Goal: Task Accomplishment & Management: Use online tool/utility

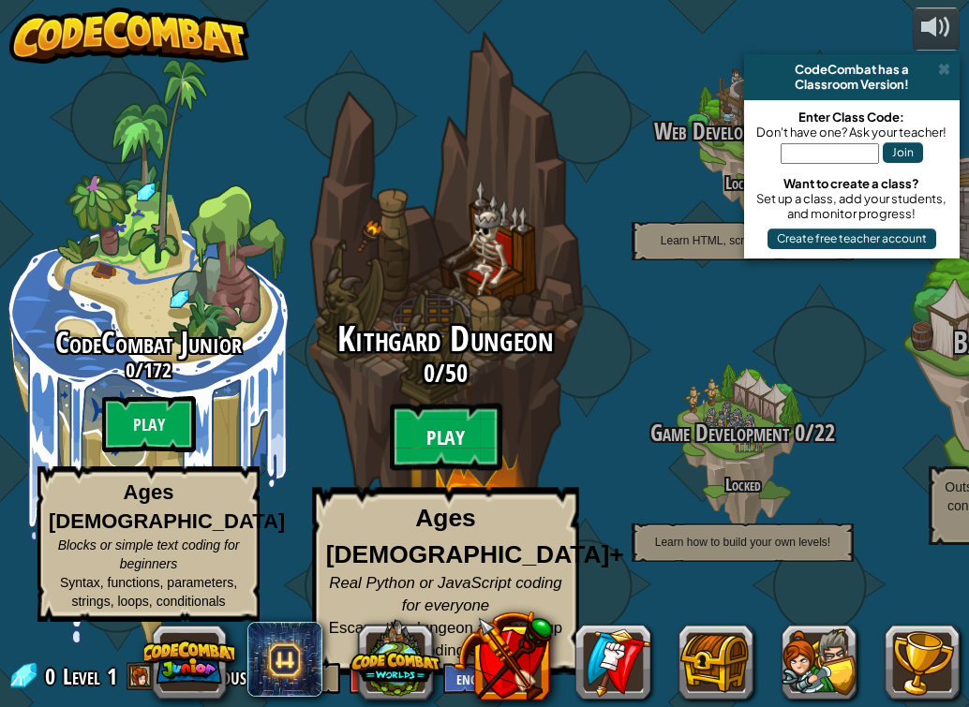
click at [456, 456] on btn "Play" at bounding box center [446, 437] width 112 height 67
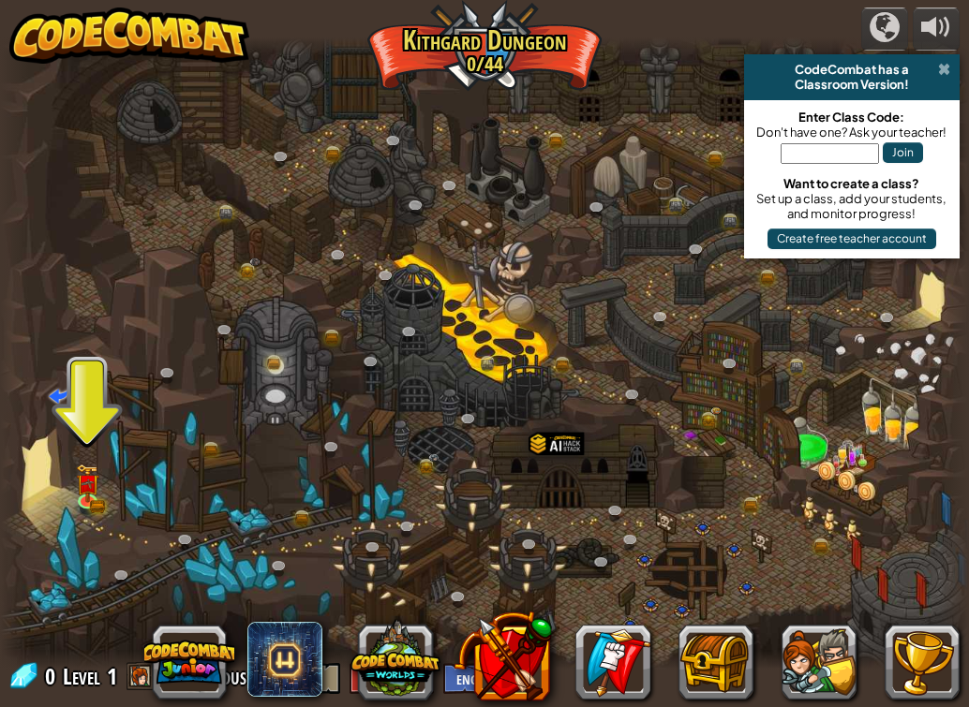
click at [942, 62] on span at bounding box center [944, 69] width 12 height 15
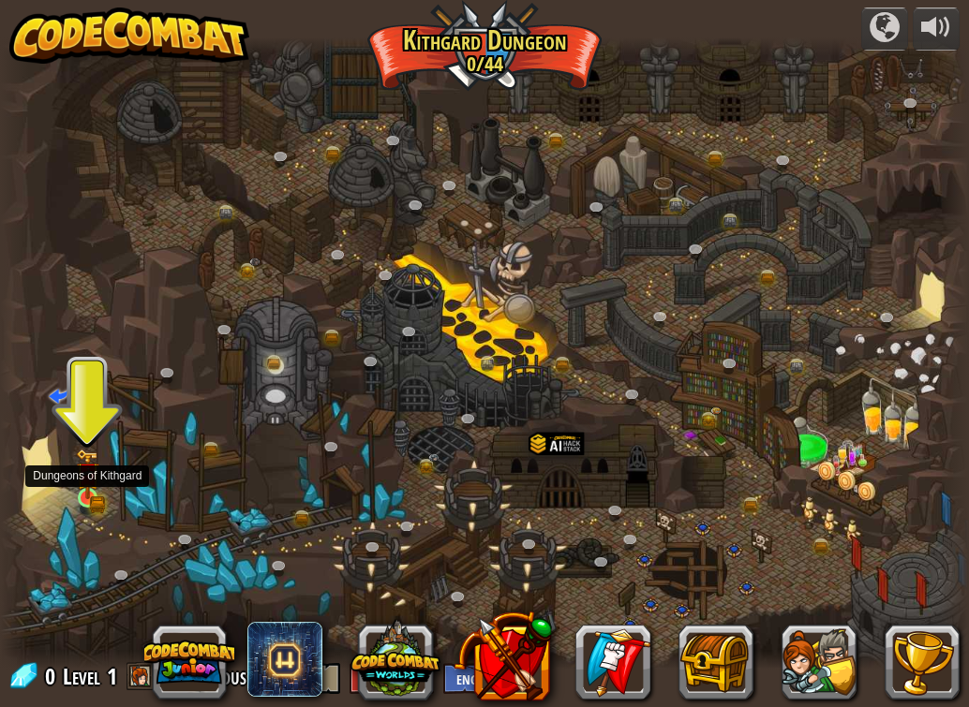
click at [89, 482] on img at bounding box center [88, 474] width 14 height 14
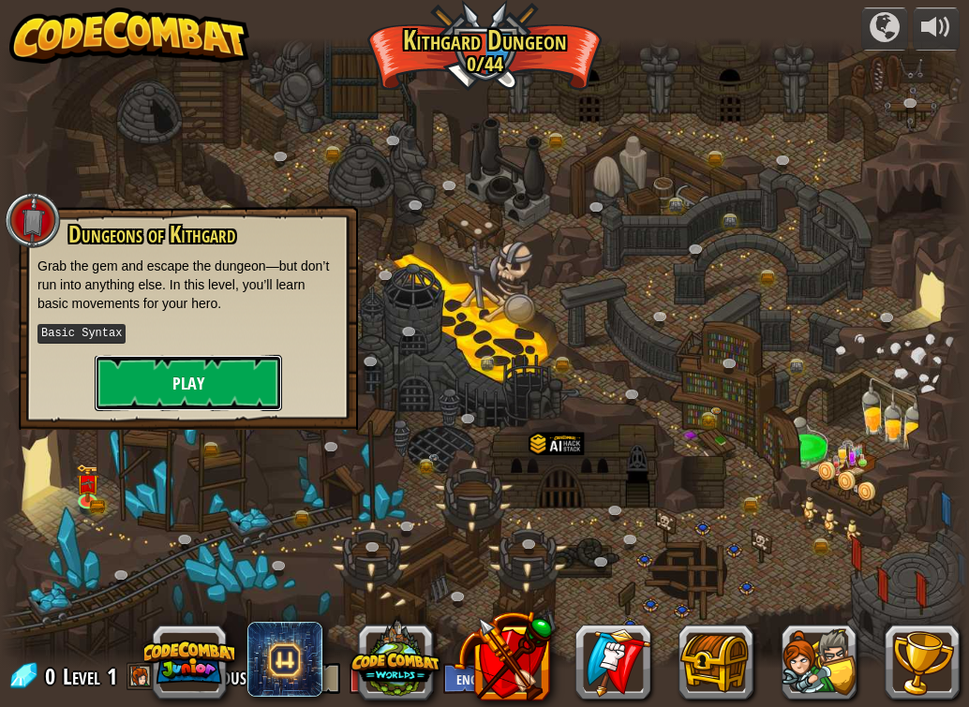
click at [159, 379] on button "Play" at bounding box center [188, 383] width 187 height 56
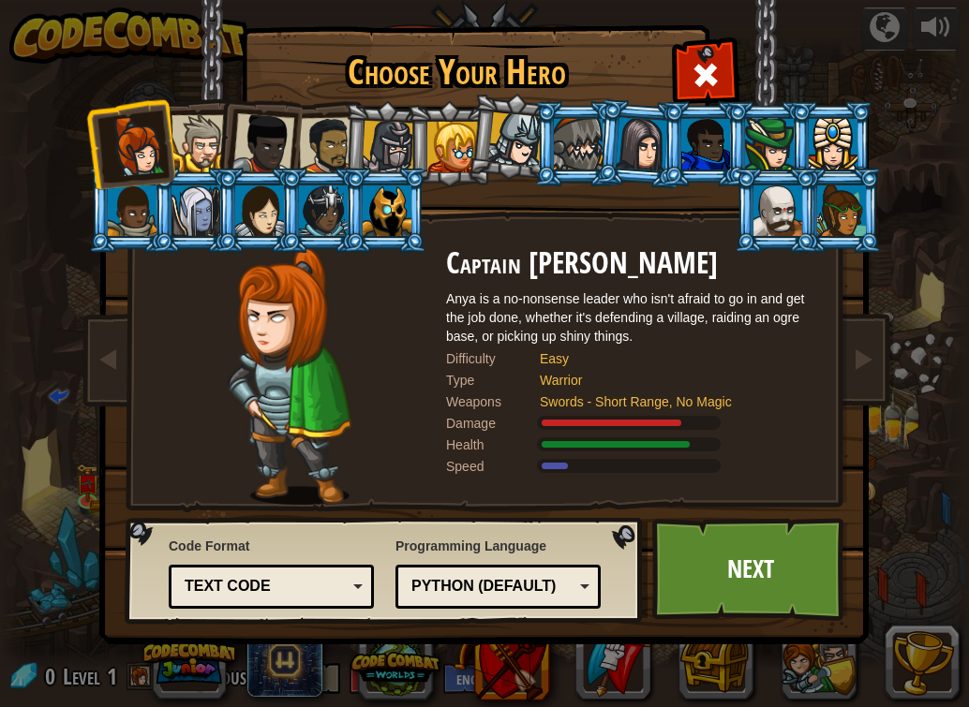
click at [203, 155] on div at bounding box center [199, 143] width 57 height 57
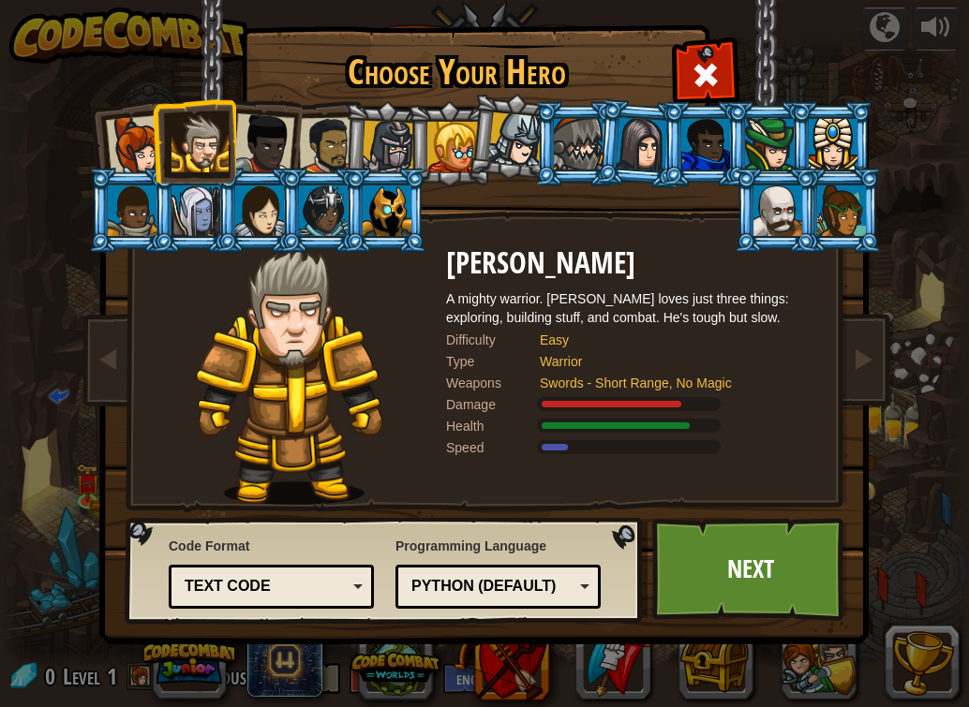
click at [398, 136] on div at bounding box center [388, 147] width 53 height 53
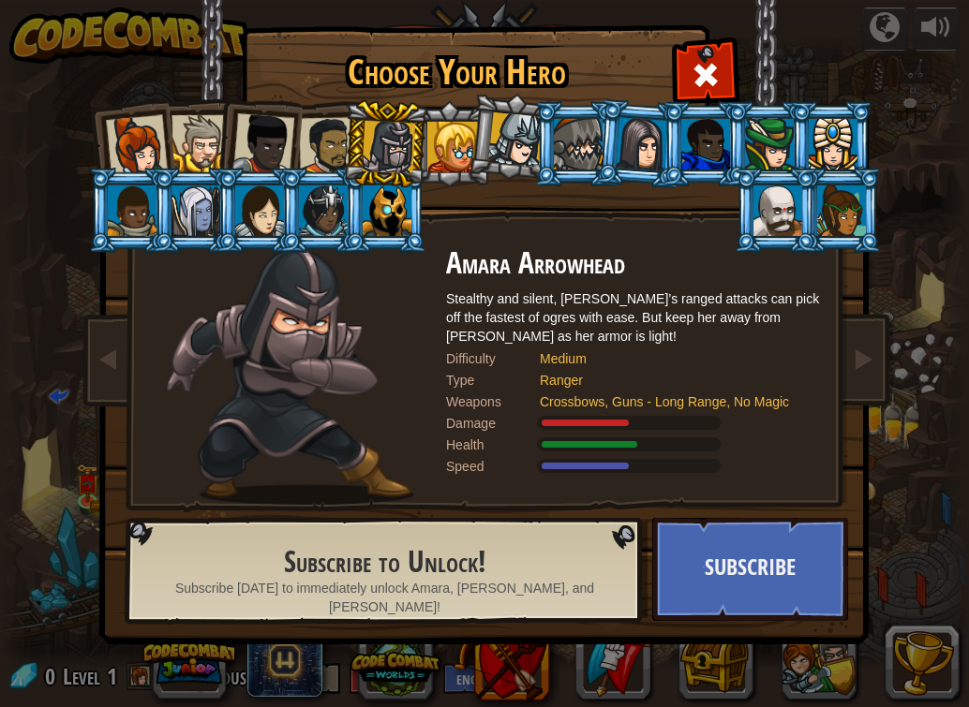
click at [208, 139] on div at bounding box center [199, 143] width 57 height 57
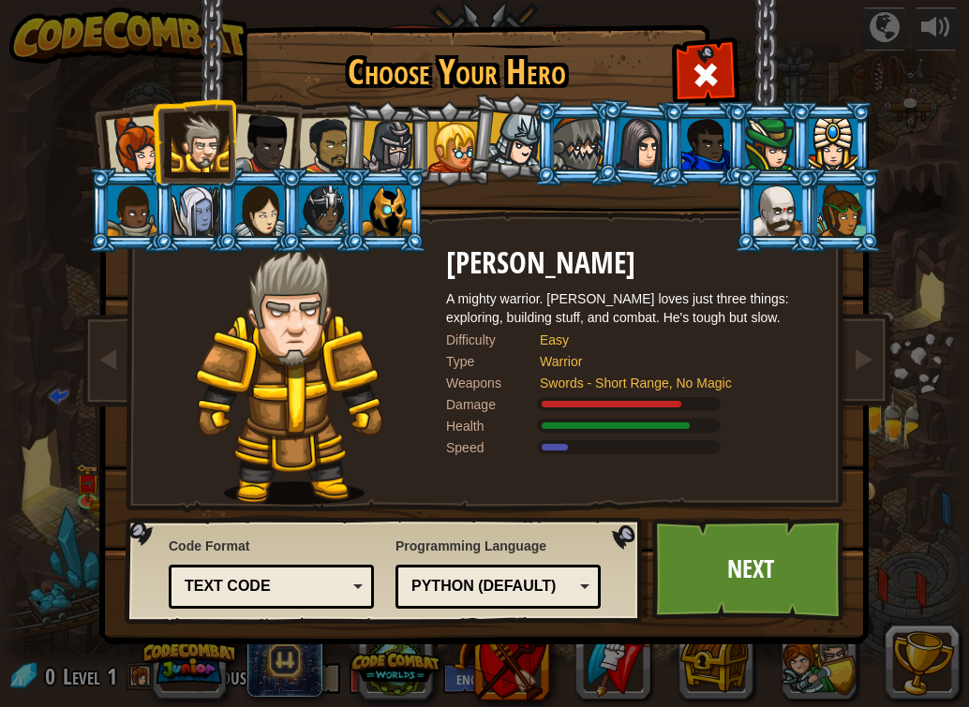
click at [580, 159] on div at bounding box center [578, 144] width 49 height 51
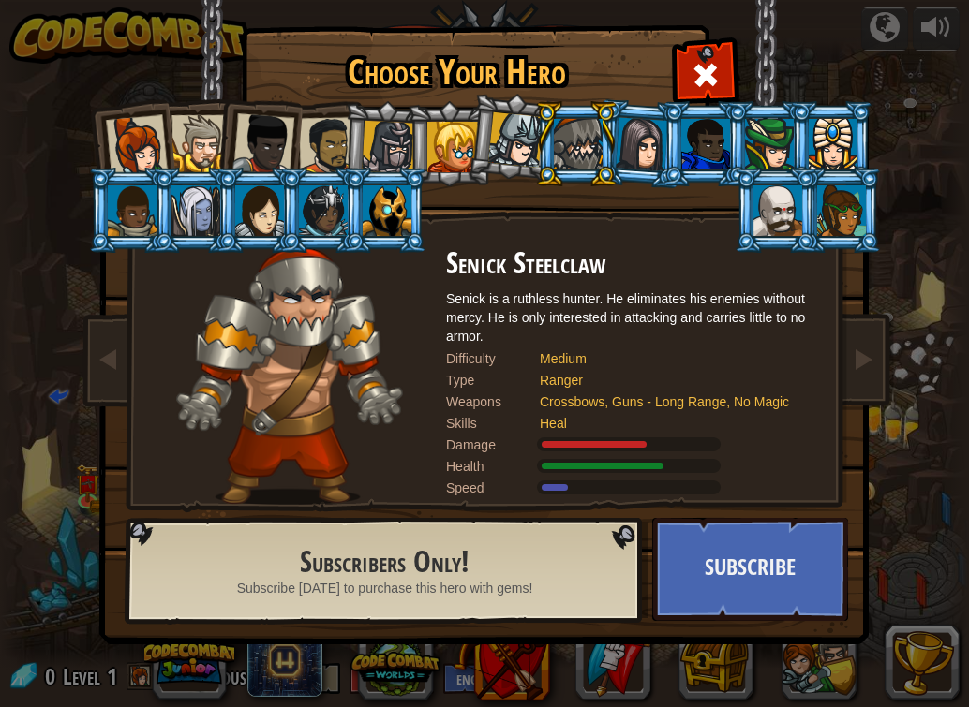
click at [792, 144] on li at bounding box center [831, 143] width 84 height 85
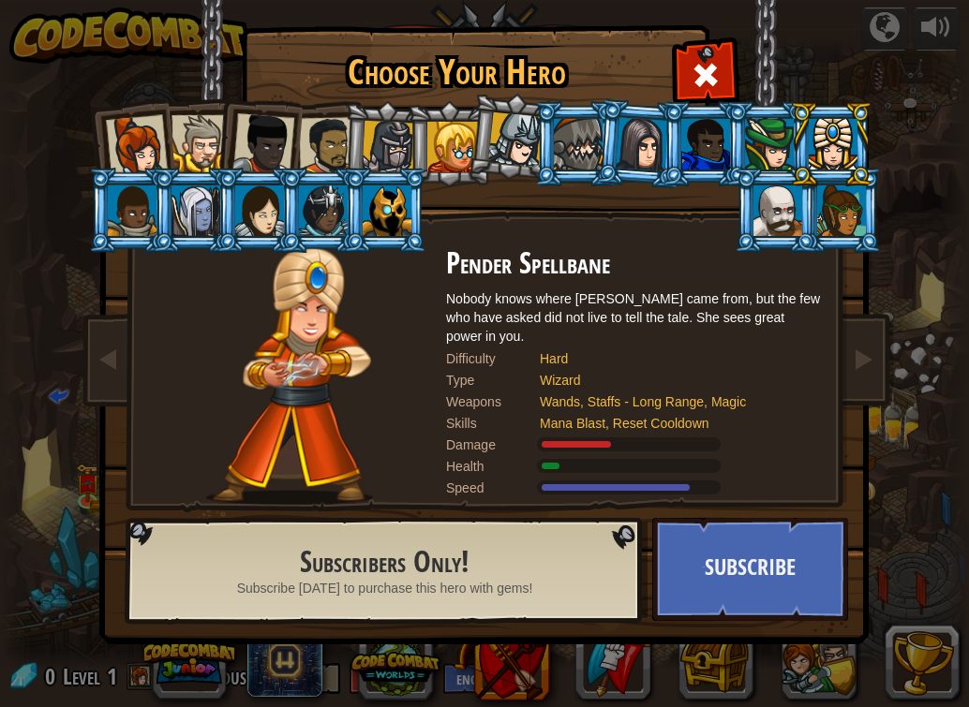
click at [773, 150] on div at bounding box center [769, 144] width 49 height 51
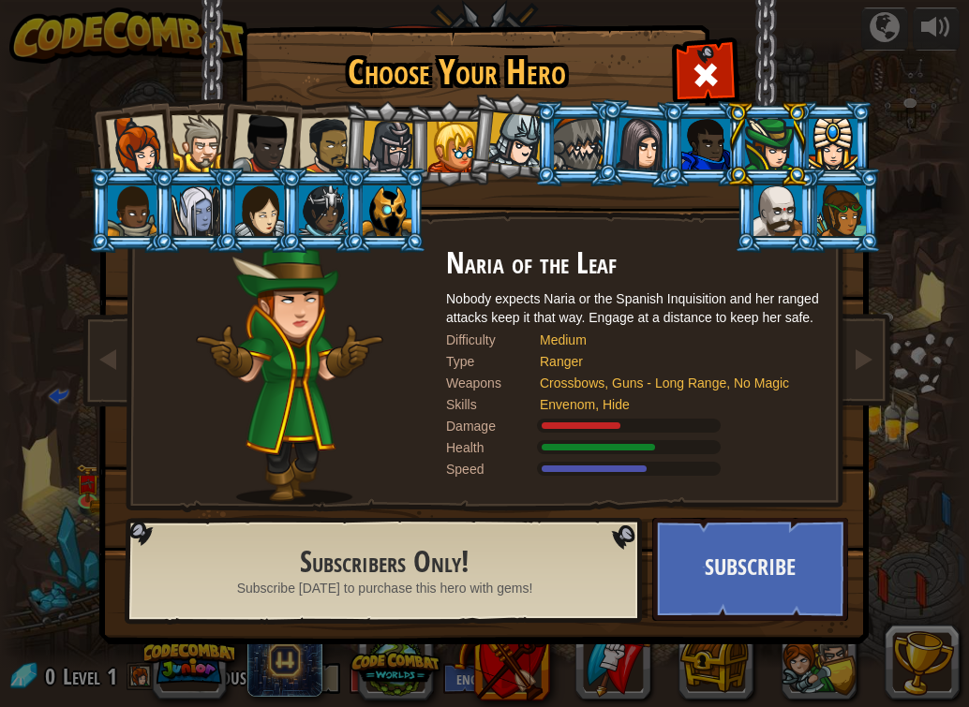
click at [707, 161] on div at bounding box center [705, 144] width 49 height 51
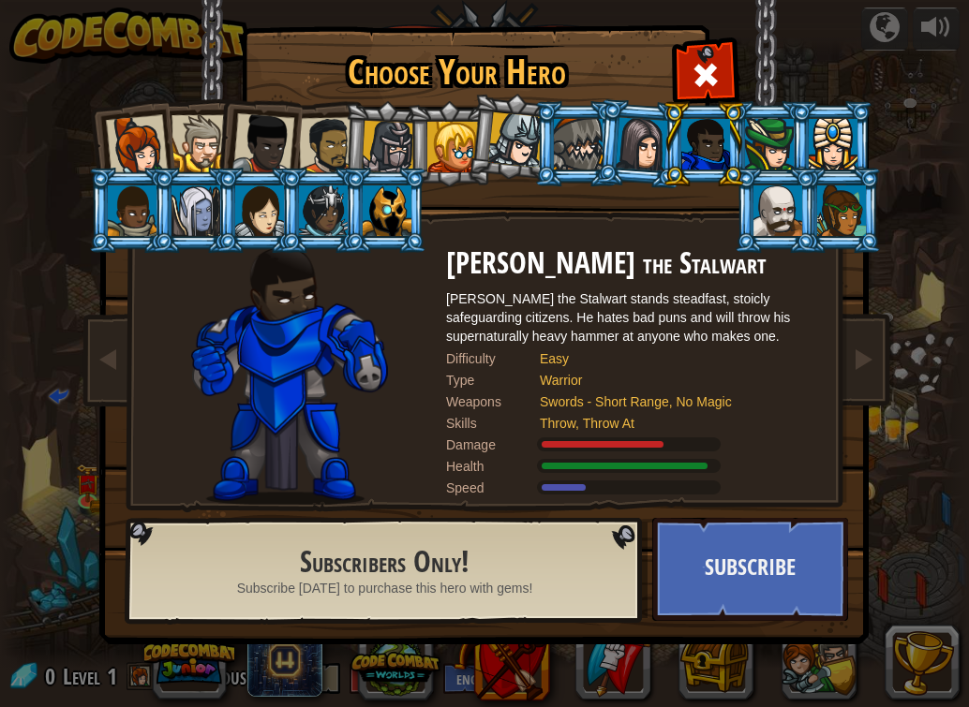
click at [379, 135] on div at bounding box center [388, 147] width 53 height 53
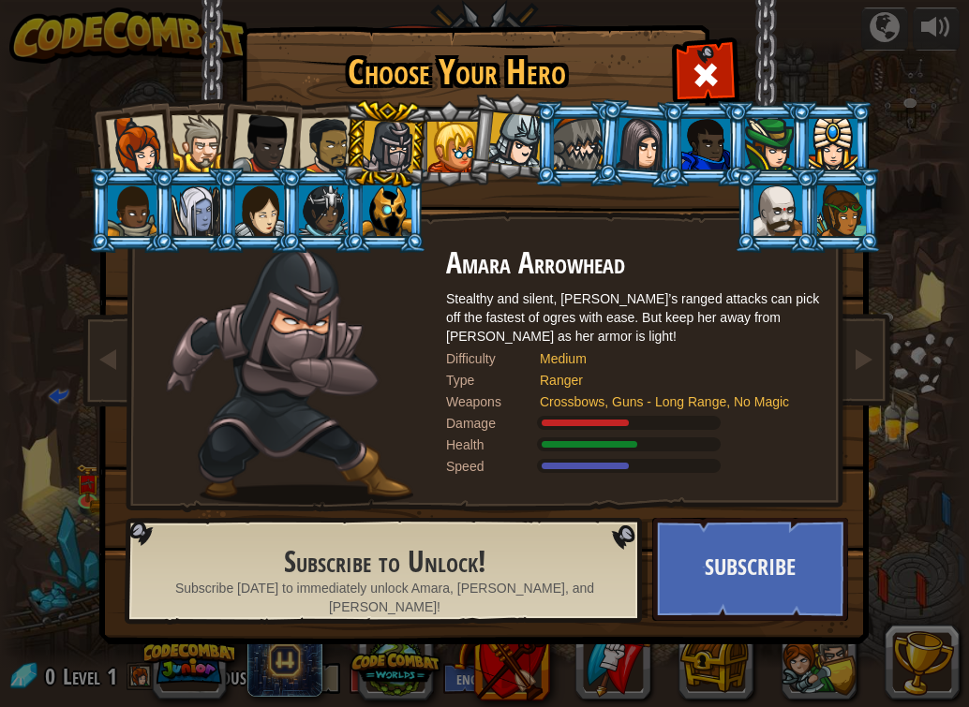
click at [200, 143] on div at bounding box center [199, 143] width 57 height 57
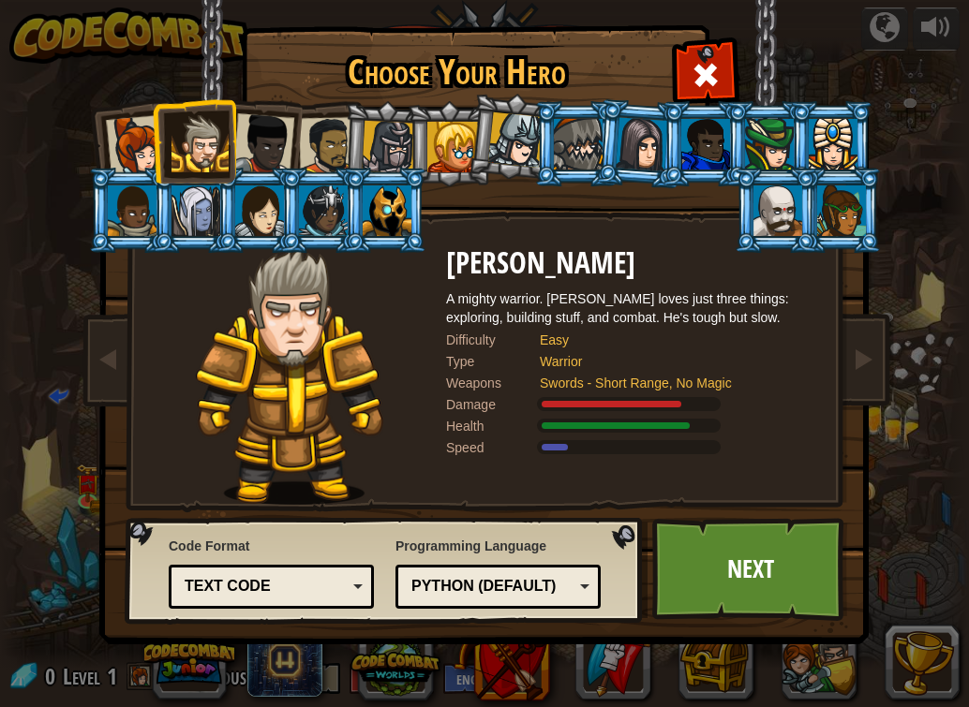
click at [329, 147] on div at bounding box center [328, 146] width 58 height 58
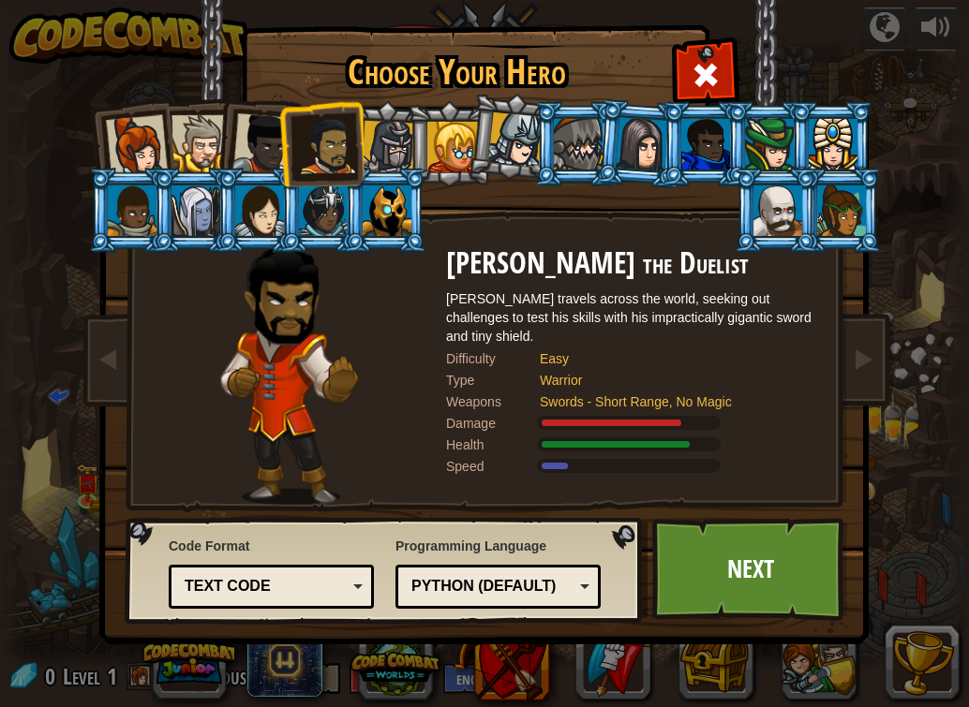
click at [253, 149] on div at bounding box center [263, 144] width 62 height 62
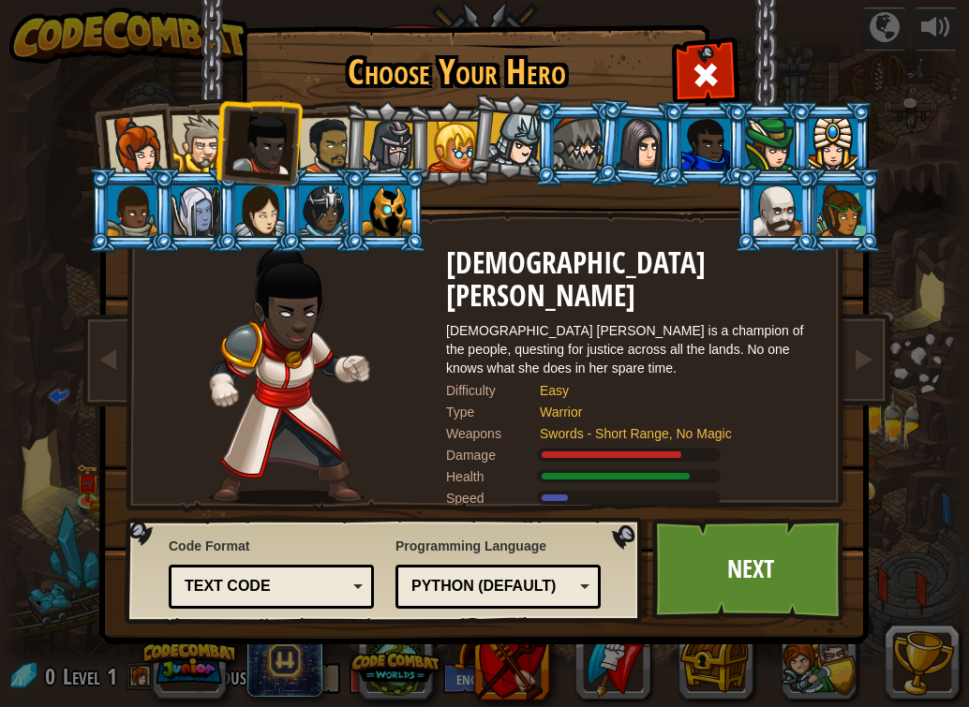
click at [208, 143] on div at bounding box center [199, 143] width 57 height 57
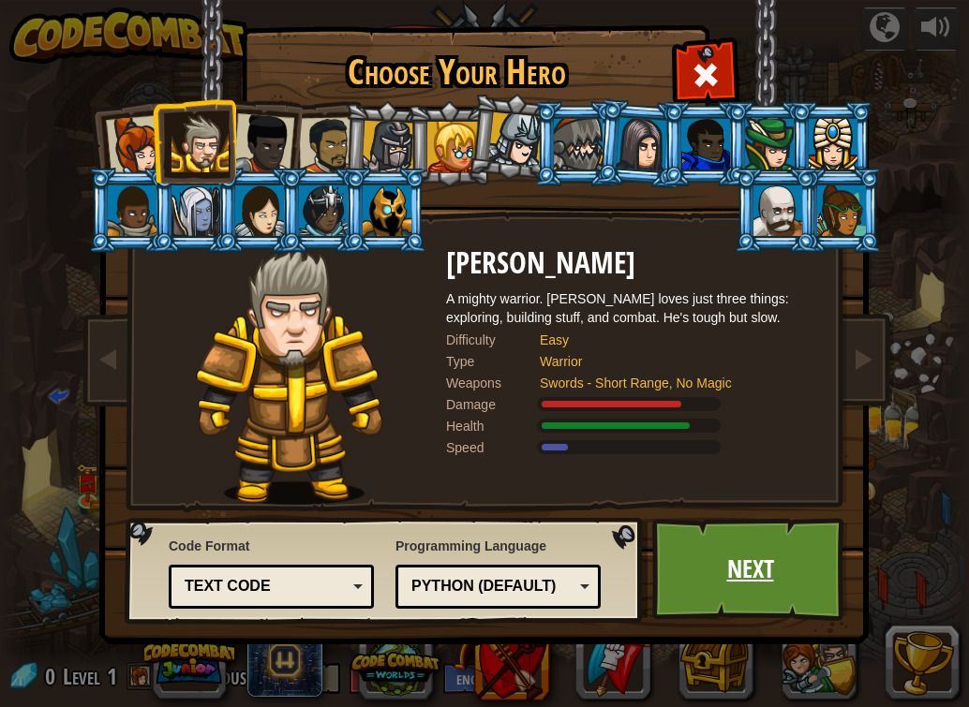
click at [711, 574] on link "Next" at bounding box center [750, 569] width 196 height 103
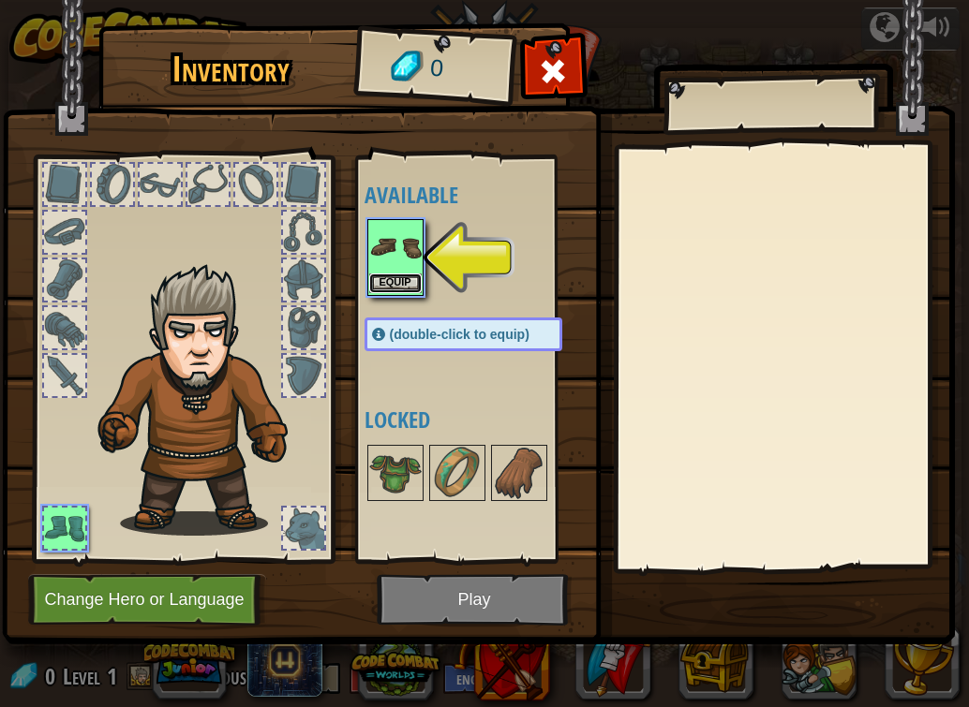
click at [386, 279] on button "Equip" at bounding box center [395, 284] width 52 height 20
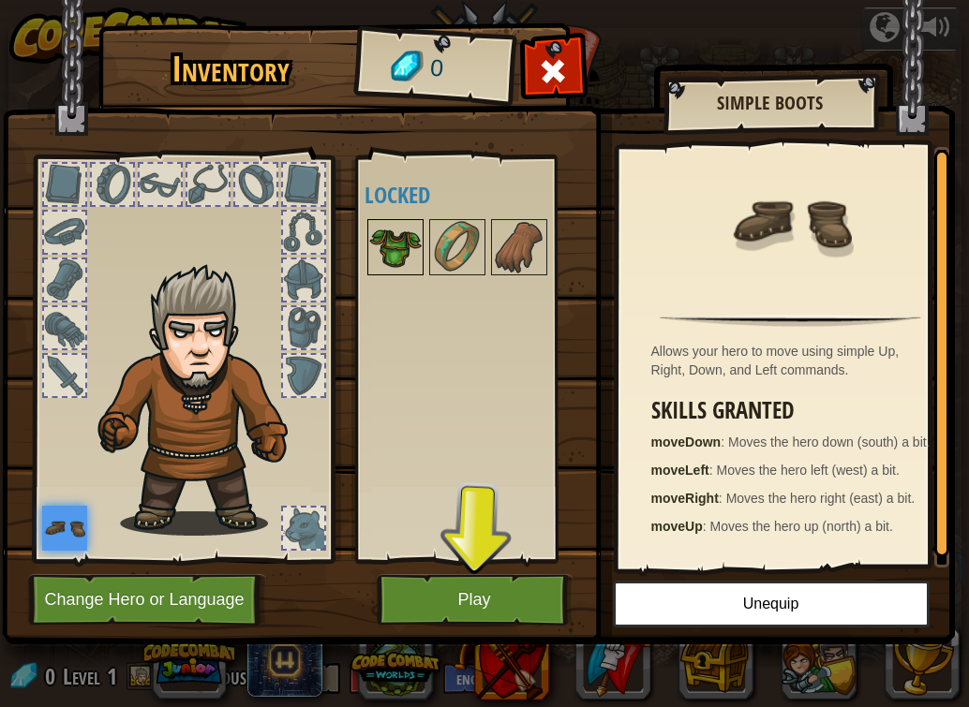
click at [384, 235] on img at bounding box center [395, 247] width 52 height 52
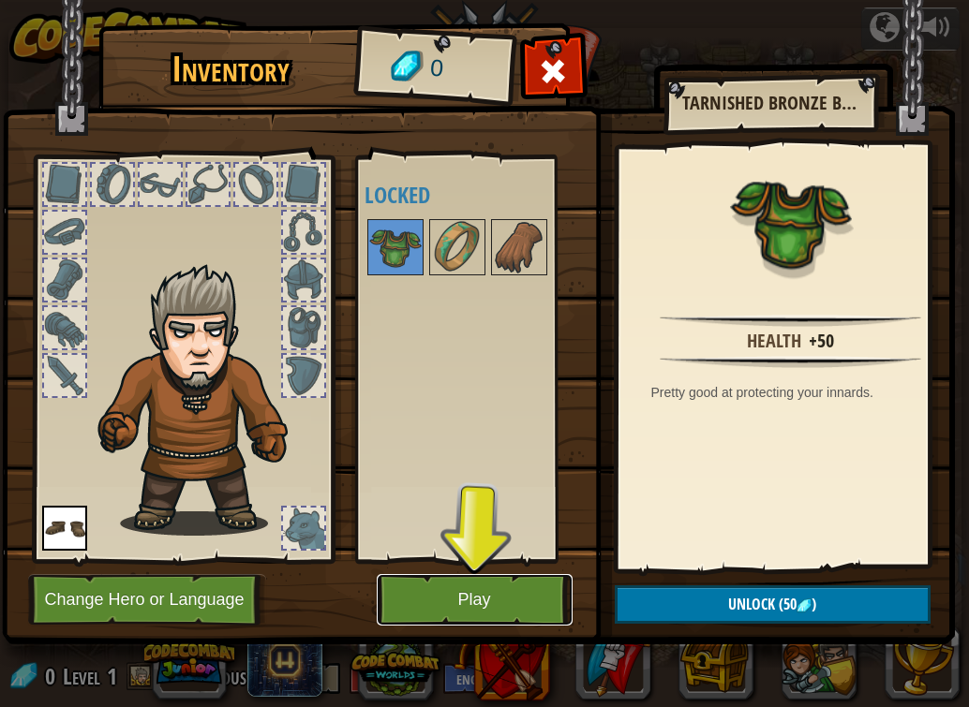
click at [457, 601] on button "Play" at bounding box center [475, 600] width 196 height 52
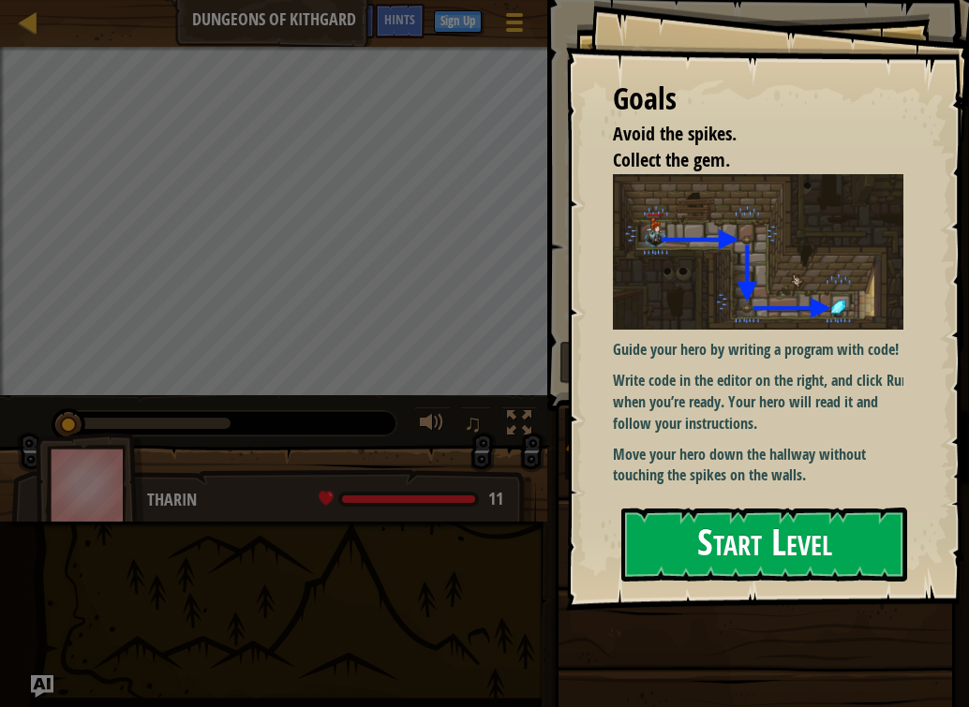
click at [808, 551] on button "Start Level" at bounding box center [764, 545] width 286 height 74
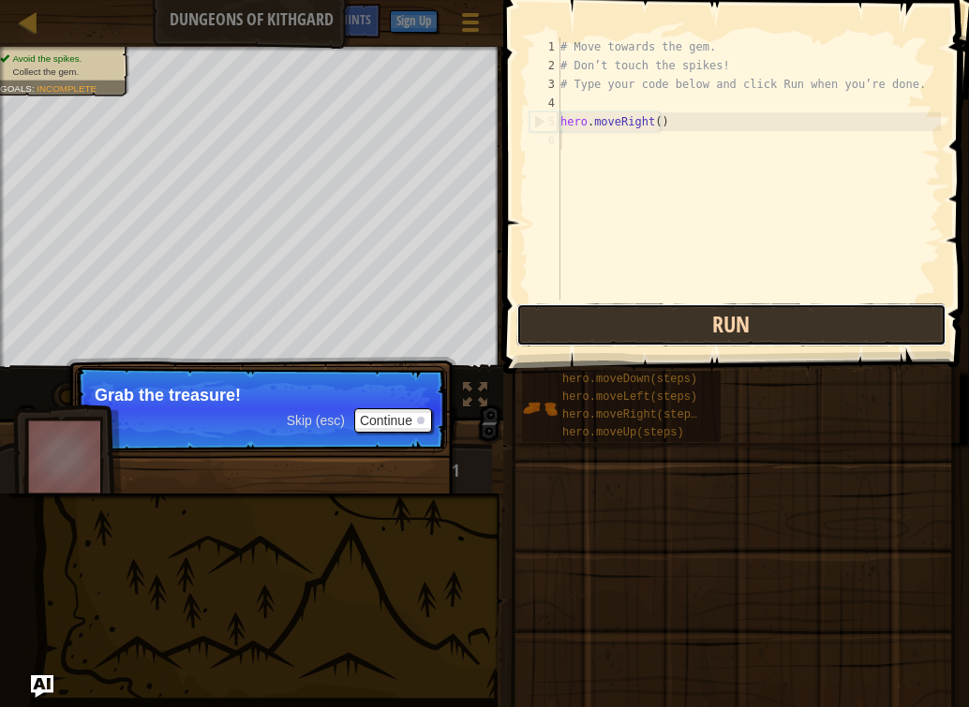
click at [615, 313] on button "Run" at bounding box center [731, 325] width 430 height 43
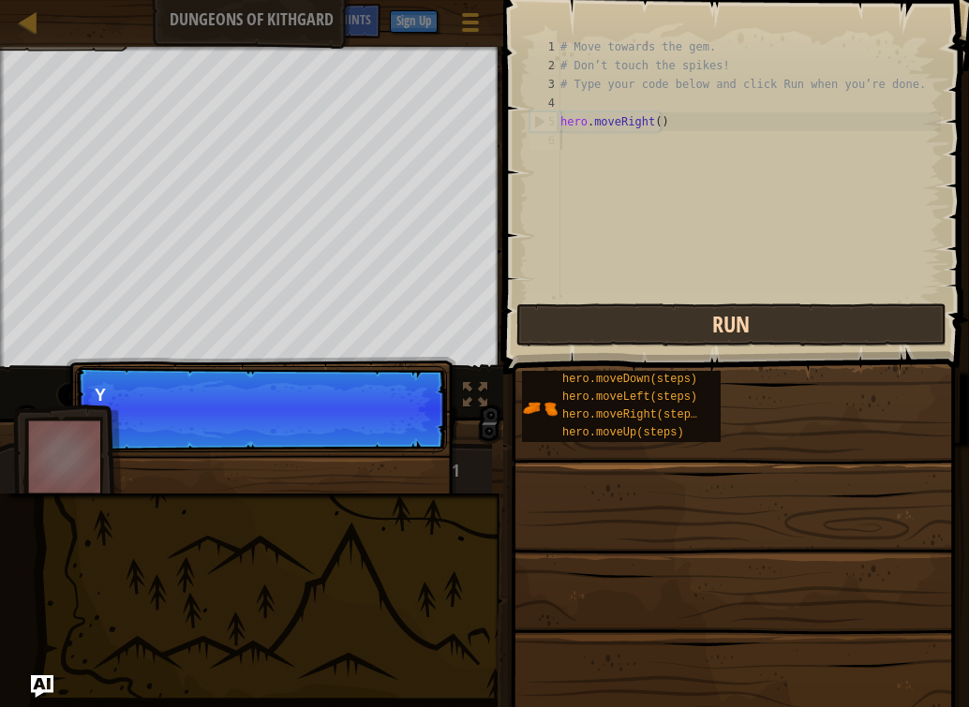
scroll to position [8, 0]
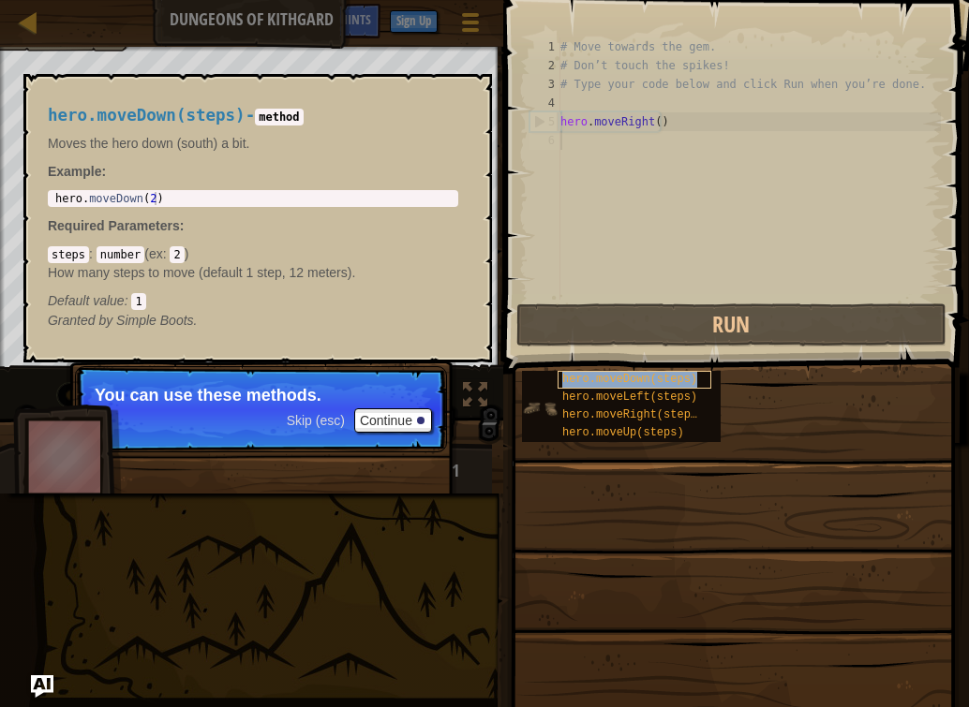
click at [639, 379] on span "hero.moveDown(steps)" at bounding box center [629, 379] width 135 height 13
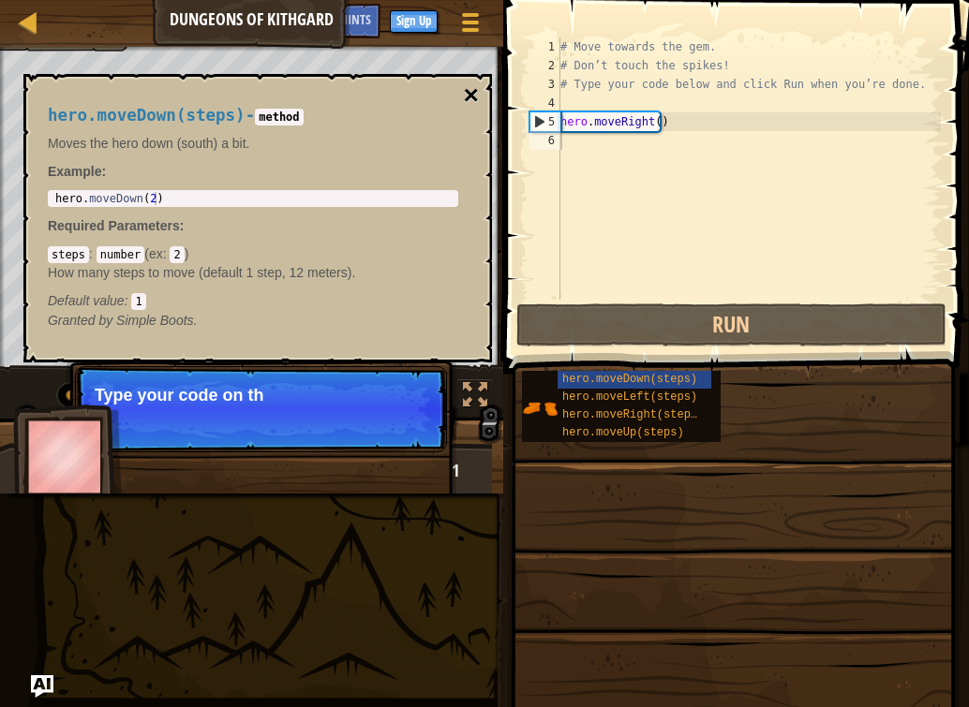
click at [475, 96] on button "×" at bounding box center [471, 95] width 15 height 26
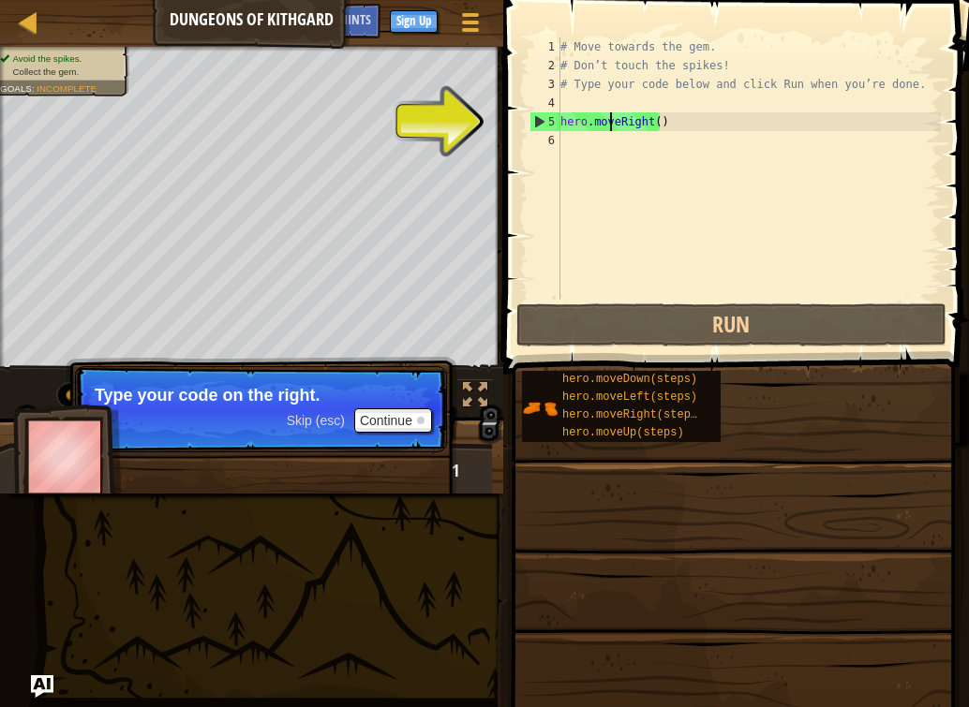
click at [610, 120] on div "# Move towards the gem. # Don’t touch the spikes! # Type your code below and cl…" at bounding box center [748, 187] width 384 height 300
click at [534, 119] on div "5" at bounding box center [545, 121] width 30 height 19
type textarea "hero.moveRight()"
click at [543, 132] on div "6" at bounding box center [544, 140] width 31 height 19
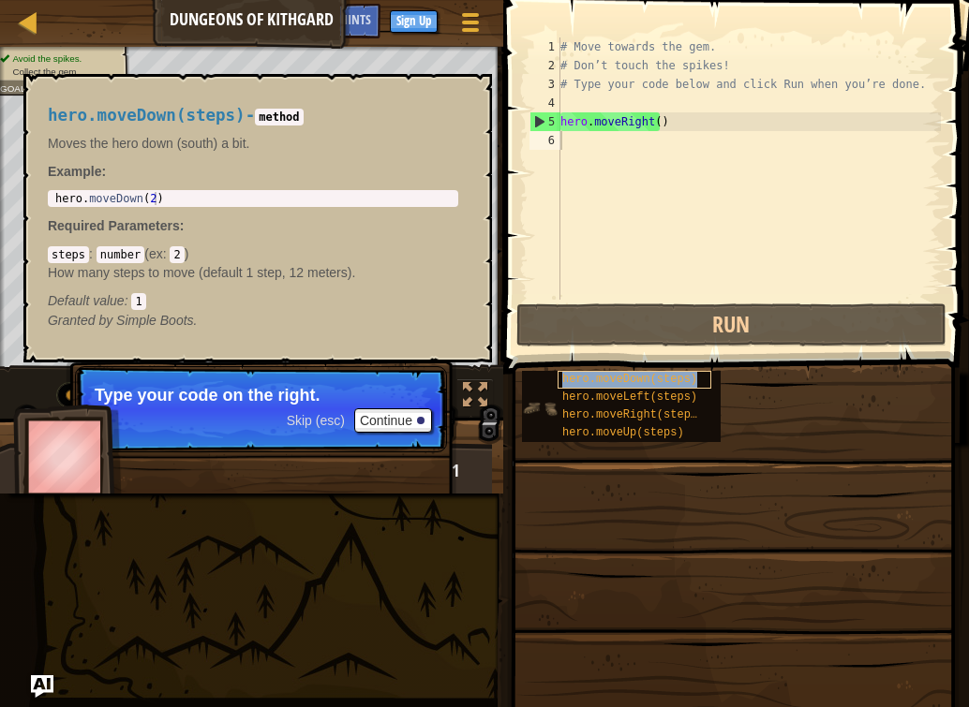
click at [588, 376] on span "hero.moveDown(steps)" at bounding box center [629, 379] width 135 height 13
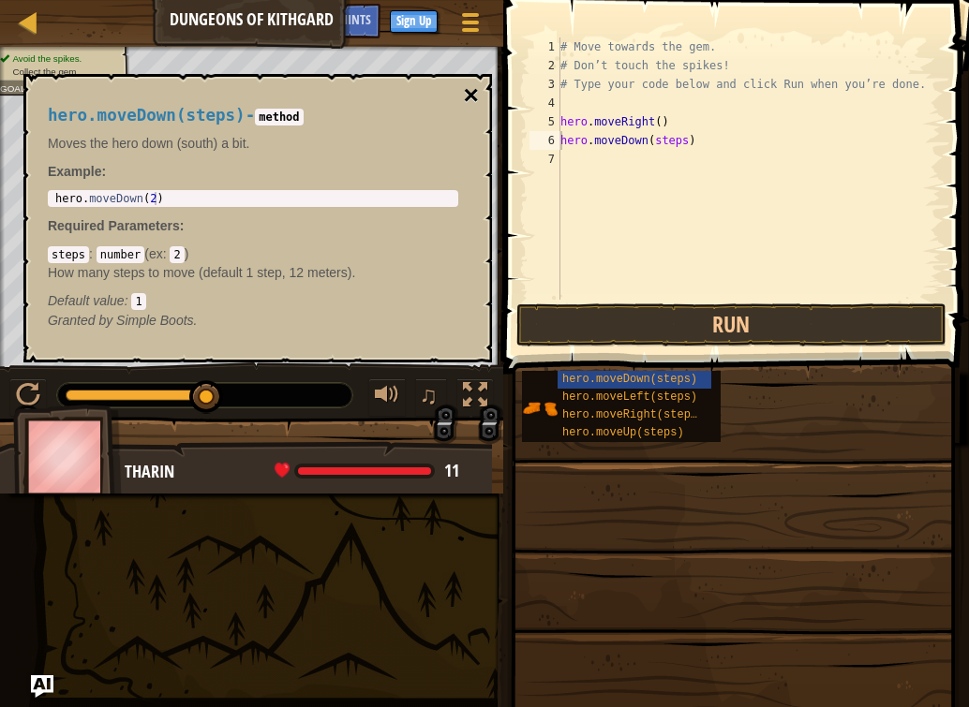
click at [470, 92] on button "×" at bounding box center [471, 95] width 15 height 26
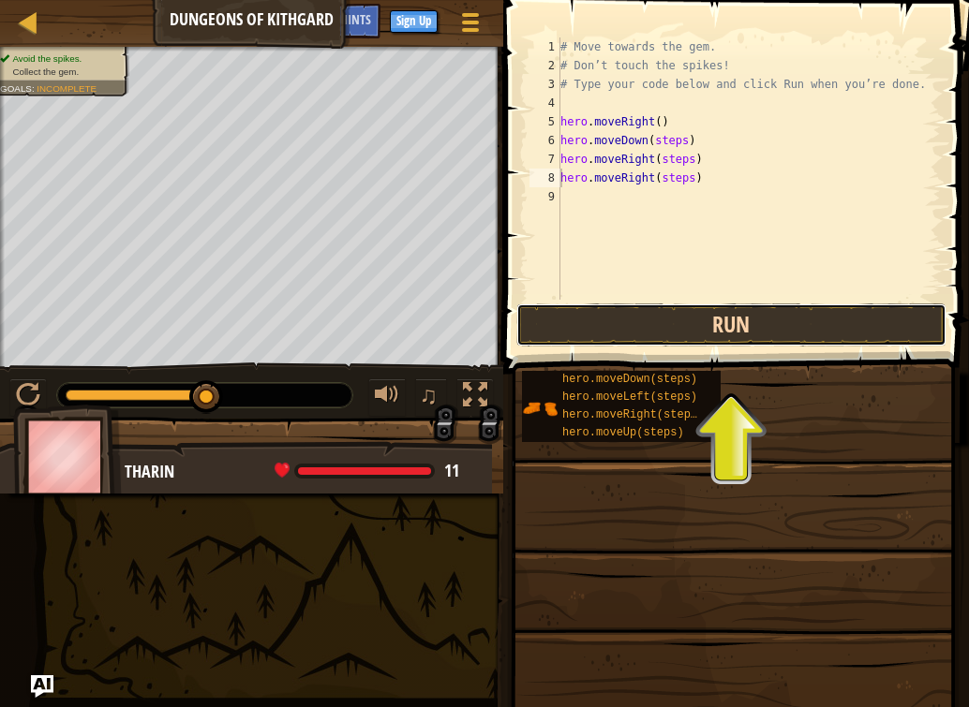
click at [695, 318] on button "Run" at bounding box center [731, 325] width 430 height 43
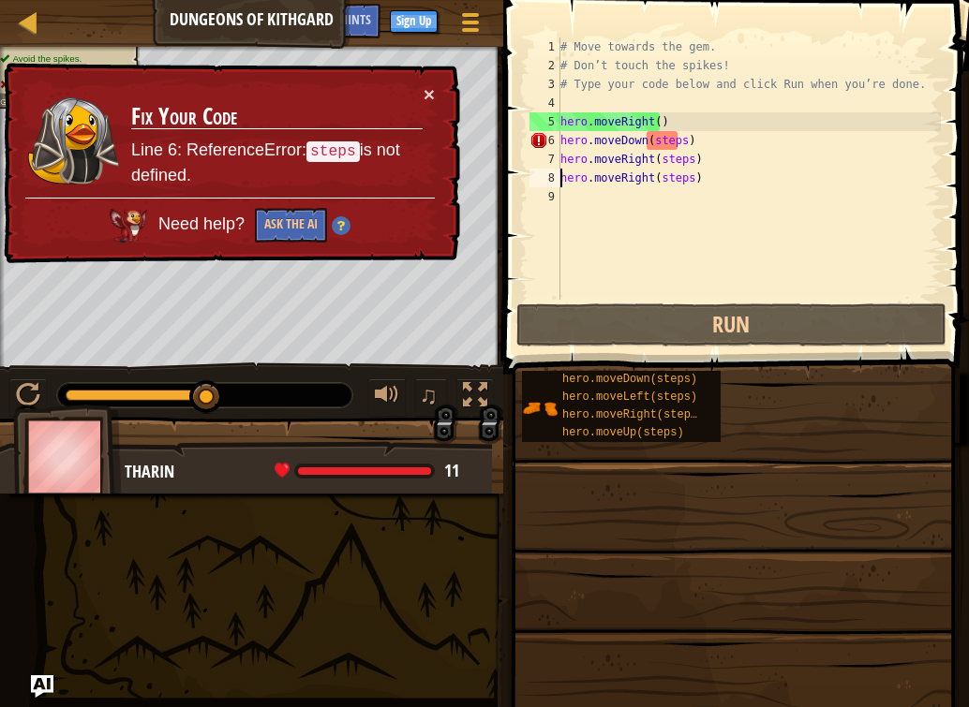
click at [436, 89] on div "× Fix Your Code Line 6: ReferenceError: steps is not defined. Need help? Ask th…" at bounding box center [230, 164] width 460 height 202
click at [430, 87] on button "×" at bounding box center [428, 94] width 11 height 20
click at [294, 216] on button "Ask the AI" at bounding box center [291, 225] width 72 height 35
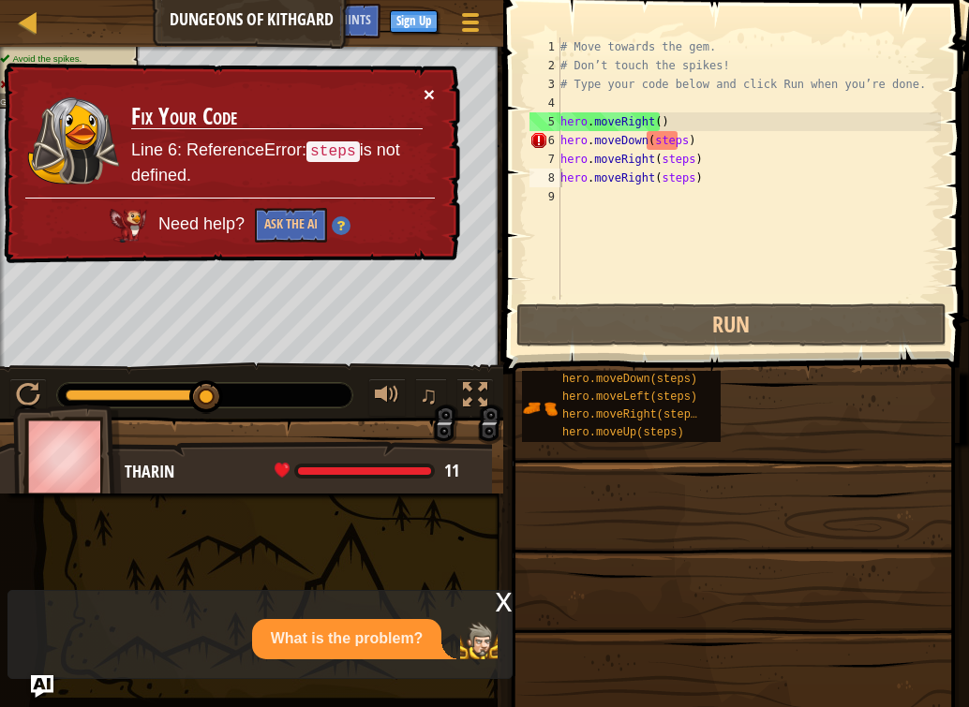
click at [423, 91] on button "×" at bounding box center [428, 94] width 11 height 20
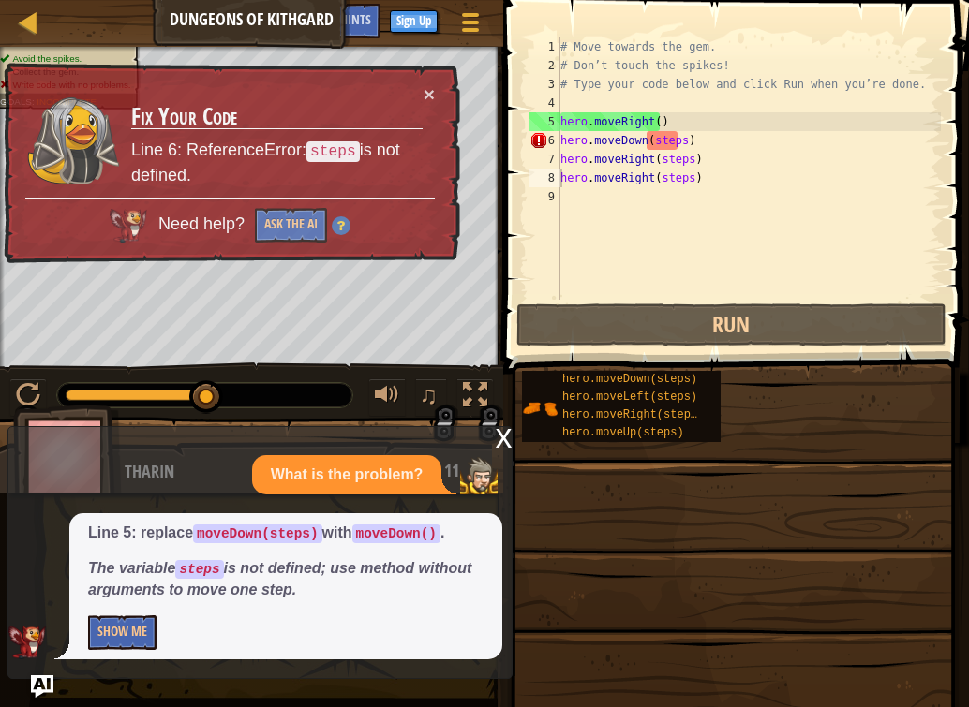
click at [501, 436] on div "x" at bounding box center [503, 436] width 17 height 19
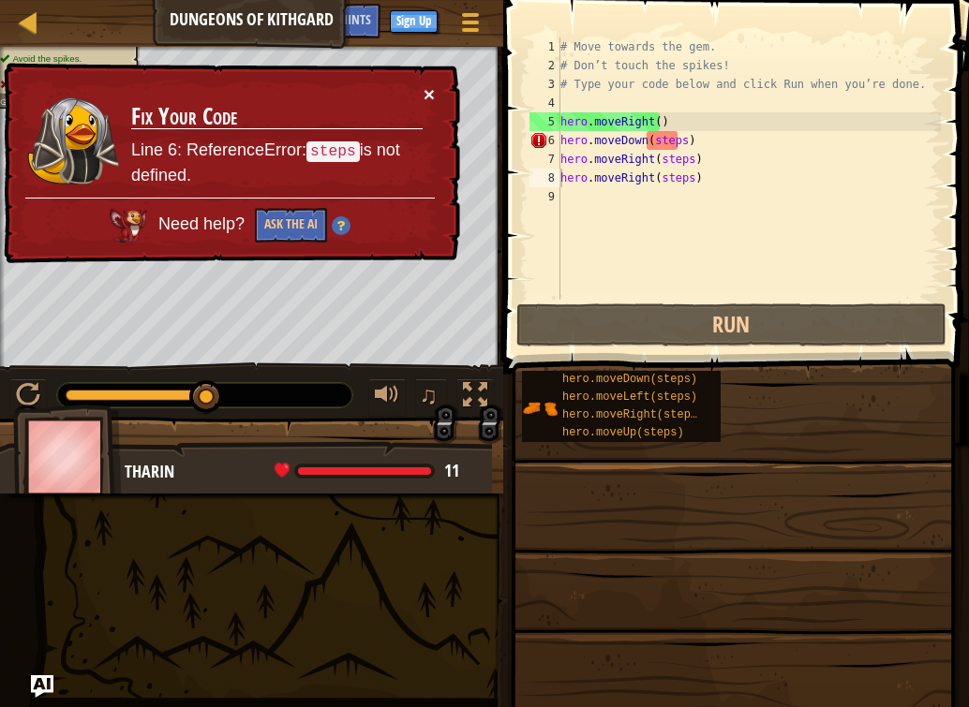
click at [423, 90] on button "×" at bounding box center [428, 94] width 11 height 20
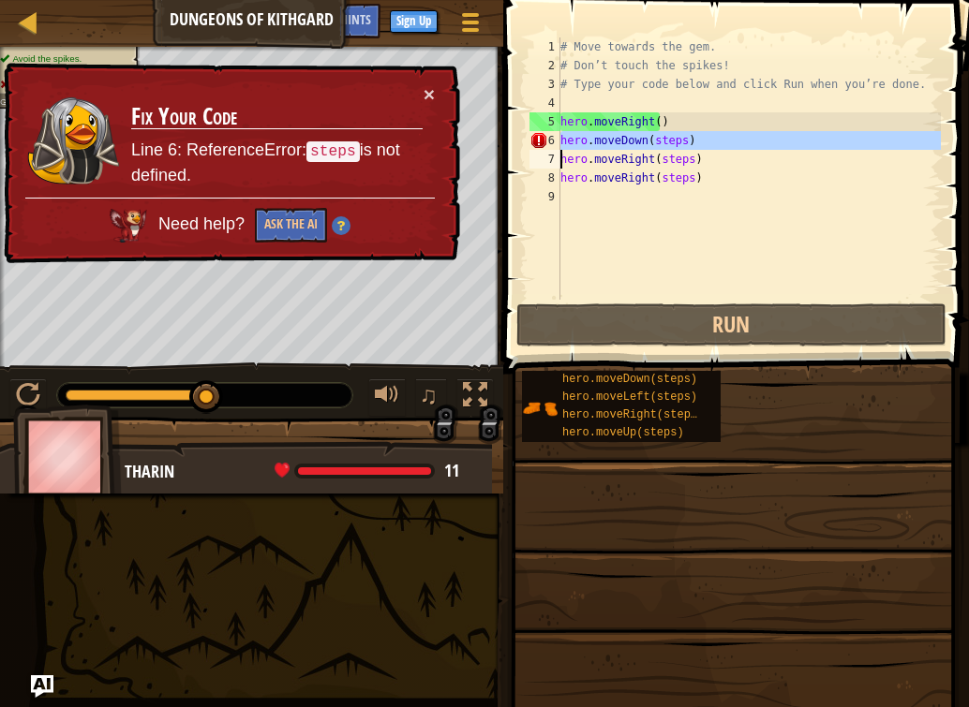
drag, startPoint x: 536, startPoint y: 136, endPoint x: 745, endPoint y: 139, distance: 208.9
click at [745, 139] on div "hero.moveRight(steps) 1 2 3 4 5 6 7 8 9 # Move towards the gem. # Don’t touch t…" at bounding box center [733, 168] width 415 height 262
type textarea "hero.moveDown(steps) hero.moveRight(steps)"
click at [715, 189] on div "# Move towards the gem. # Don’t touch the spikes! # Type your code below and cl…" at bounding box center [748, 187] width 384 height 300
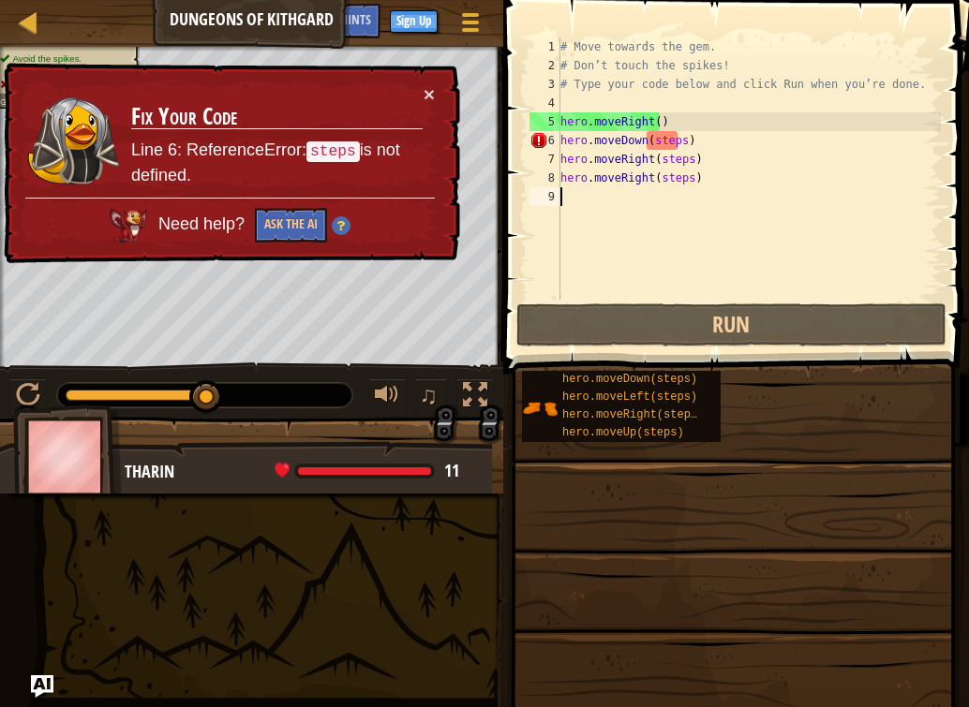
click at [709, 137] on div "# Move towards the gem. # Don’t touch the spikes! # Type your code below and cl…" at bounding box center [748, 187] width 384 height 300
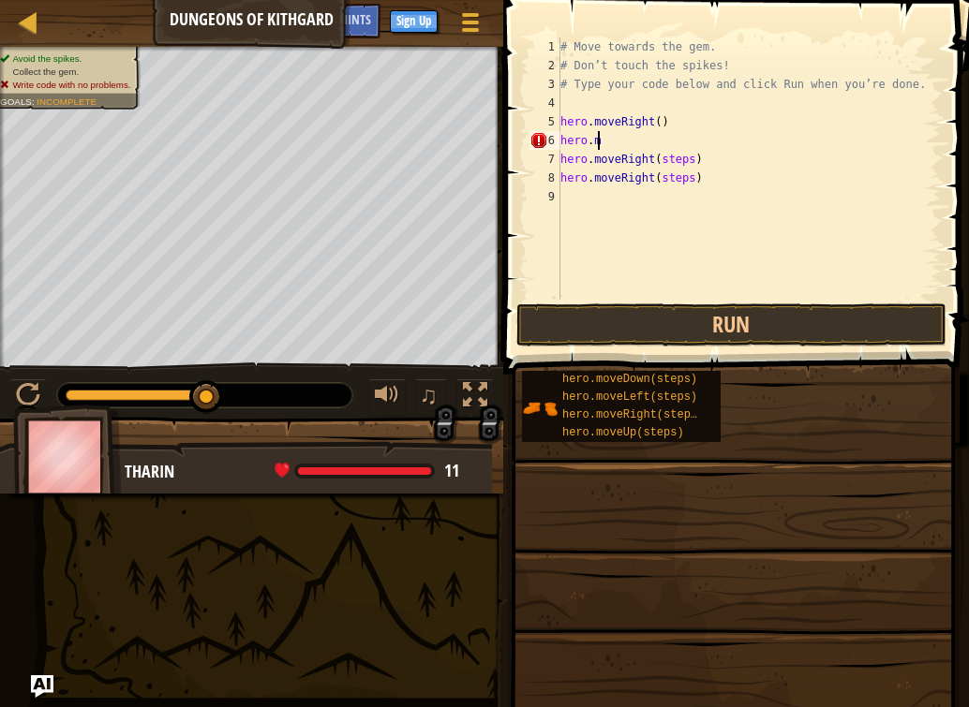
type textarea "h"
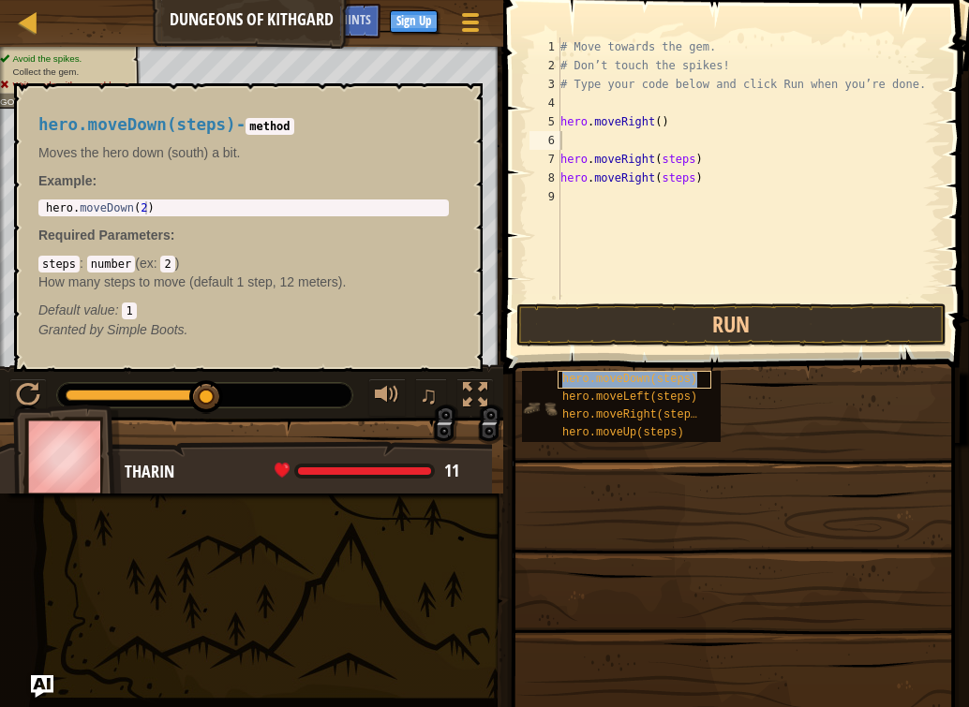
type textarea "hero.moveDown(steps)"
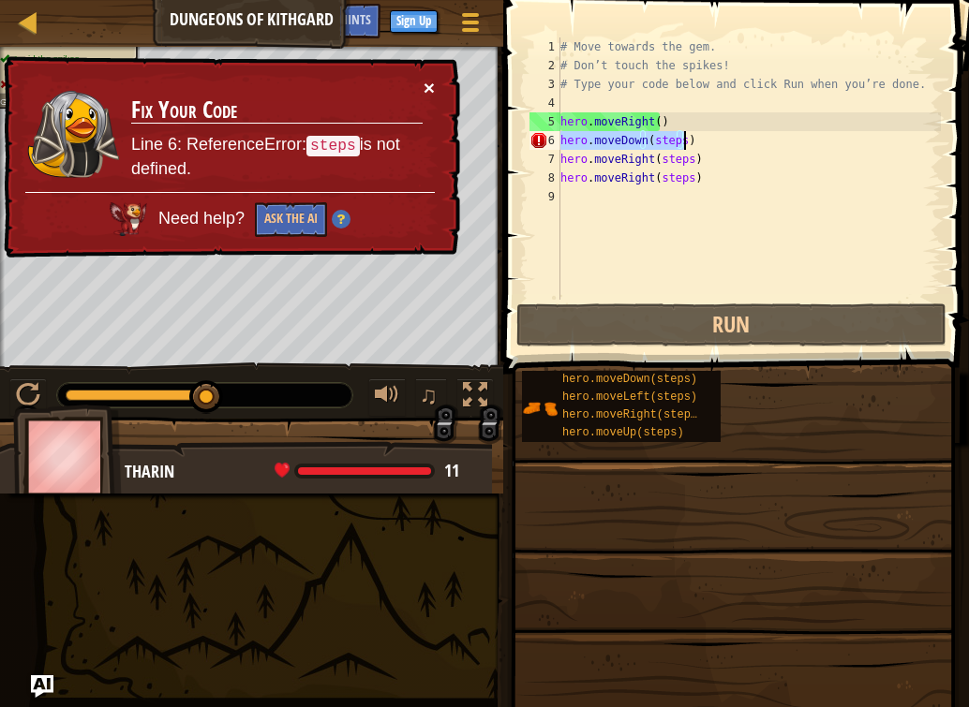
click at [426, 78] on button "×" at bounding box center [428, 88] width 11 height 20
click at [634, 237] on div "# Move towards the gem. # Don’t touch the spikes! # Type your code below and cl…" at bounding box center [748, 187] width 384 height 300
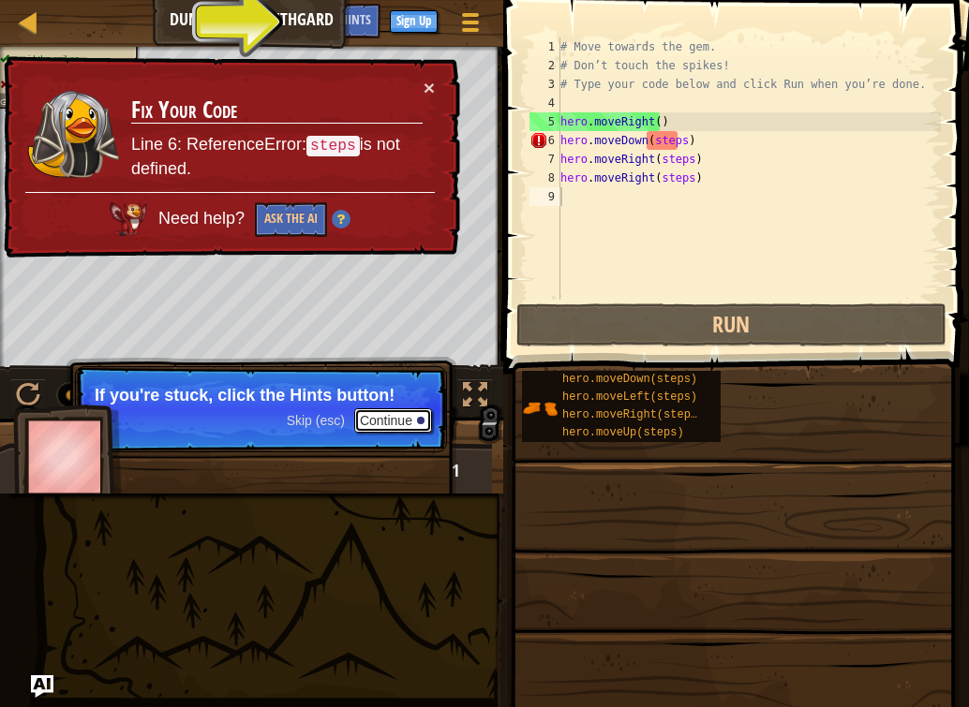
click at [423, 420] on div at bounding box center [420, 420] width 7 height 7
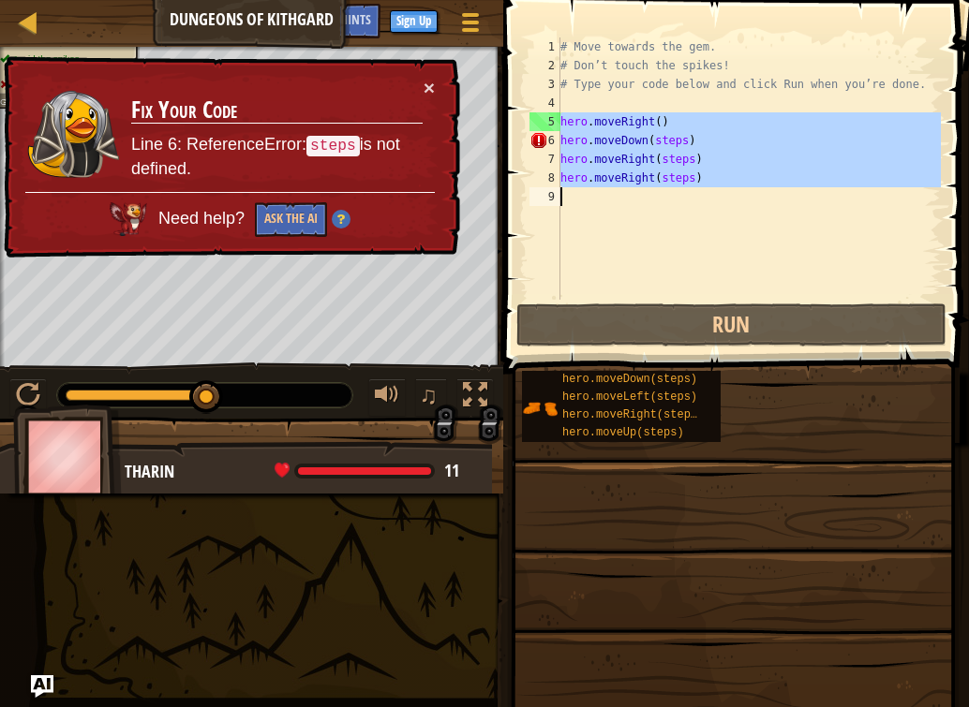
drag, startPoint x: 542, startPoint y: 114, endPoint x: 661, endPoint y: 239, distance: 172.3
click at [661, 239] on div "1 2 3 4 5 6 7 8 9 # Move towards the gem. # Don’t touch the spikes! # Type your…" at bounding box center [733, 168] width 415 height 262
type textarea "hero.moveRight(steps)"
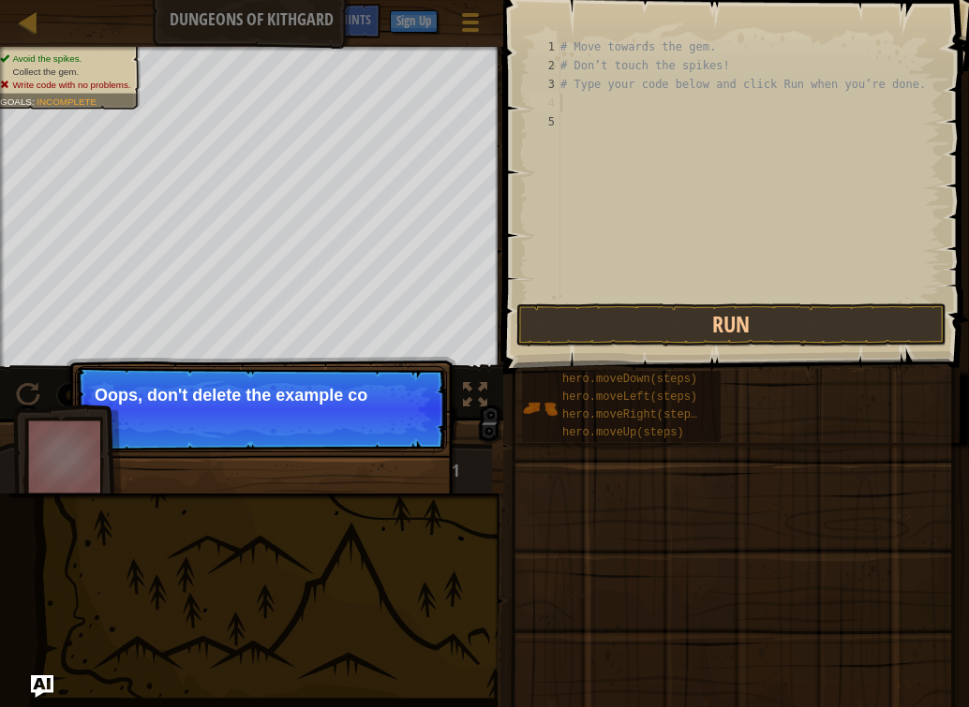
click at [570, 108] on div "# Move towards the gem. # Don’t touch the spikes! # Type your code below and cl…" at bounding box center [748, 187] width 384 height 300
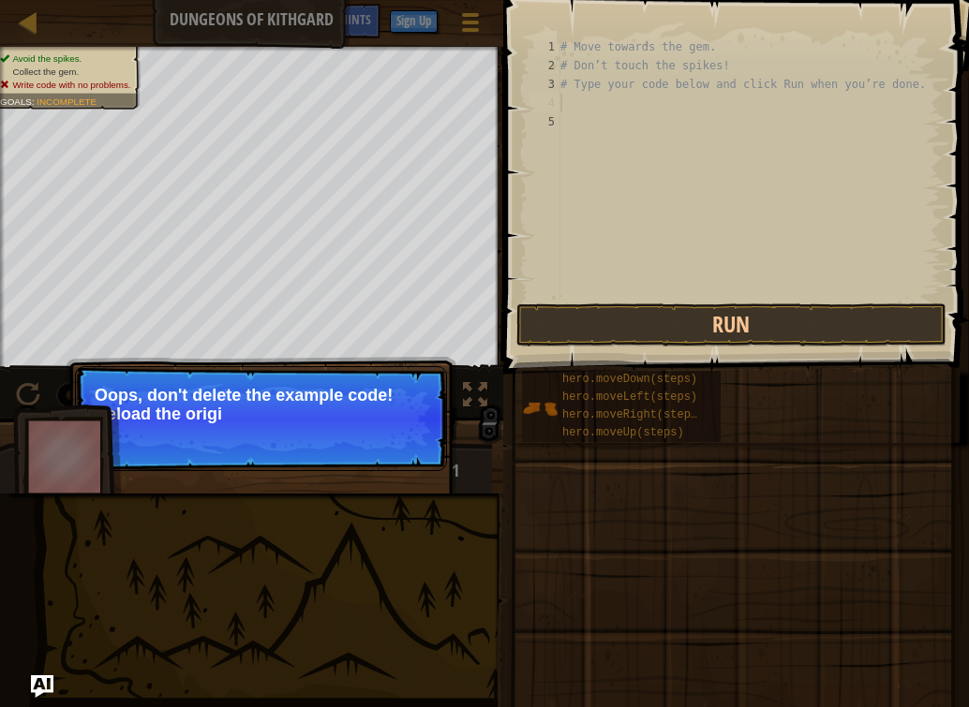
click at [570, 108] on div "# Move towards the gem. # Don’t touch the spikes! # Type your code below and cl…" at bounding box center [748, 187] width 384 height 300
drag, startPoint x: 558, startPoint y: 200, endPoint x: 560, endPoint y: 212, distance: 12.3
click at [560, 211] on div "1 2 3 4 5 # Move towards the gem. # Don’t touch the spikes! # Type your code be…" at bounding box center [733, 168] width 415 height 262
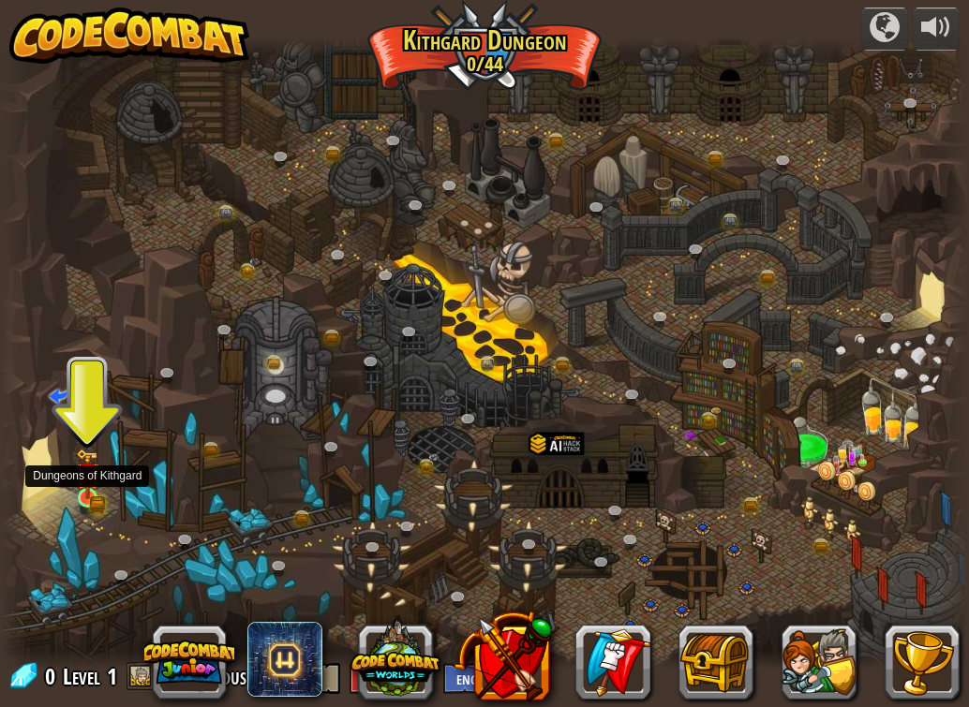
click at [76, 494] on img at bounding box center [87, 475] width 23 height 52
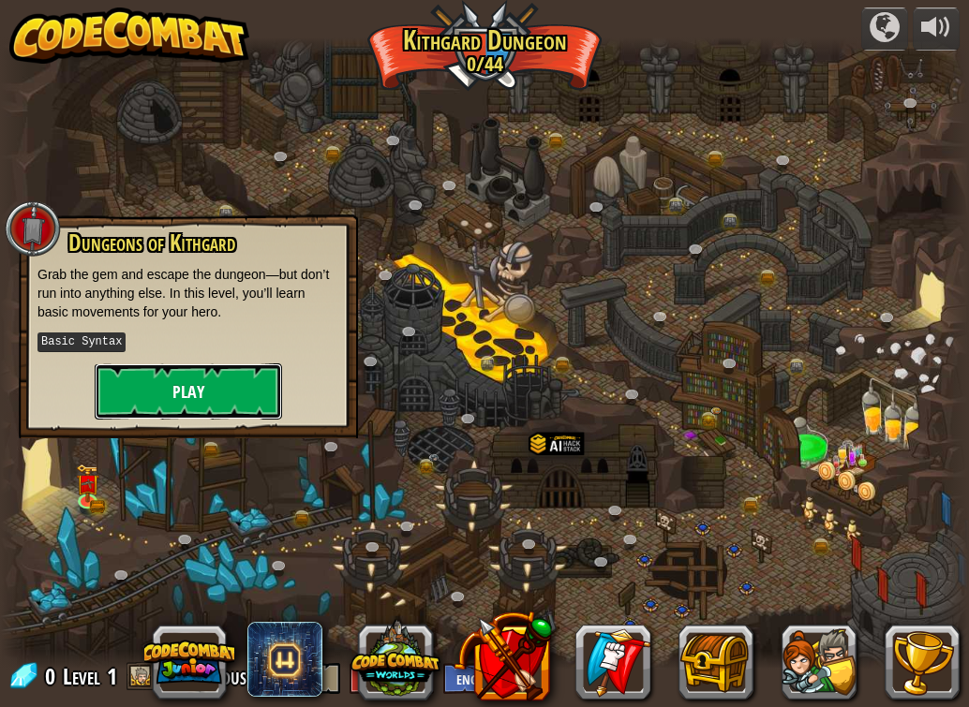
click at [187, 392] on button "Play" at bounding box center [188, 392] width 187 height 56
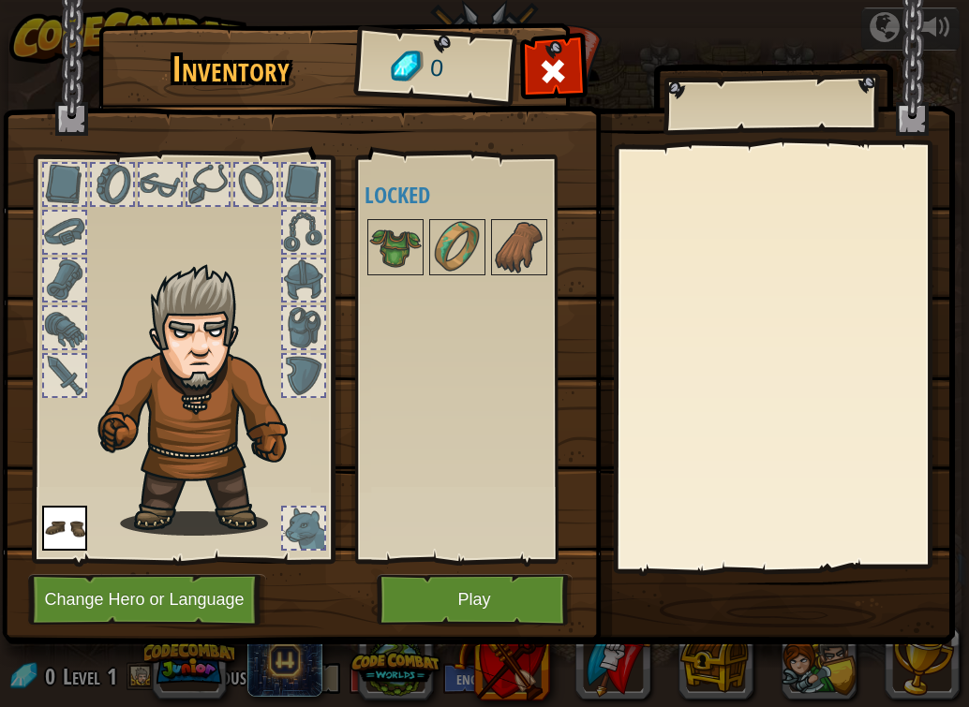
click at [289, 536] on div at bounding box center [303, 528] width 41 height 41
click at [468, 610] on button "Play" at bounding box center [475, 600] width 196 height 52
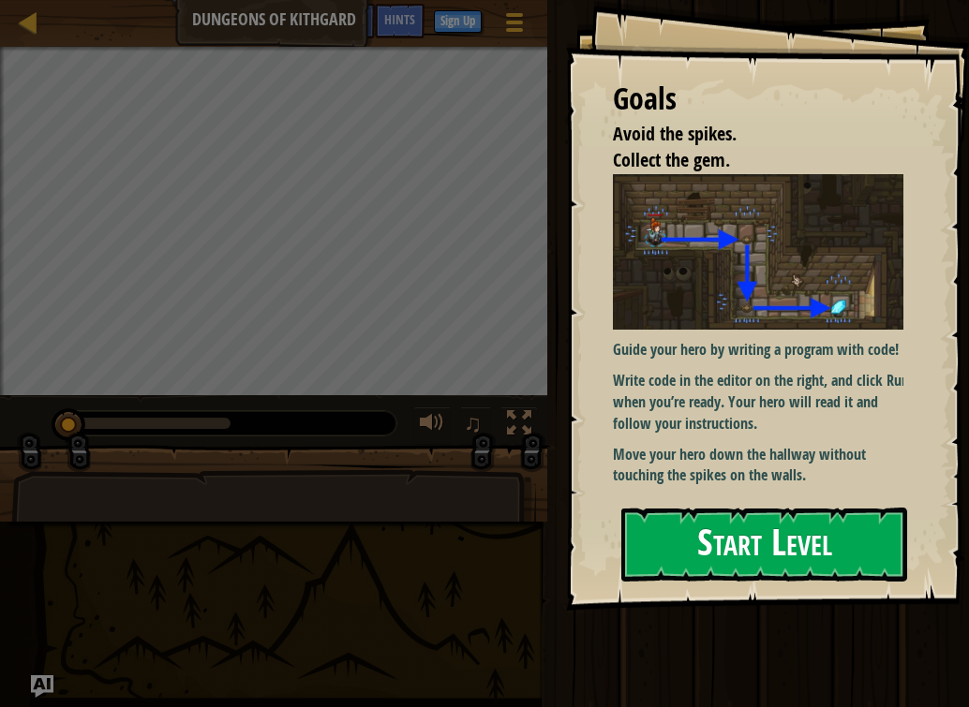
click at [686, 355] on div "Goals Avoid the spikes. Collect the gem. Guide your hero by writing a program w…" at bounding box center [767, 305] width 403 height 611
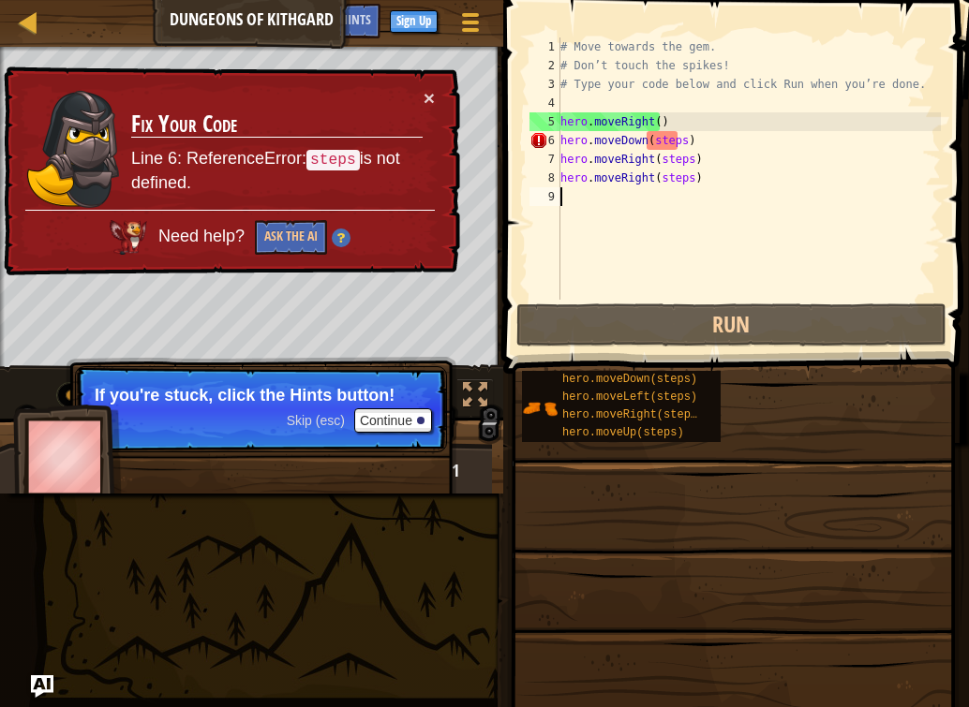
drag, startPoint x: 558, startPoint y: 135, endPoint x: 661, endPoint y: 202, distance: 123.2
click at [661, 202] on div "1 2 3 4 5 6 7 8 9 # Move towards the gem. # Don’t touch the spikes! # Type your…" at bounding box center [733, 168] width 415 height 262
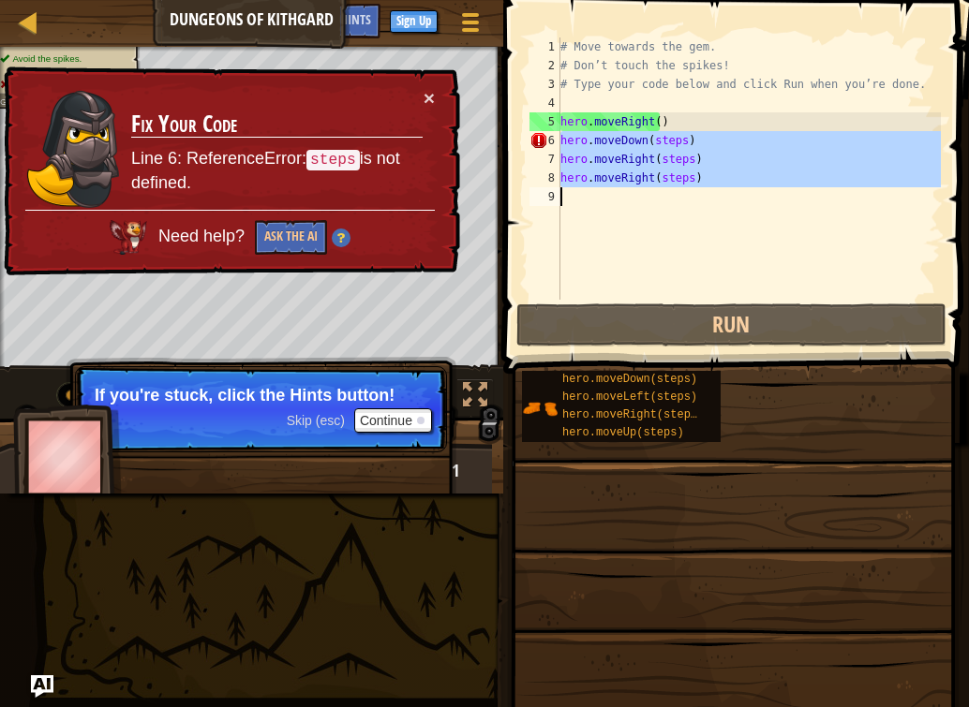
drag, startPoint x: 560, startPoint y: 139, endPoint x: 677, endPoint y: 229, distance: 147.7
click at [677, 229] on div "# Move towards the gem. # Don’t touch the spikes! # Type your code below and cl…" at bounding box center [748, 187] width 384 height 300
type textarea "hero.moveRight(steps)"
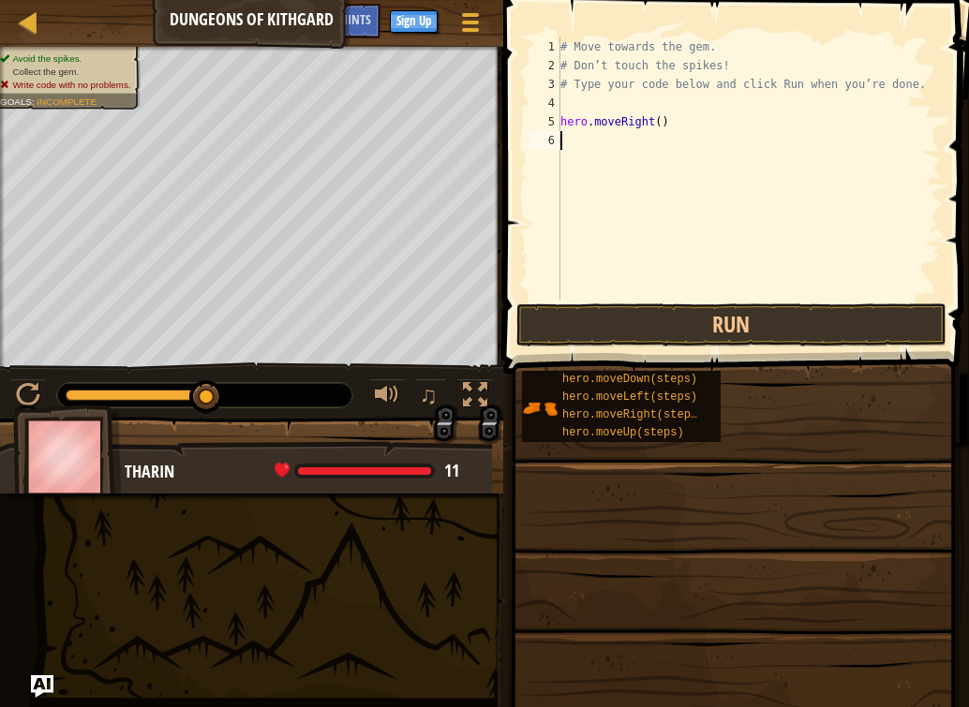
type textarea "h"
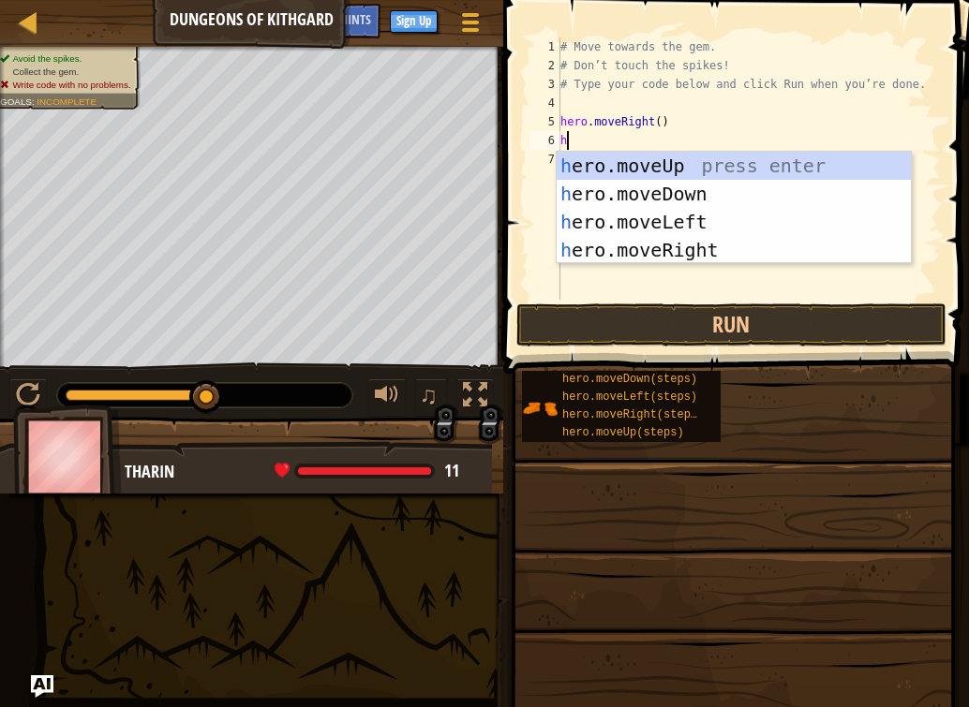
scroll to position [8, 0]
click at [626, 191] on div "h ero.moveUp press enter h ero.moveDown press enter h ero.moveLeft press enter …" at bounding box center [733, 236] width 354 height 169
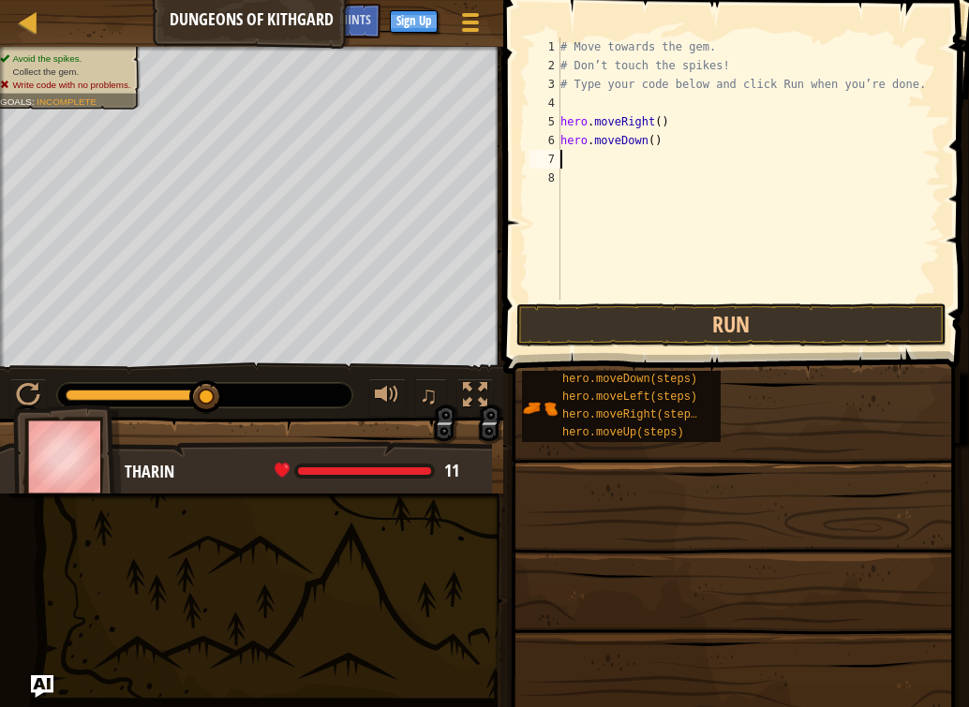
type textarea "h"
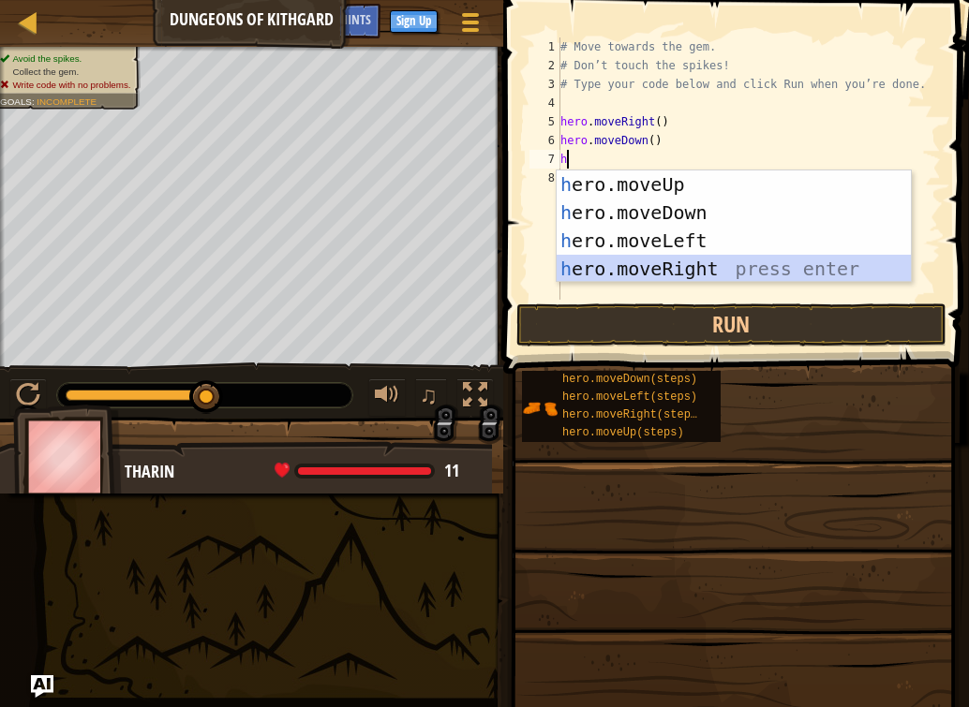
click at [660, 266] on div "h ero.moveUp press enter h ero.moveDown press enter h ero.moveLeft press enter …" at bounding box center [733, 255] width 354 height 169
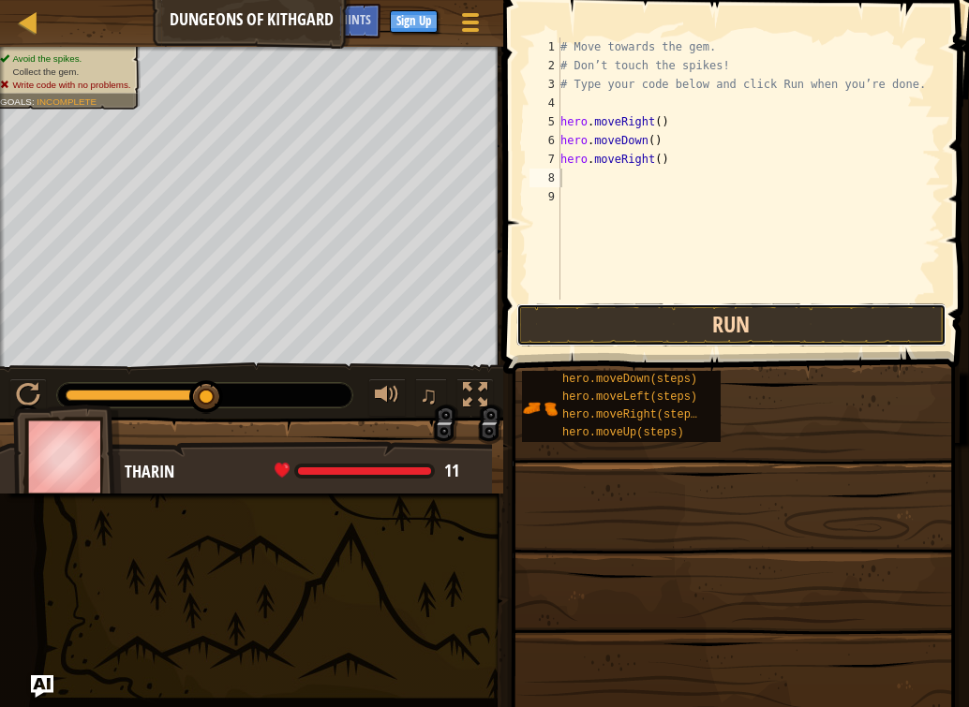
click at [680, 319] on button "Run" at bounding box center [731, 325] width 430 height 43
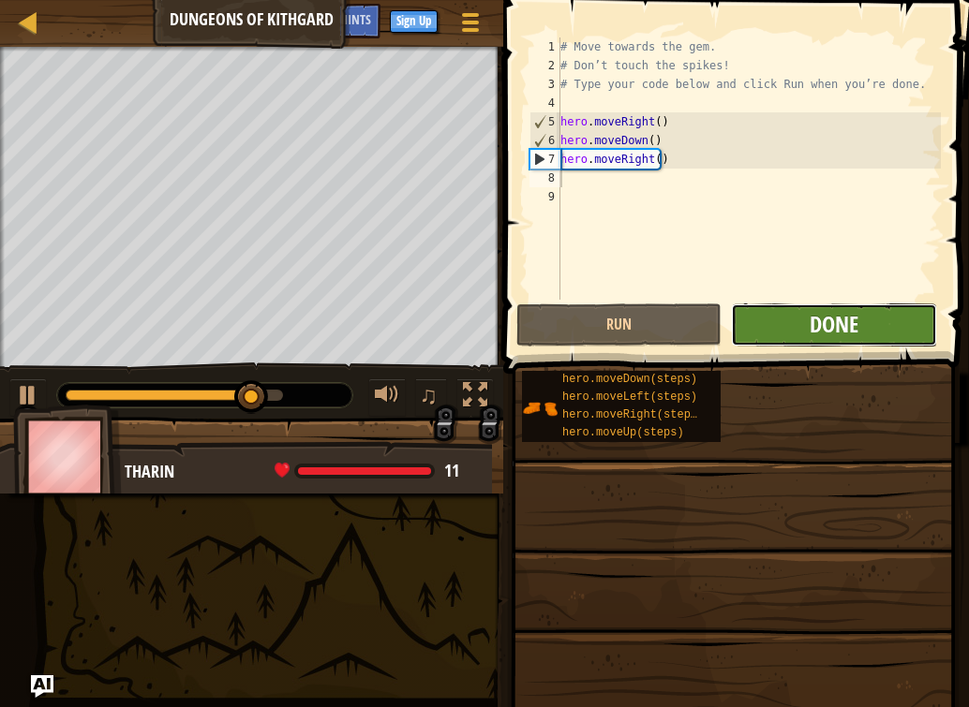
click at [817, 312] on span "Done" at bounding box center [833, 324] width 49 height 30
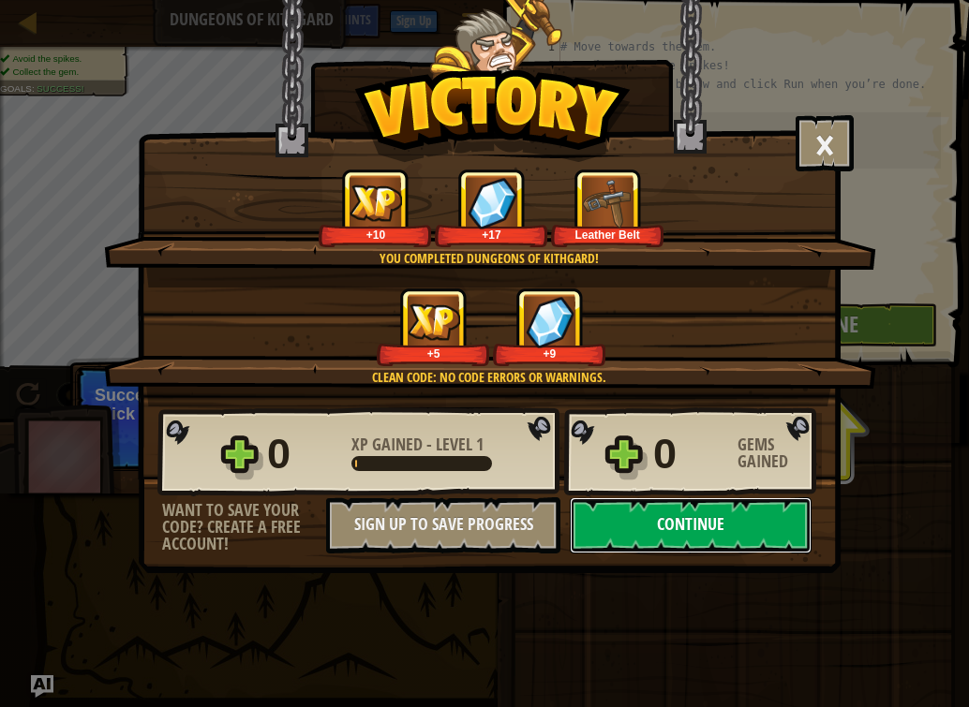
click at [648, 521] on button "Continue" at bounding box center [691, 525] width 242 height 56
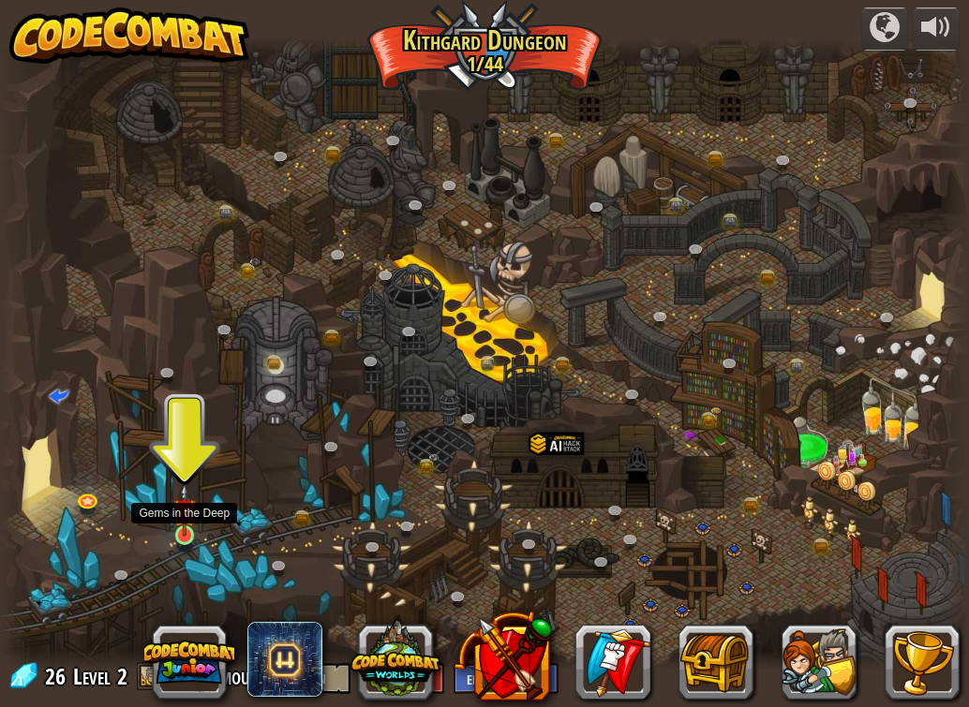
drag, startPoint x: 177, startPoint y: 506, endPoint x: 179, endPoint y: 520, distance: 14.2
click at [177, 507] on img at bounding box center [184, 509] width 23 height 53
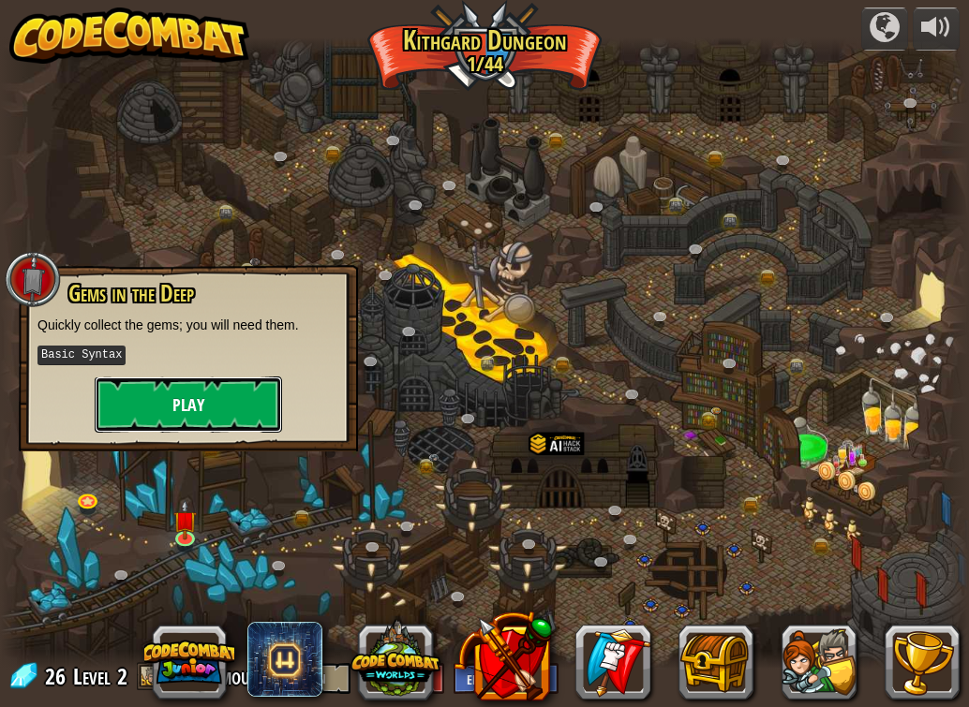
click at [217, 393] on button "Play" at bounding box center [188, 405] width 187 height 56
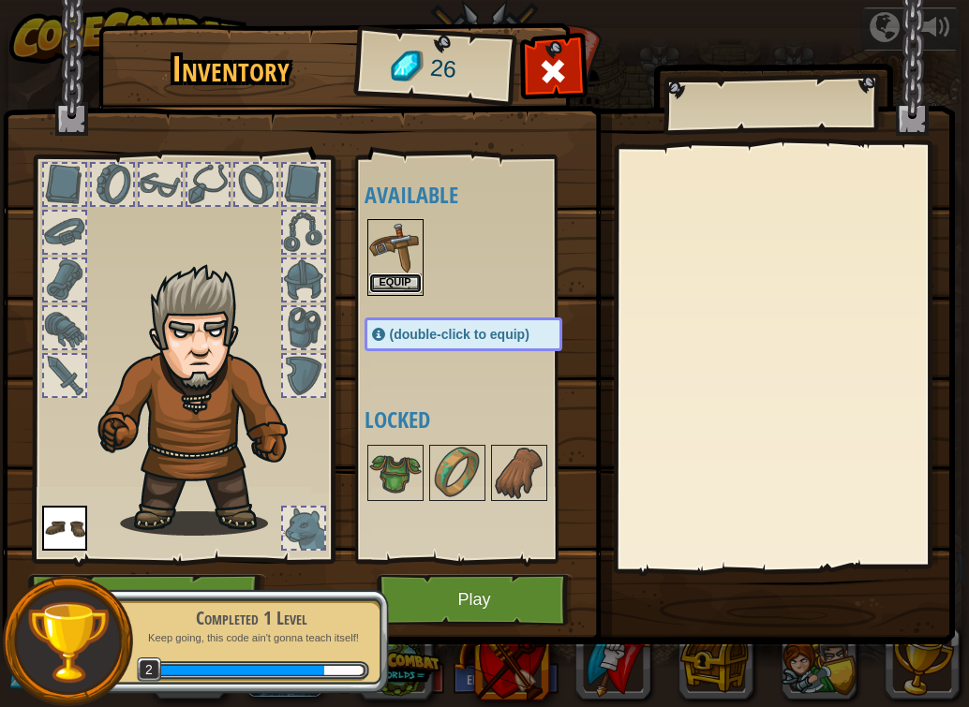
click at [393, 274] on button "Equip" at bounding box center [395, 284] width 52 height 20
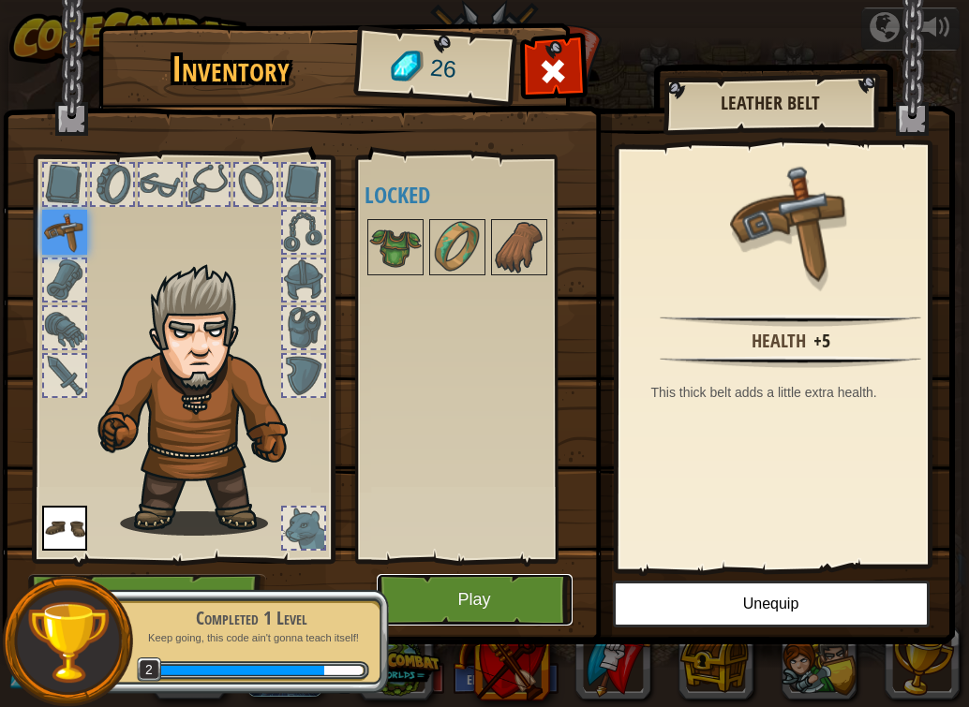
click at [457, 586] on button "Play" at bounding box center [475, 600] width 196 height 52
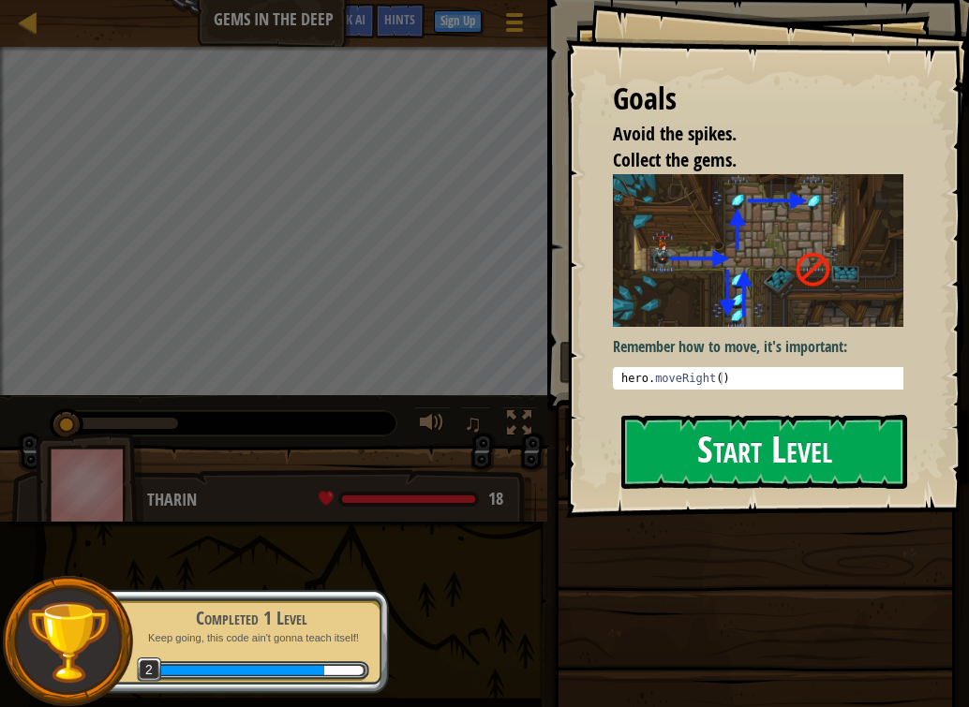
click at [732, 415] on button "Start Level" at bounding box center [764, 452] width 286 height 74
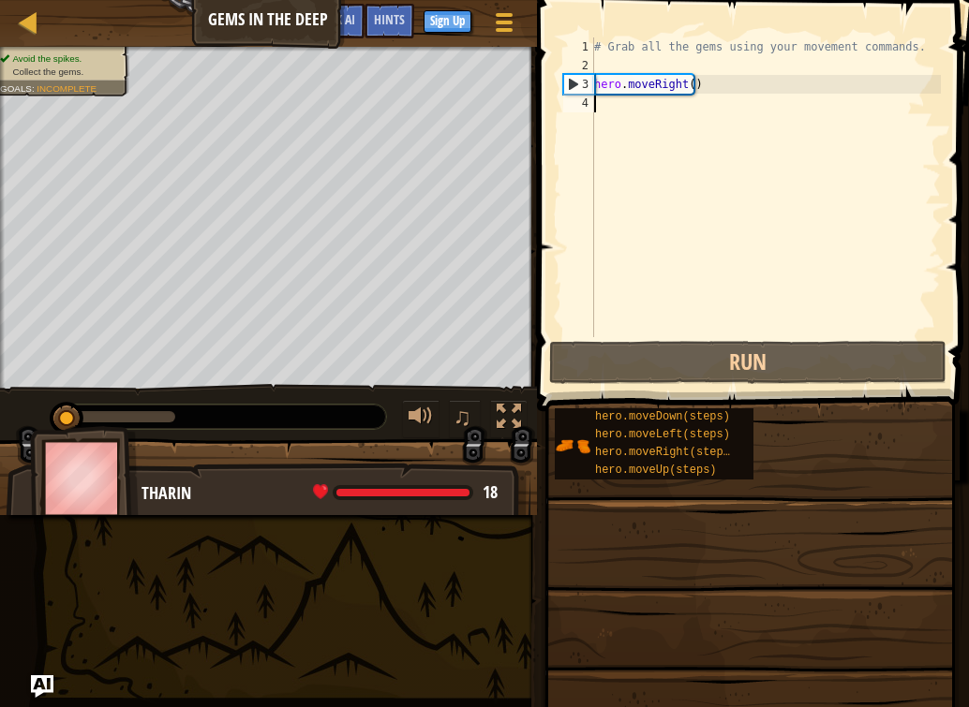
type textarea "h"
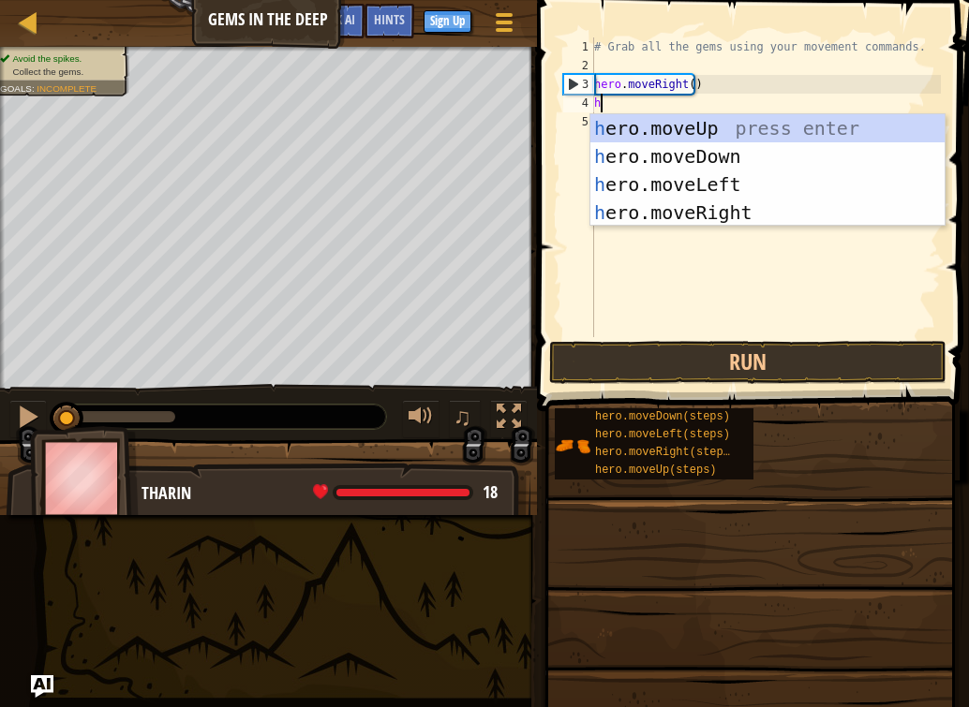
scroll to position [8, 0]
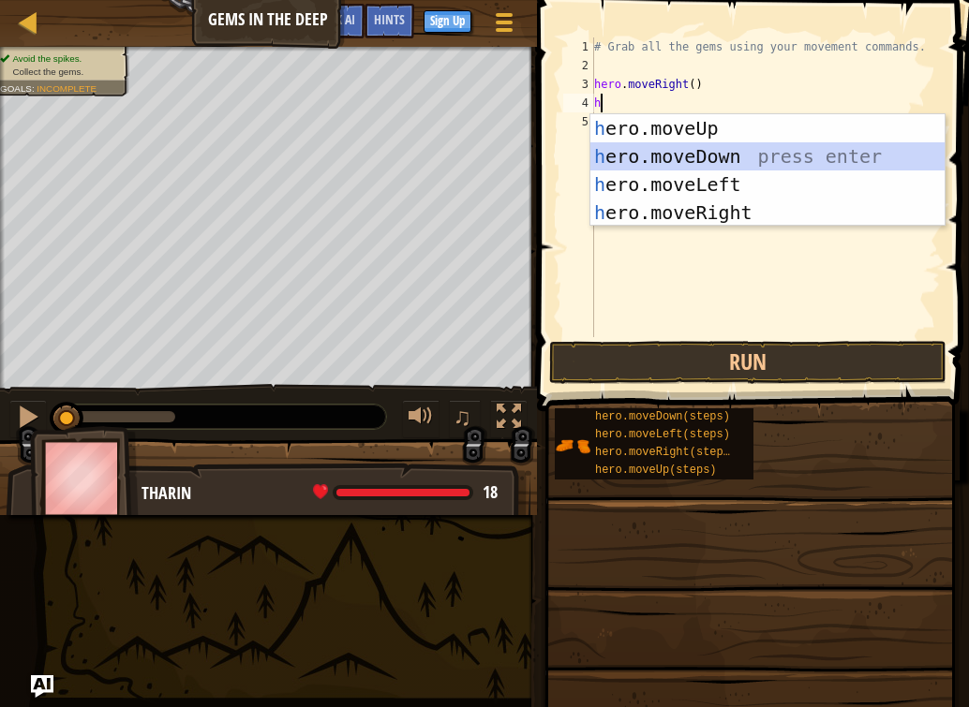
click at [639, 153] on div "h ero.moveUp press enter h ero.moveDown press enter h ero.moveLeft press enter …" at bounding box center [767, 198] width 354 height 169
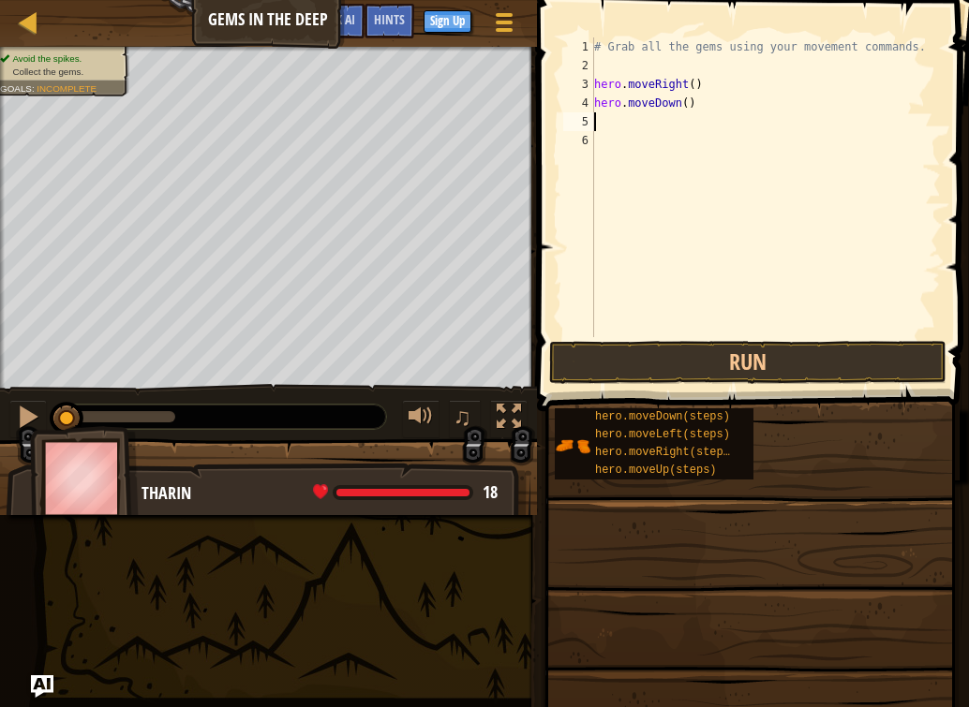
type textarea "h"
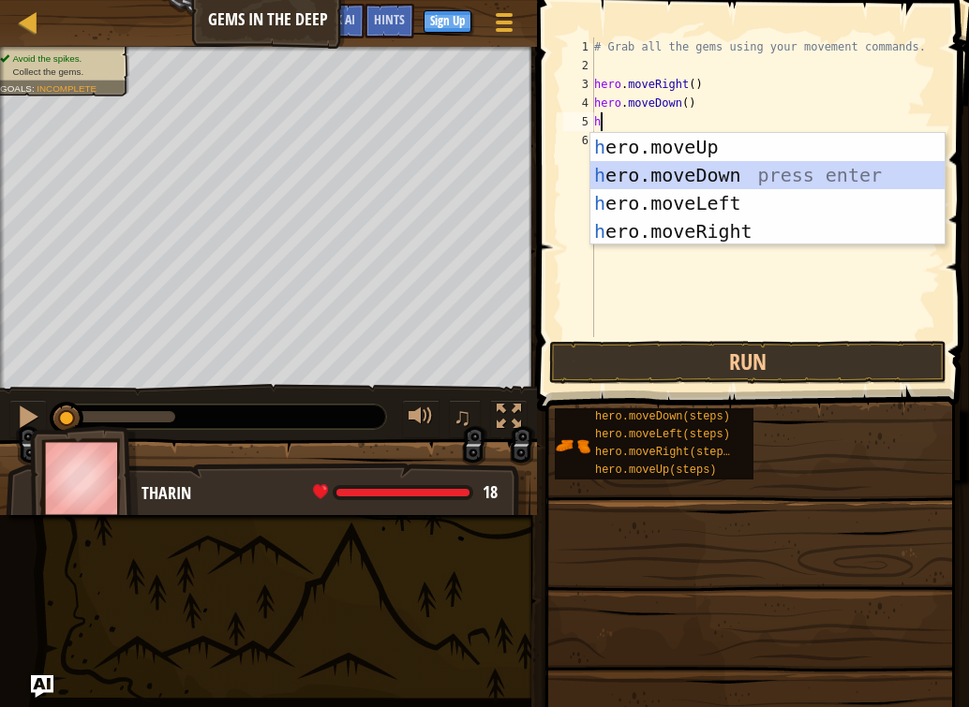
click at [653, 171] on div "h ero.moveUp press enter h ero.moveDown press enter h ero.moveLeft press enter …" at bounding box center [767, 217] width 354 height 169
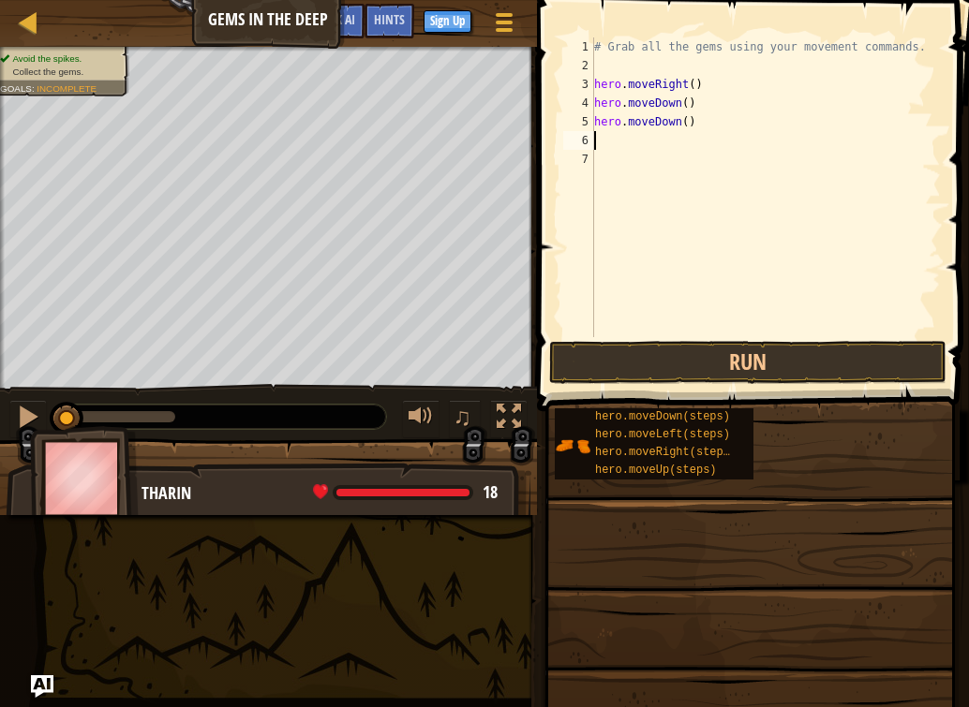
type textarea "h"
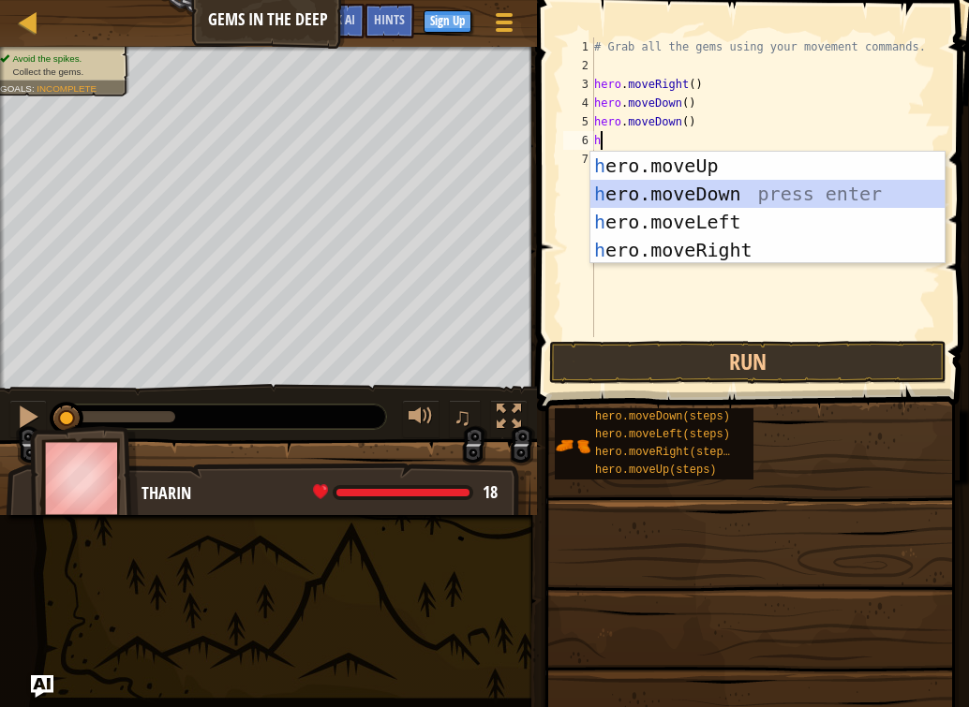
click at [653, 188] on div "h ero.moveUp press enter h ero.moveDown press enter h ero.moveLeft press enter …" at bounding box center [767, 236] width 354 height 169
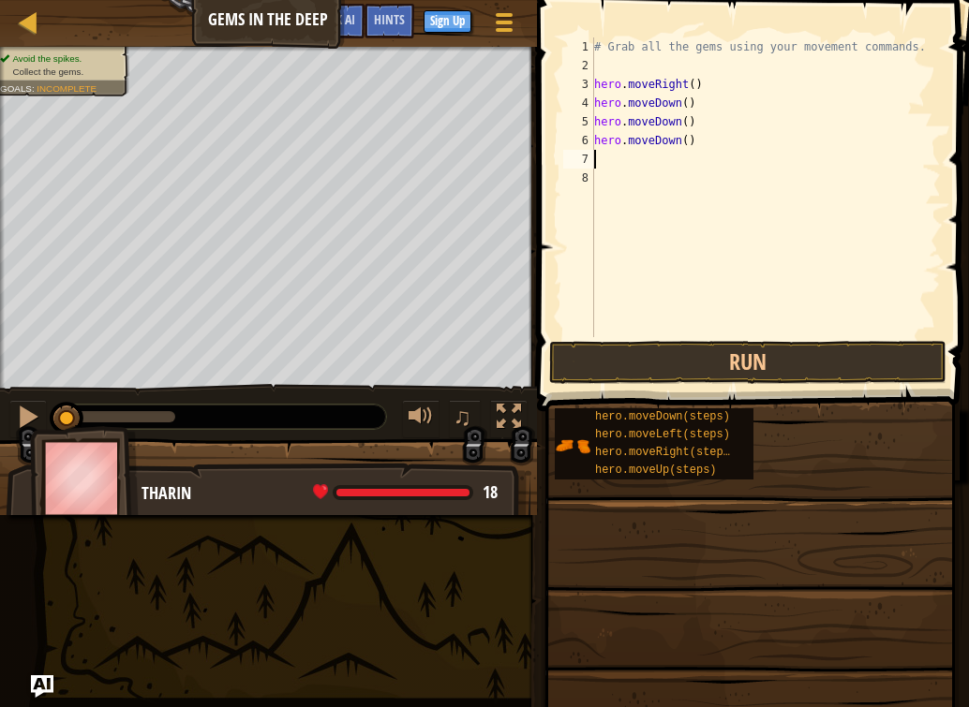
type textarea "h"
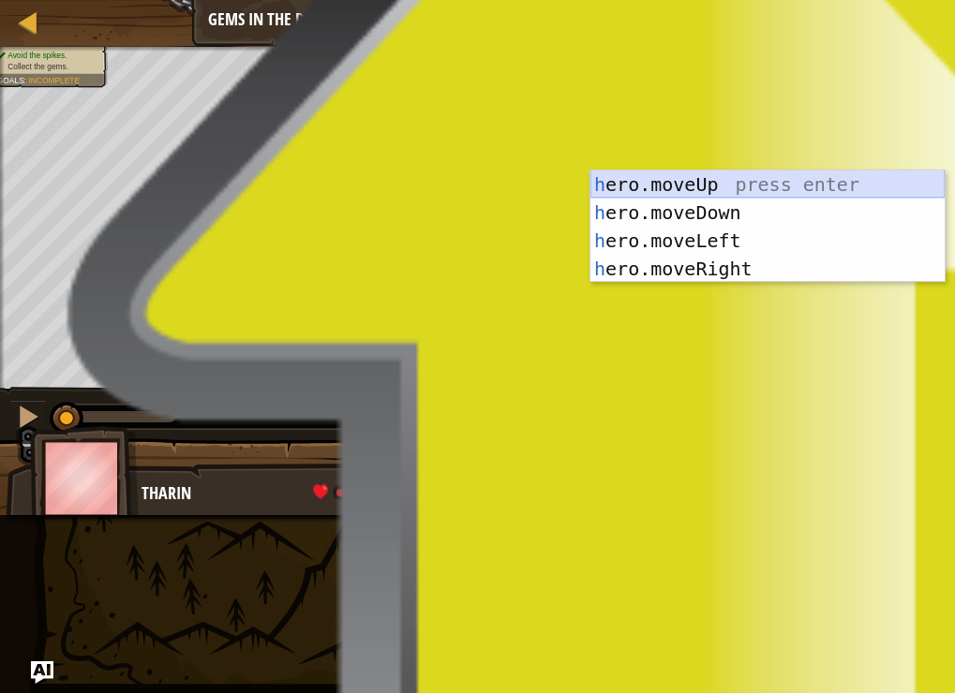
click at [695, 183] on div "h ero.moveUp press enter h ero.moveDown press enter h ero.moveLeft press enter …" at bounding box center [767, 255] width 354 height 169
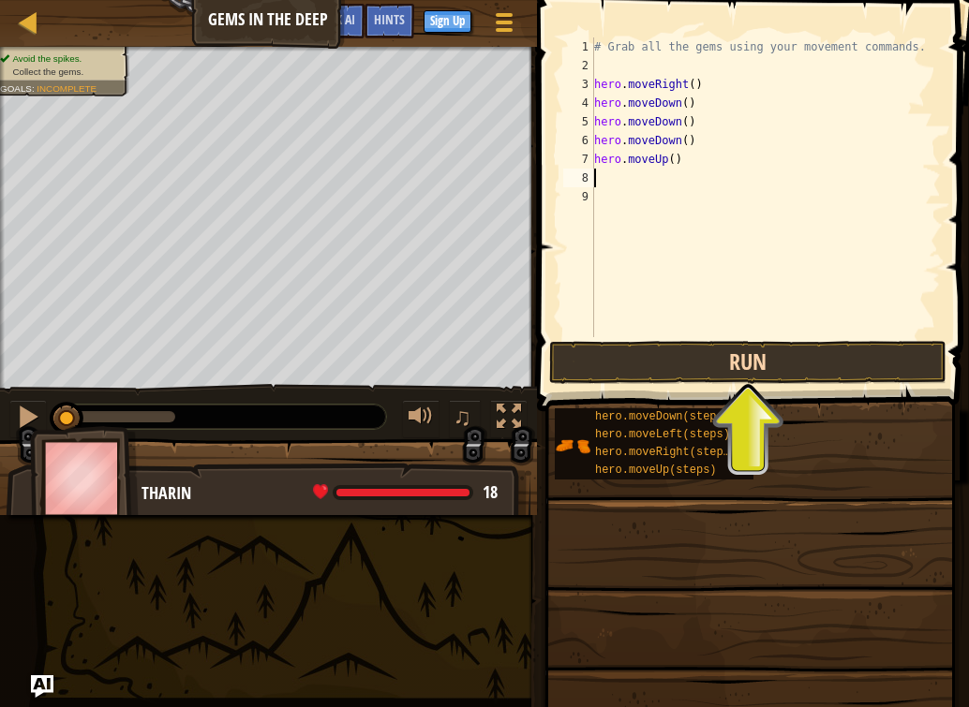
type textarea "h"
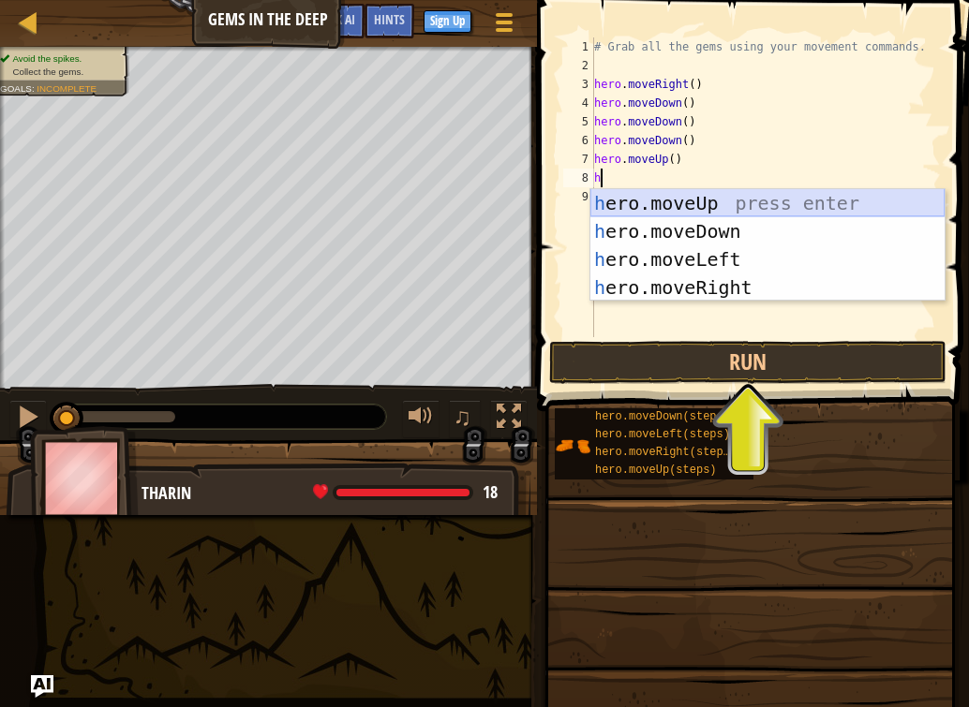
click at [710, 203] on div "h ero.moveUp press enter h ero.moveDown press enter h ero.moveLeft press enter …" at bounding box center [767, 273] width 354 height 169
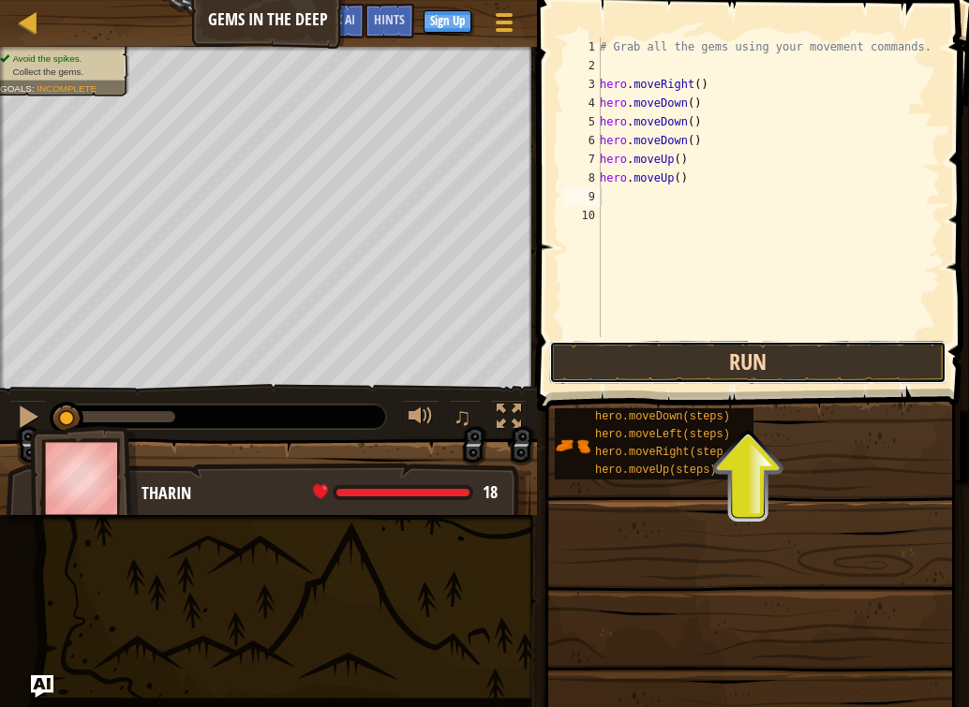
click at [666, 363] on button "Run" at bounding box center [747, 362] width 397 height 43
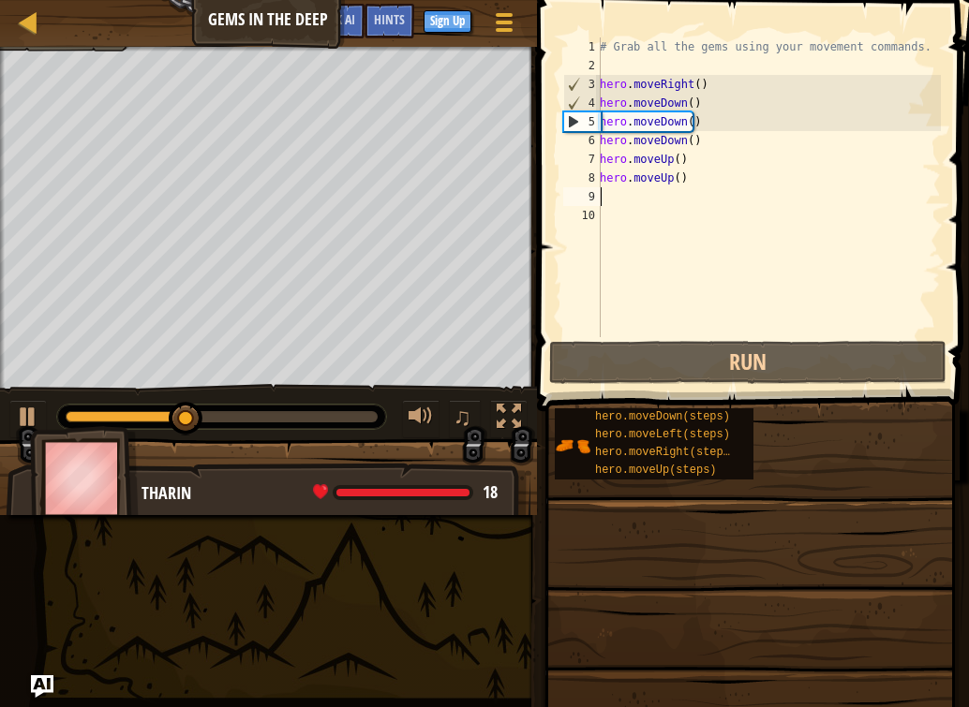
click at [564, 118] on div "5" at bounding box center [582, 121] width 37 height 19
click at [608, 145] on div "# Grab all the gems using your movement commands. hero . moveRight ( ) hero . m…" at bounding box center [768, 205] width 345 height 337
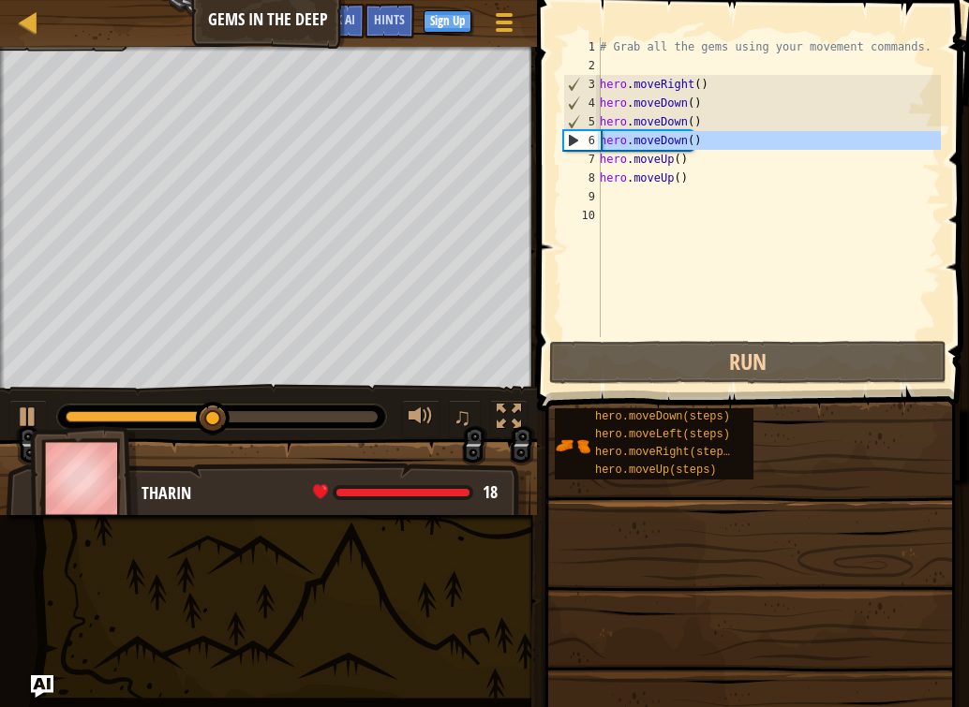
click at [582, 144] on div "6" at bounding box center [582, 140] width 37 height 19
click at [569, 136] on div "6" at bounding box center [582, 140] width 37 height 19
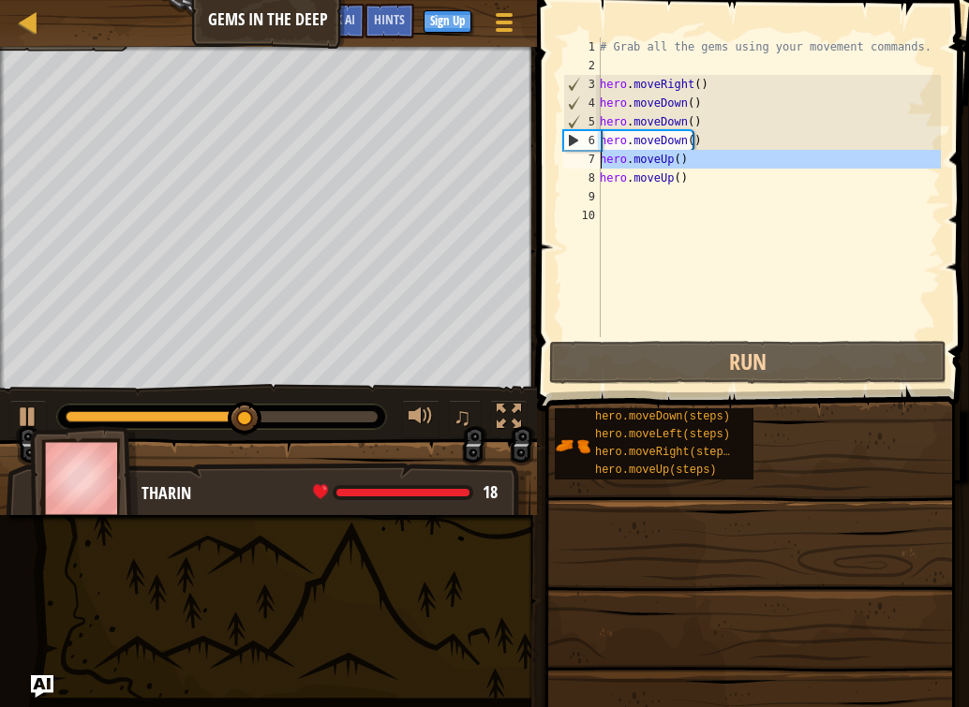
click at [572, 157] on div "7" at bounding box center [581, 159] width 37 height 19
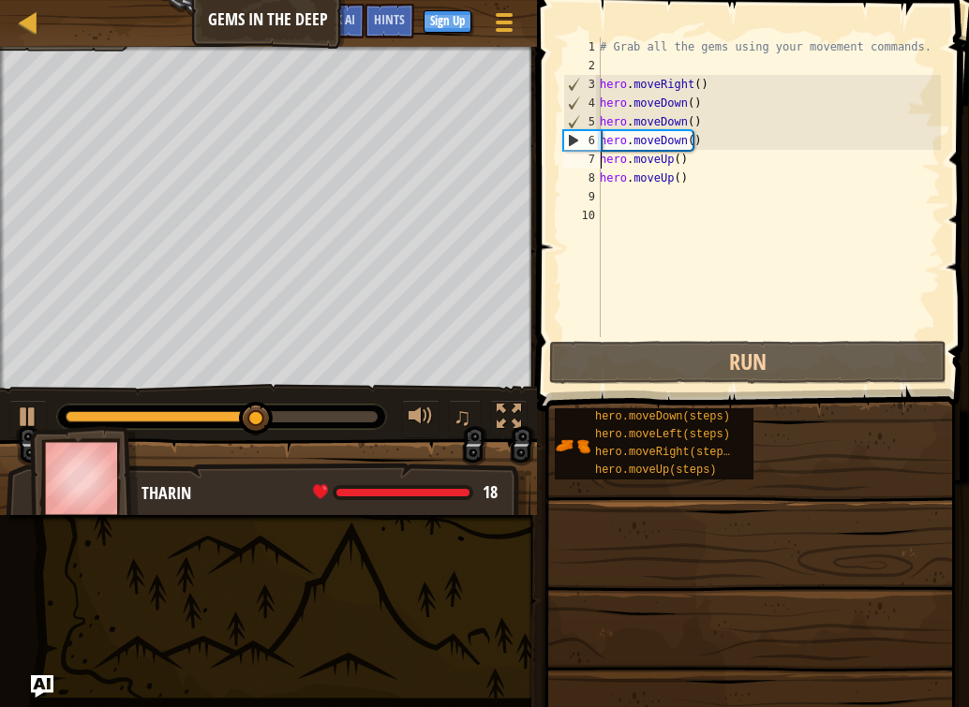
click at [574, 161] on div "7" at bounding box center [581, 159] width 37 height 19
type textarea "hero.moveUp()"
click at [694, 166] on div "# Grab all the gems using your movement commands. hero . moveRight ( ) hero . m…" at bounding box center [768, 205] width 345 height 337
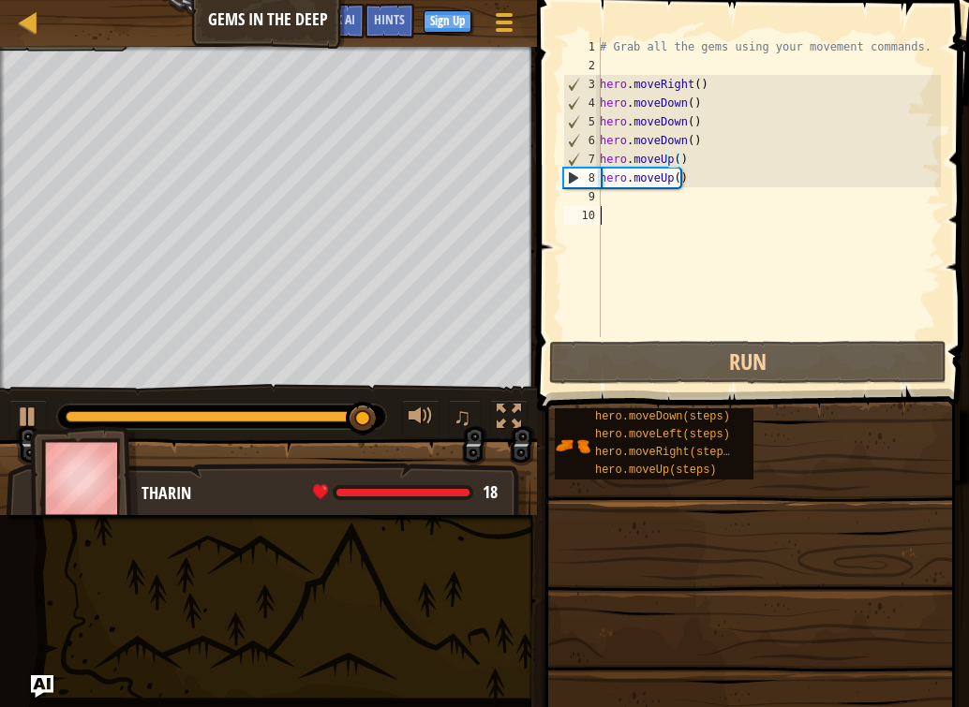
click at [657, 220] on div "# Grab all the gems using your movement commands. hero . moveRight ( ) hero . m…" at bounding box center [768, 205] width 345 height 337
click at [601, 194] on div "# Grab all the gems using your movement commands. hero . moveRight ( ) hero . m…" at bounding box center [768, 205] width 345 height 337
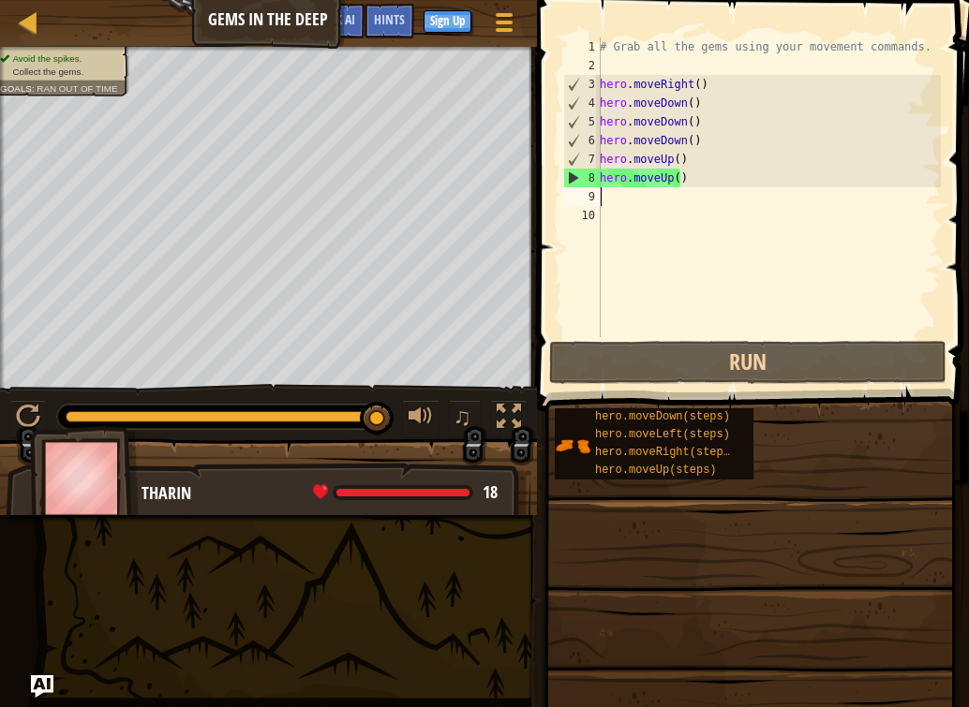
type textarea "h"
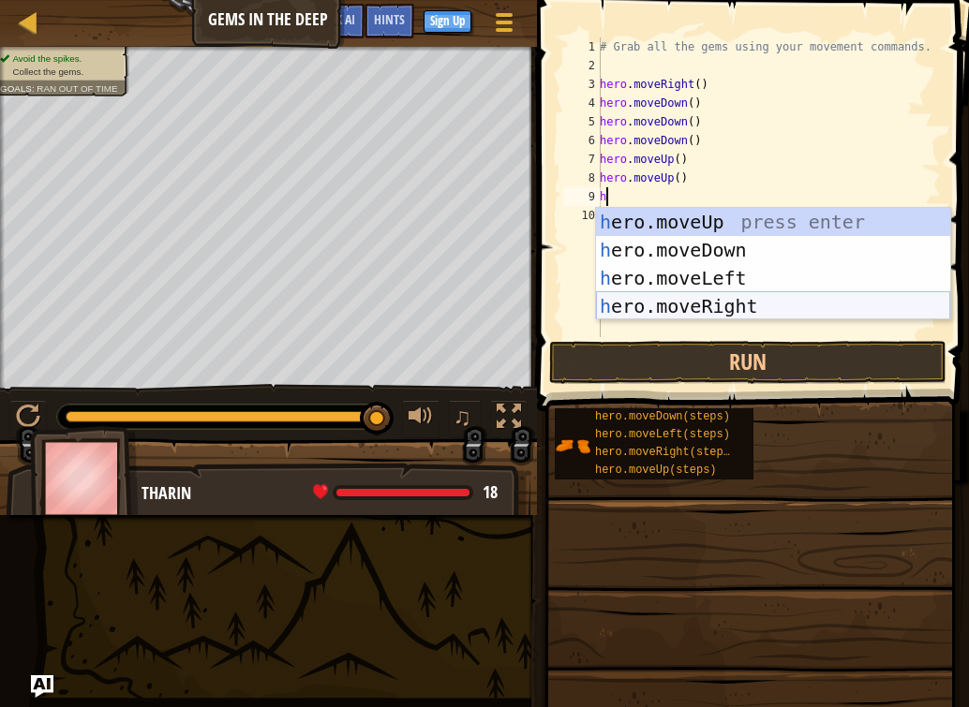
click at [704, 304] on div "h ero.moveUp press enter h ero.moveDown press enter h ero.moveLeft press enter …" at bounding box center [773, 292] width 354 height 169
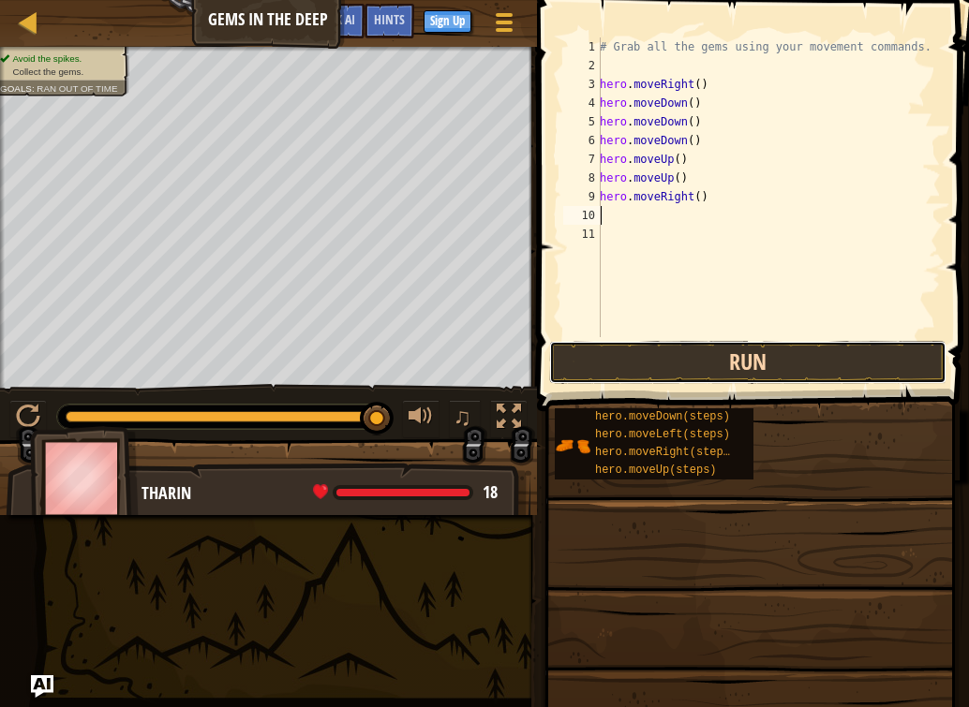
click at [676, 356] on button "Run" at bounding box center [747, 362] width 397 height 43
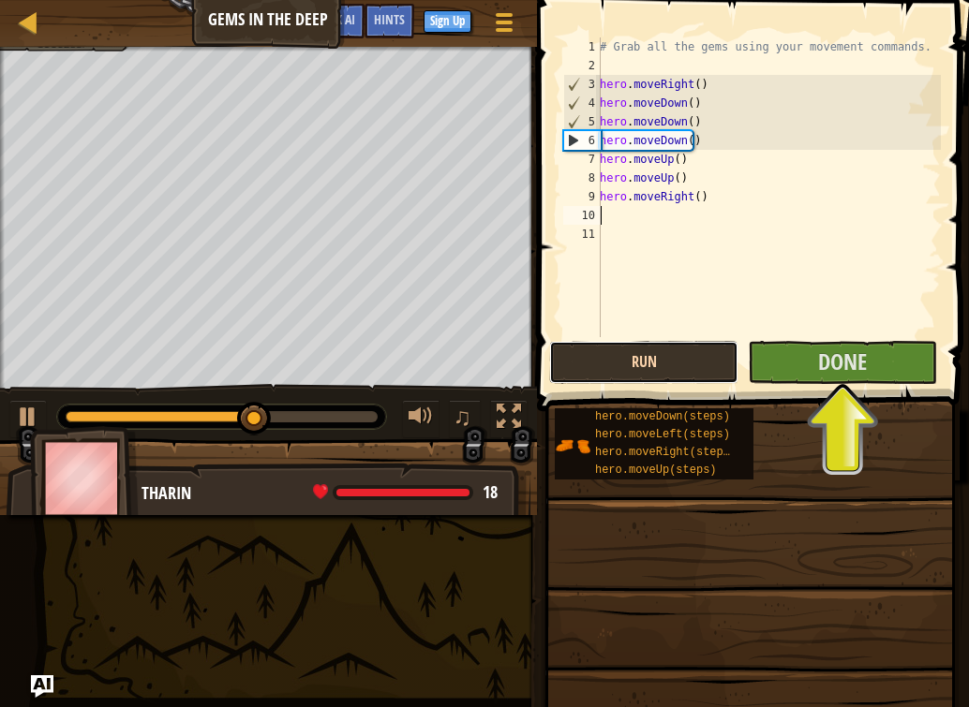
click at [720, 350] on button "Run" at bounding box center [643, 362] width 189 height 43
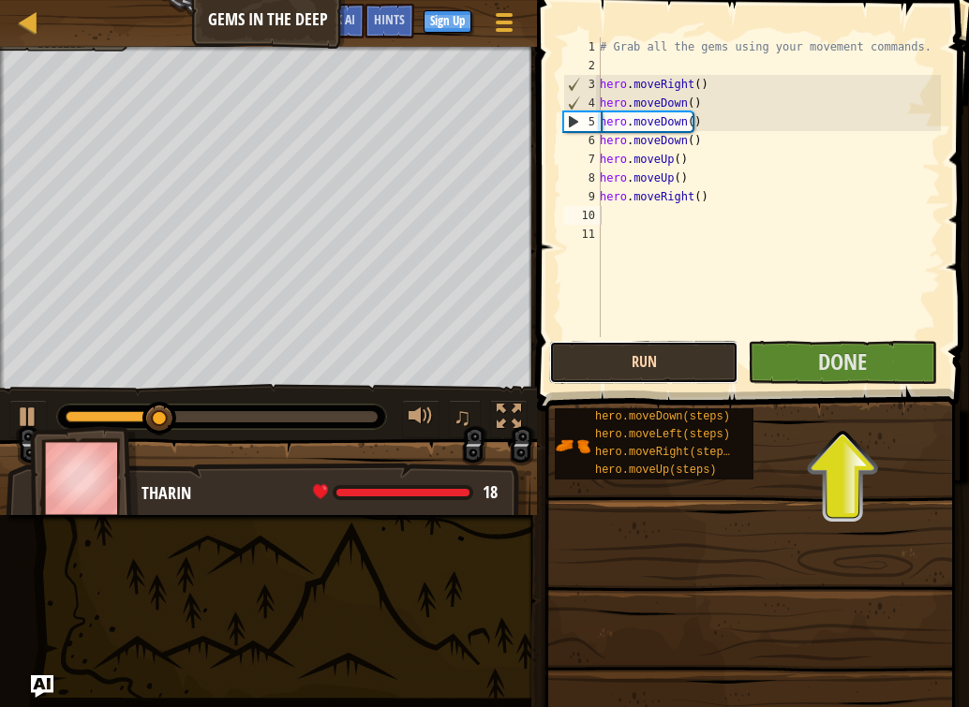
click at [710, 358] on button "Run" at bounding box center [643, 362] width 189 height 43
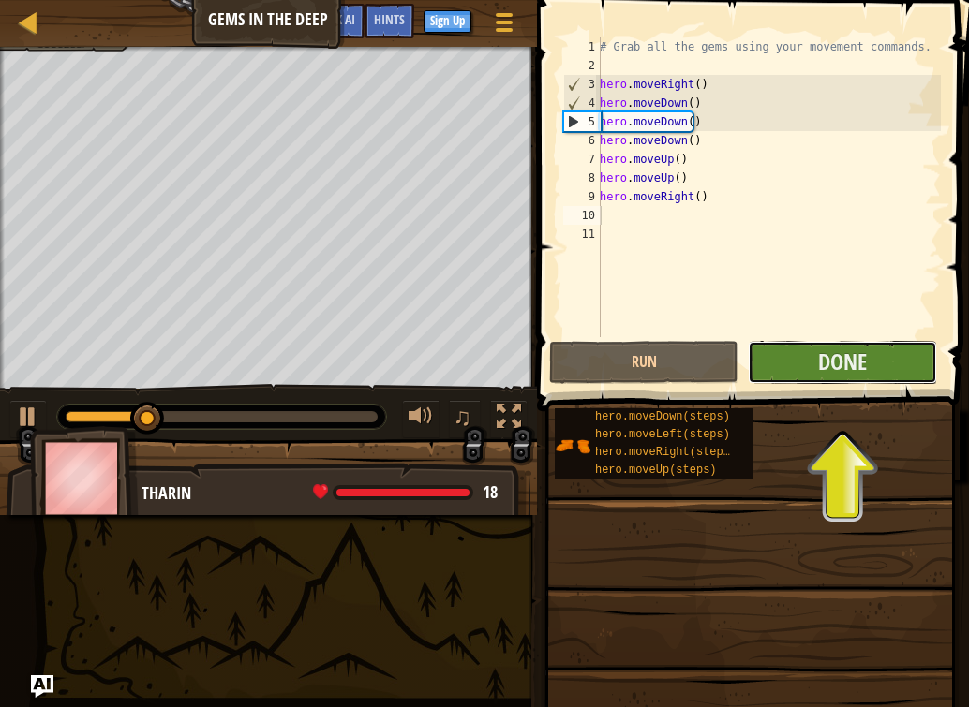
click at [780, 364] on button "Done" at bounding box center [842, 362] width 189 height 43
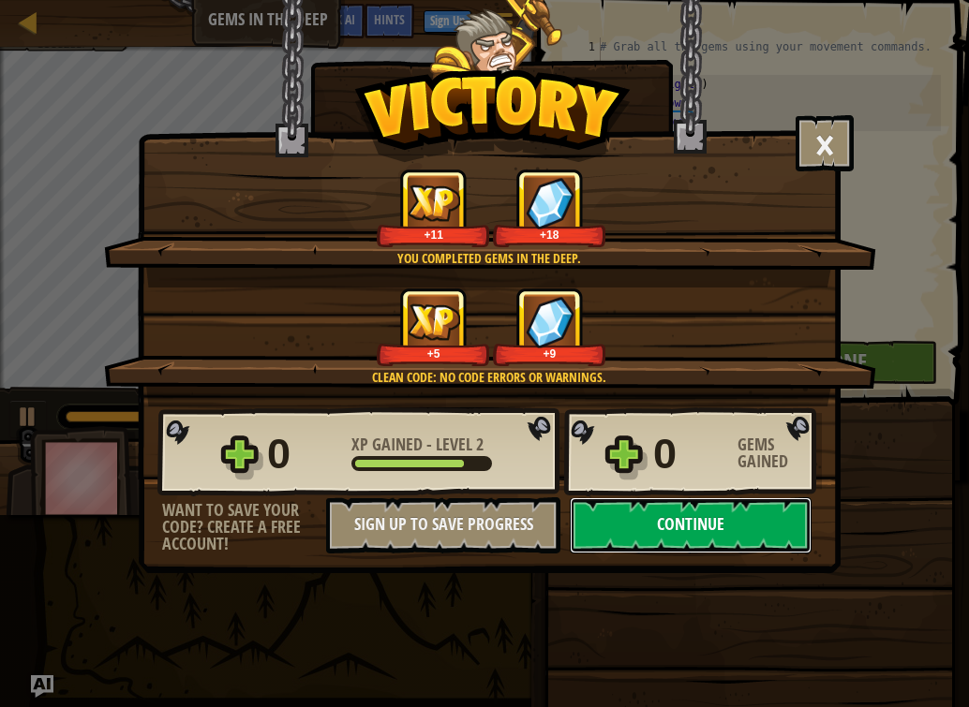
click at [682, 530] on button "Continue" at bounding box center [691, 525] width 242 height 56
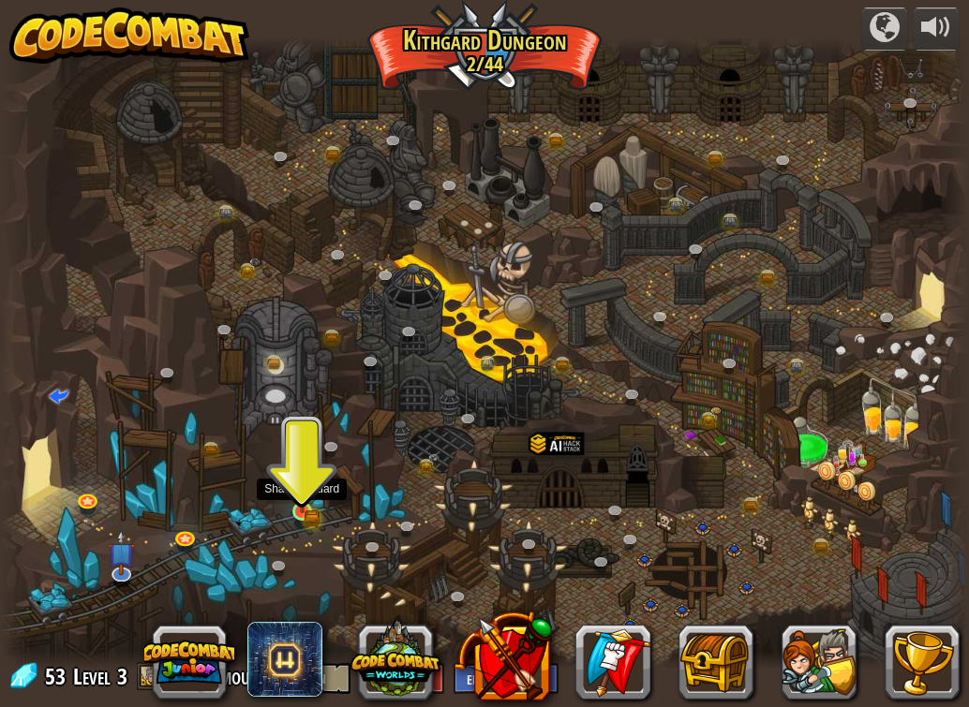
click at [306, 488] on img at bounding box center [301, 488] width 23 height 52
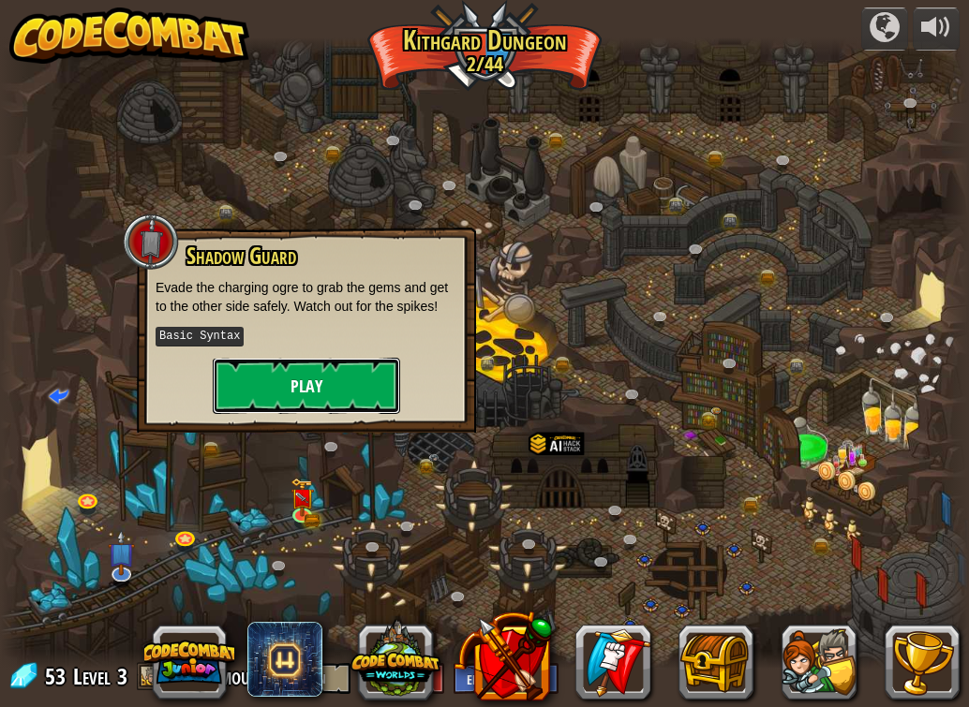
click at [331, 382] on button "Play" at bounding box center [306, 386] width 187 height 56
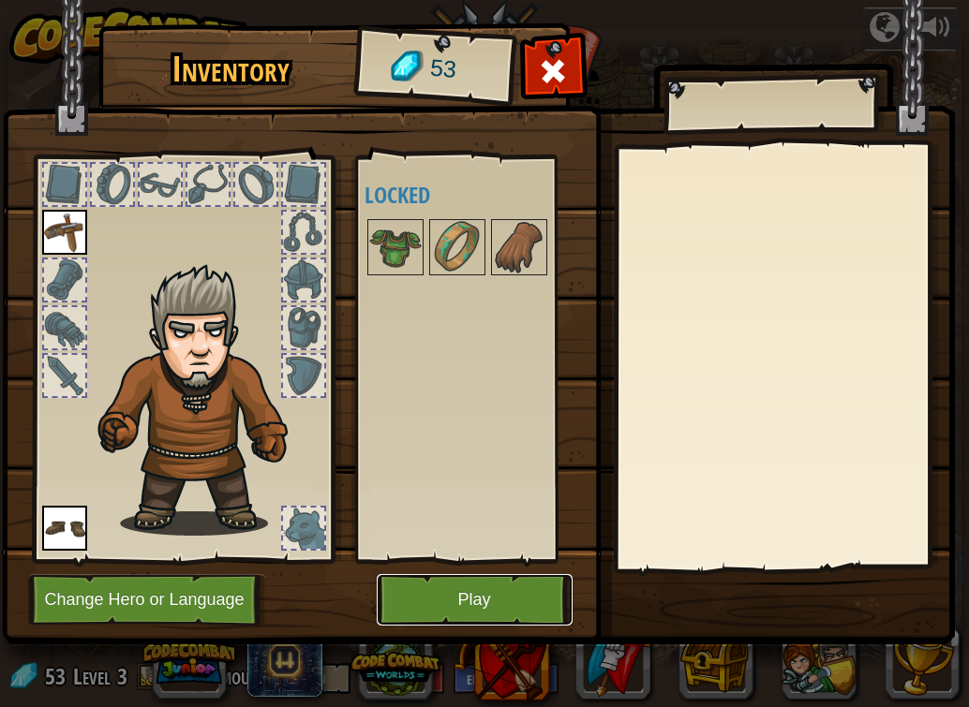
click at [416, 591] on button "Play" at bounding box center [475, 600] width 196 height 52
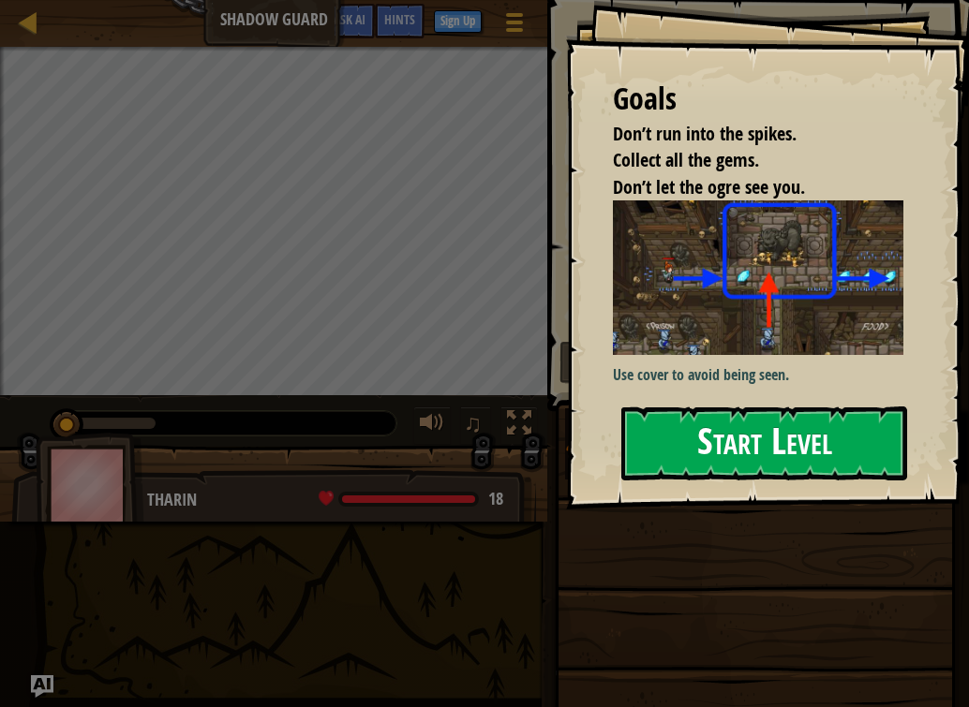
click at [687, 464] on button "Start Level" at bounding box center [764, 444] width 286 height 74
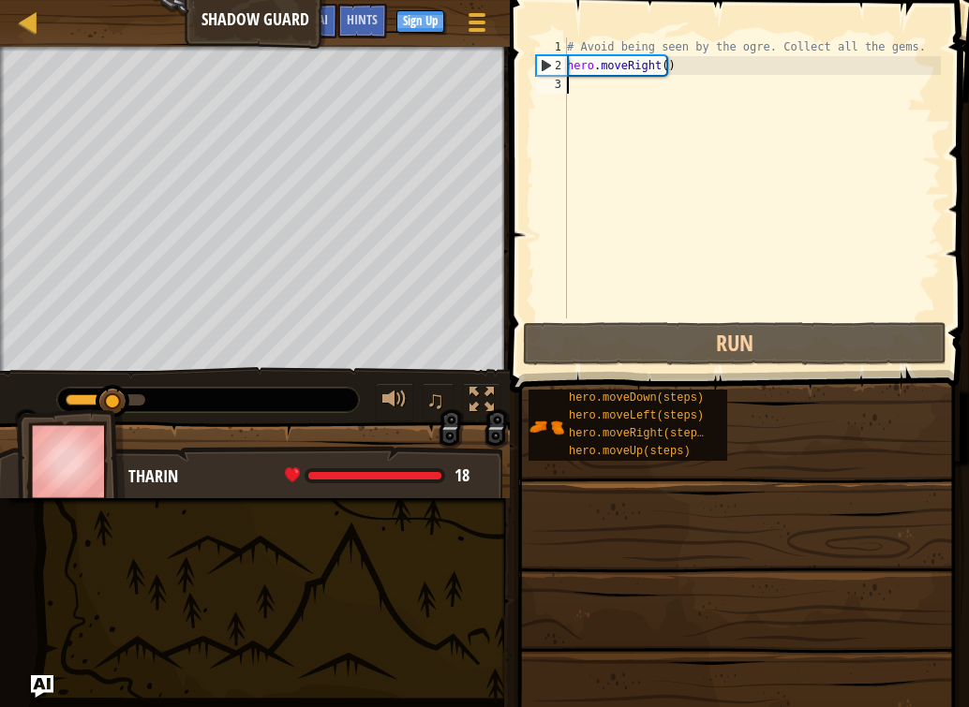
type textarea "h"
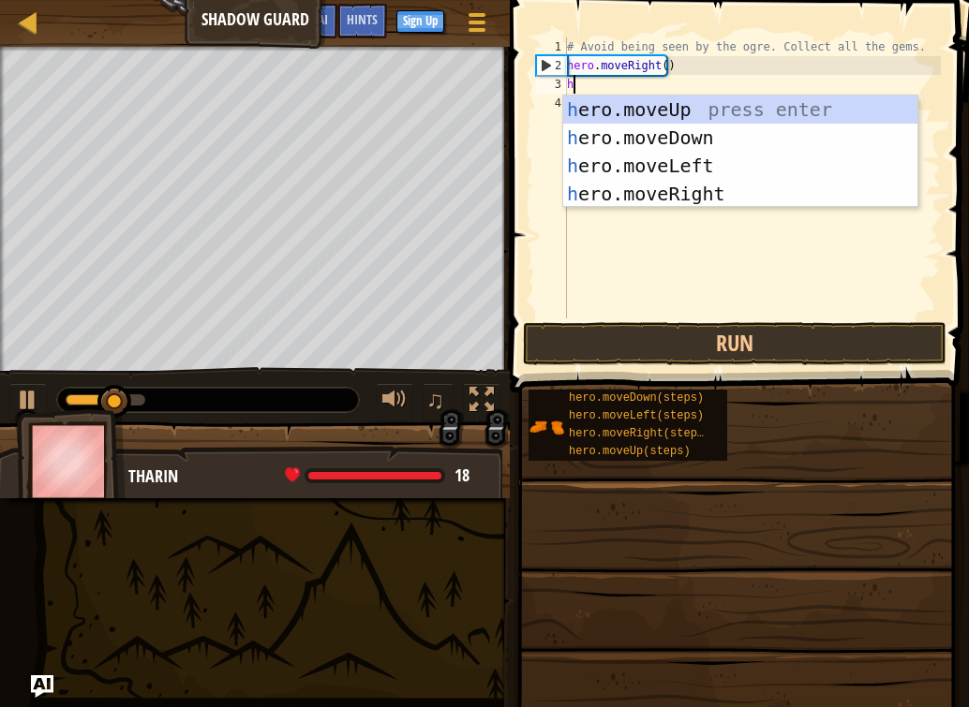
scroll to position [8, 0]
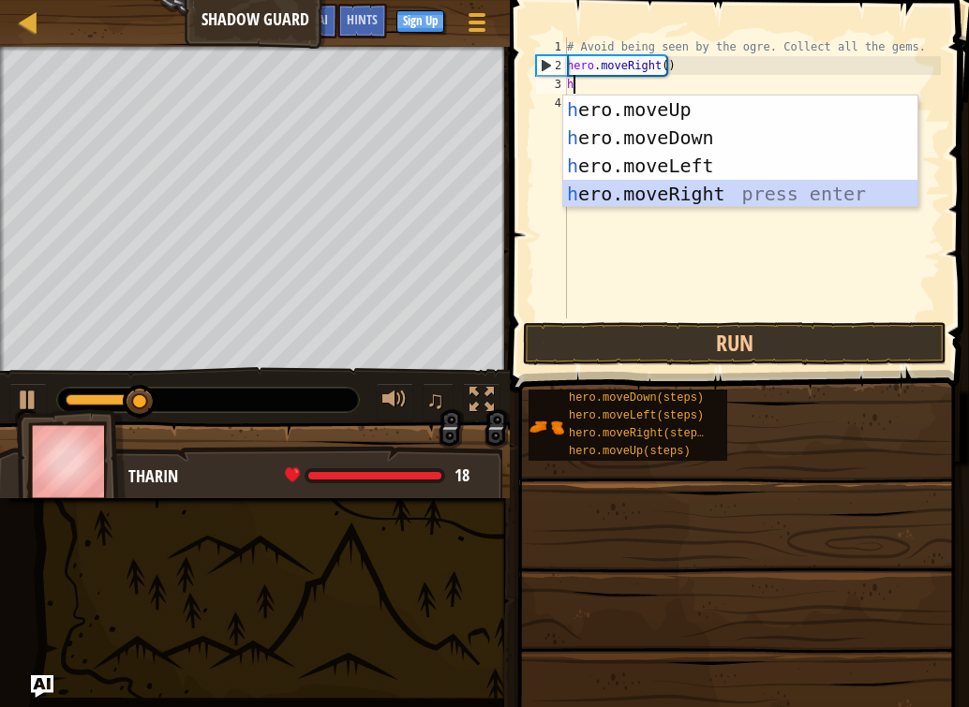
click at [672, 194] on div "h ero.moveUp press enter h ero.moveDown press enter h ero.moveLeft press enter …" at bounding box center [740, 180] width 354 height 169
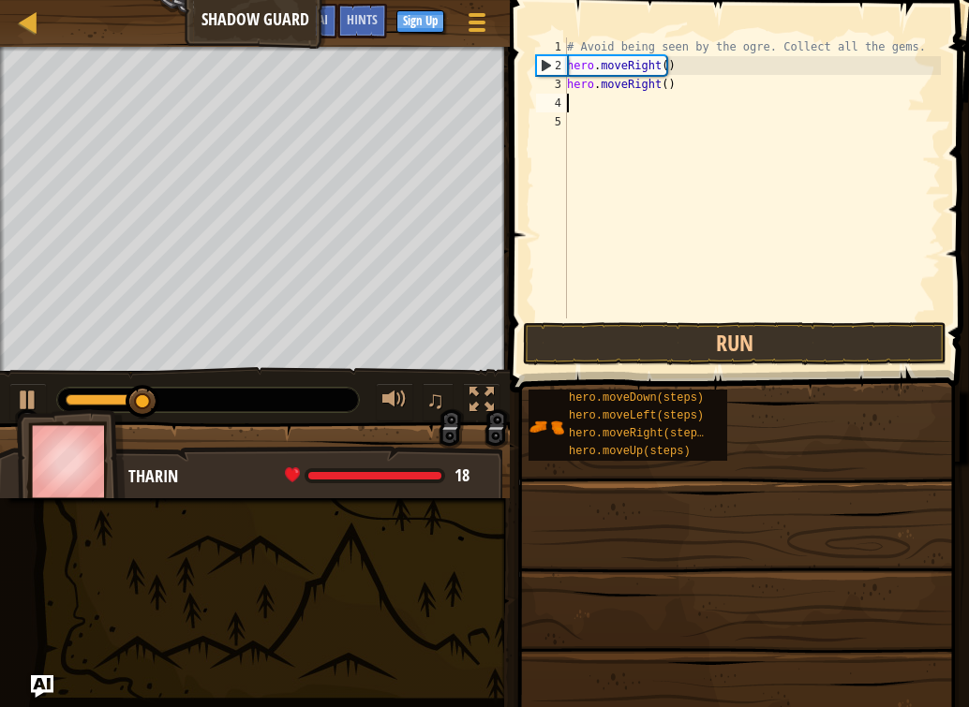
type textarea "h"
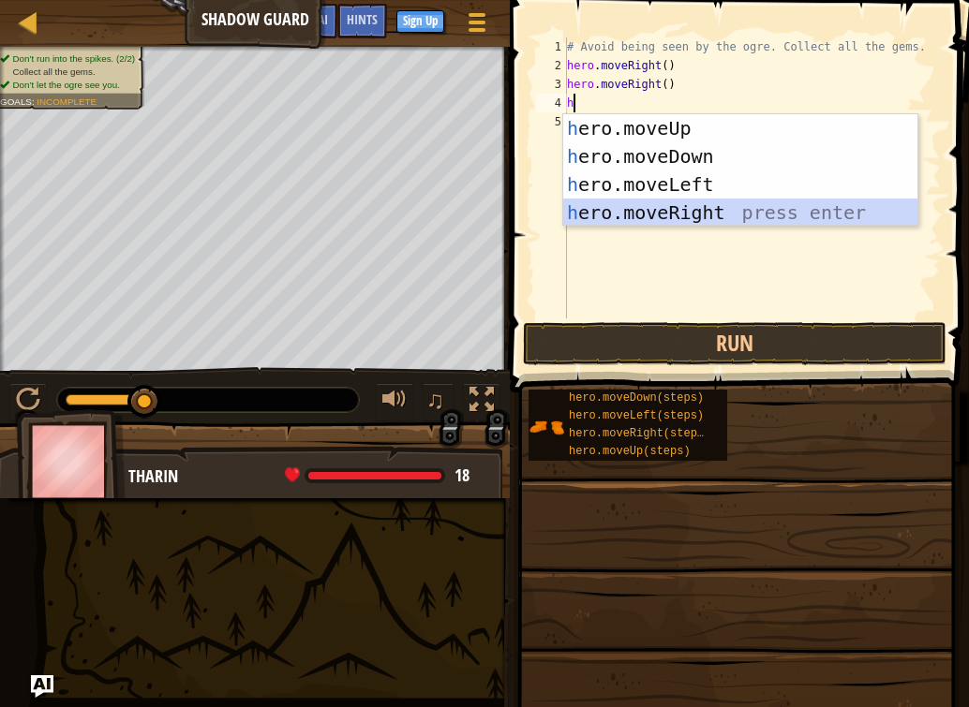
click at [675, 210] on div "h ero.moveUp press enter h ero.moveDown press enter h ero.moveLeft press enter …" at bounding box center [740, 198] width 354 height 169
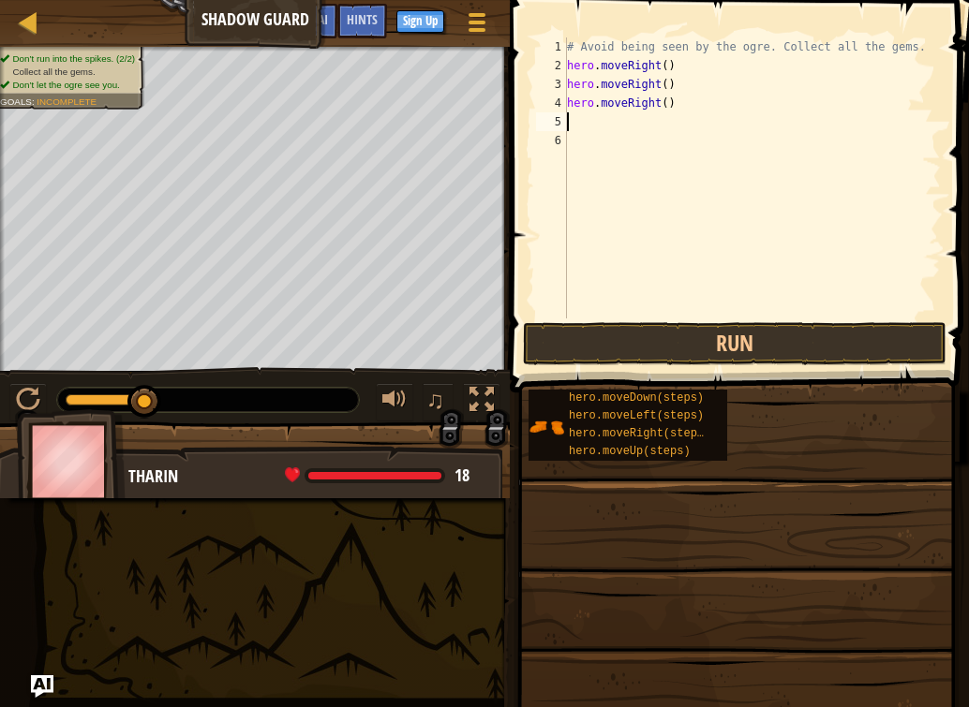
type textarea "h"
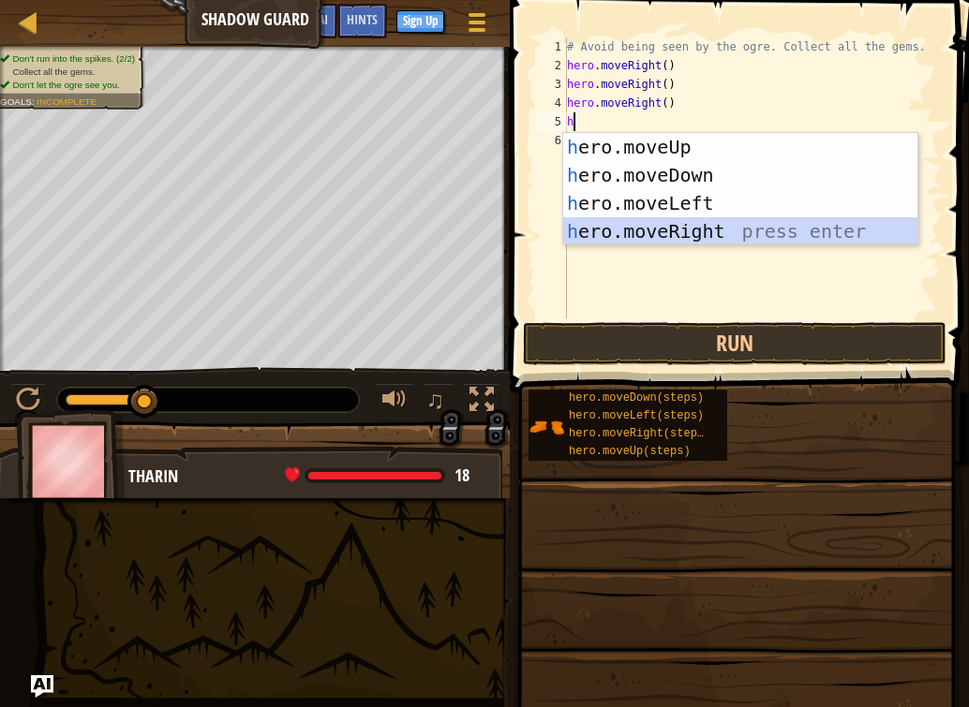
click at [674, 226] on div "h ero.moveUp press enter h ero.moveDown press enter h ero.moveLeft press enter …" at bounding box center [740, 217] width 354 height 169
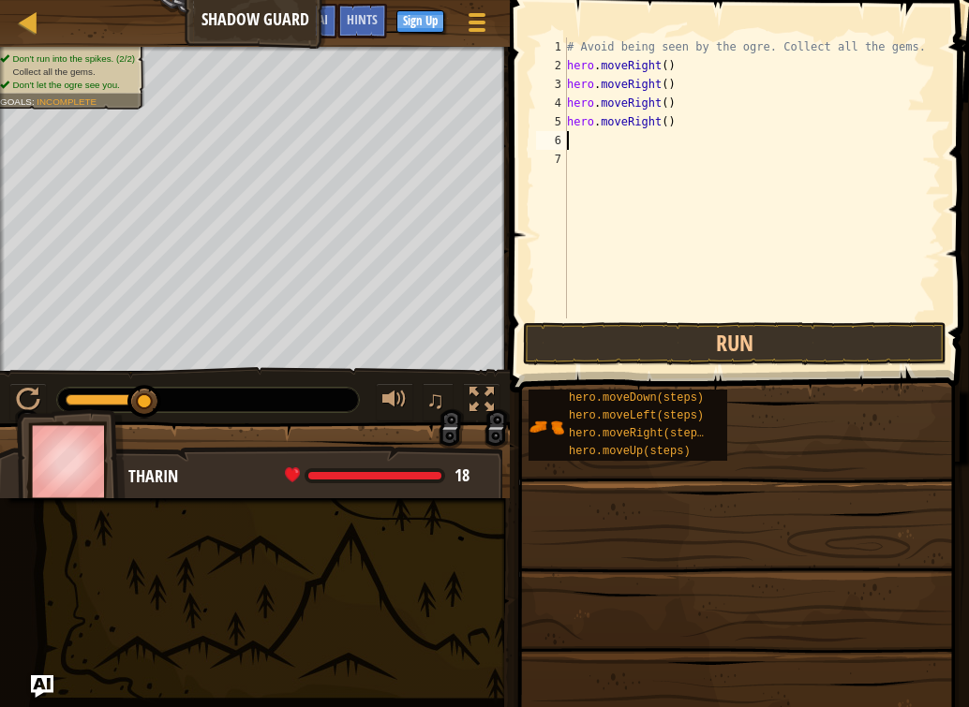
type textarea "h"
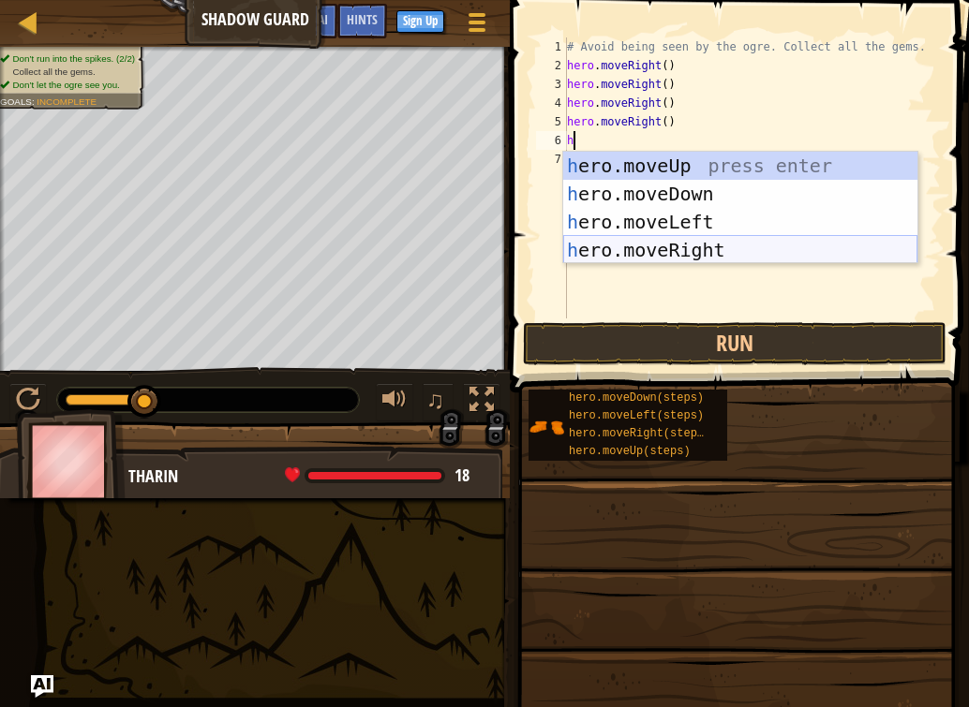
click at [670, 241] on div "h ero.moveUp press enter h ero.moveDown press enter h ero.moveLeft press enter …" at bounding box center [740, 236] width 354 height 169
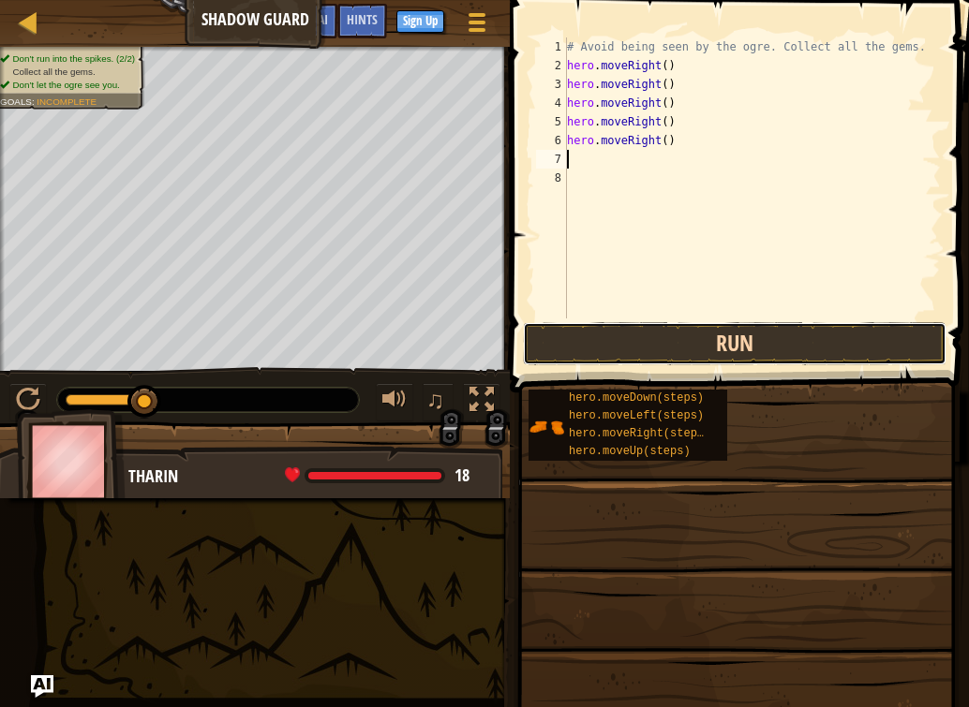
click at [764, 326] on button "Run" at bounding box center [734, 343] width 423 height 43
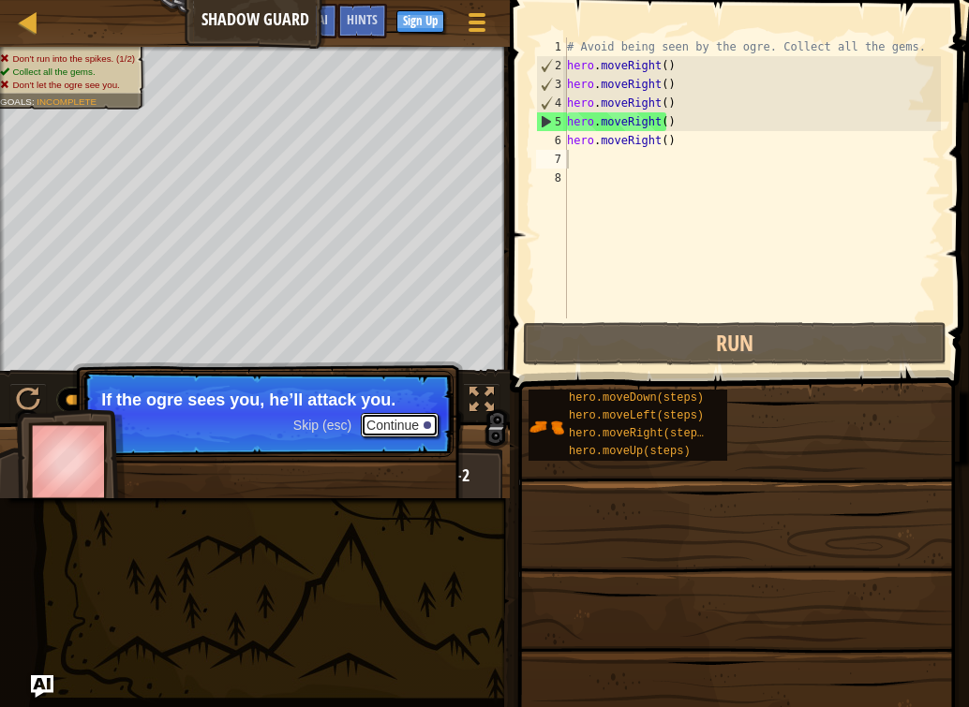
click at [411, 419] on button "Continue" at bounding box center [400, 425] width 78 height 24
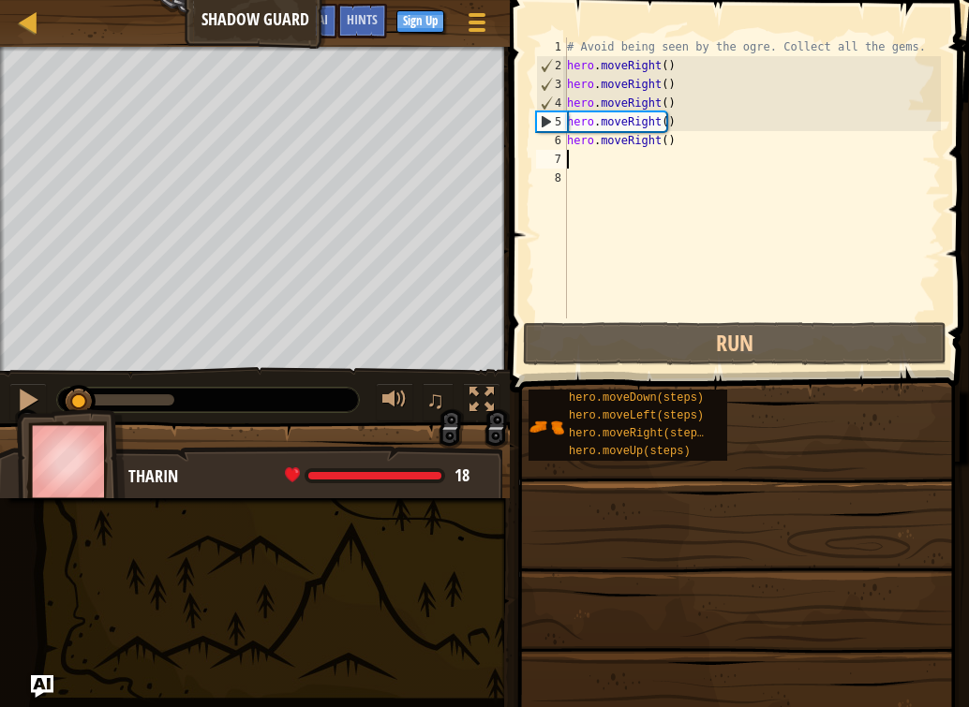
drag, startPoint x: 170, startPoint y: 389, endPoint x: 80, endPoint y: 384, distance: 90.1
click at [80, 385] on div at bounding box center [79, 402] width 34 height 34
click at [677, 138] on div "# Avoid being seen by the ogre. Collect all the gems. hero . moveRight ( ) hero…" at bounding box center [752, 196] width 378 height 319
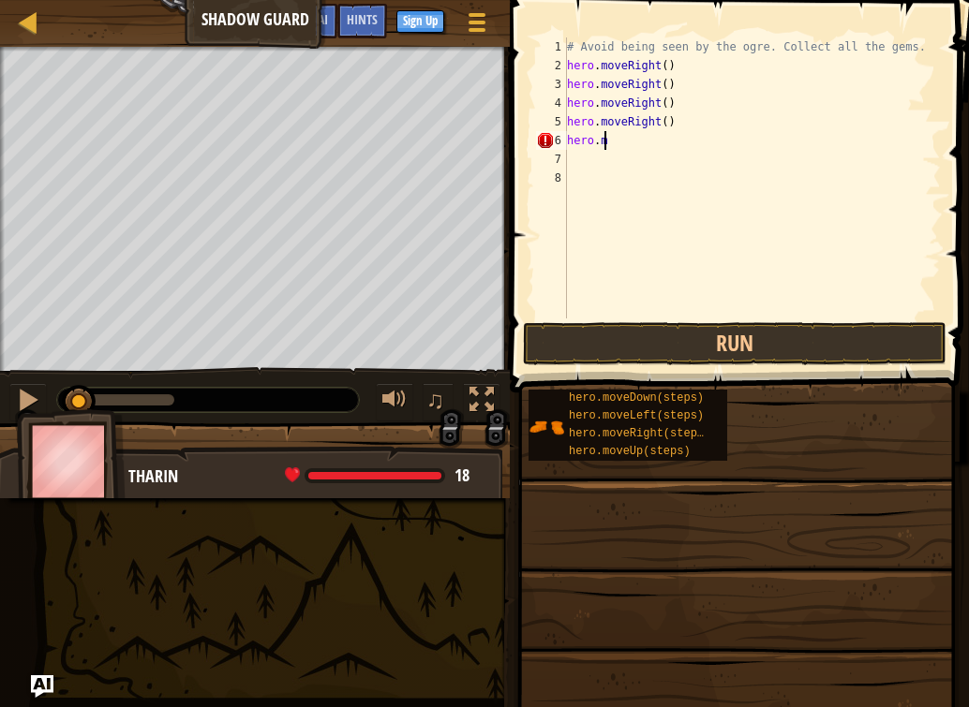
type textarea "h"
click at [611, 144] on div "# Avoid being seen by the ogre. Collect all the gems. hero . moveRight ( ) hero…" at bounding box center [752, 196] width 378 height 319
type textarea "h"
